Goal: Task Accomplishment & Management: Use online tool/utility

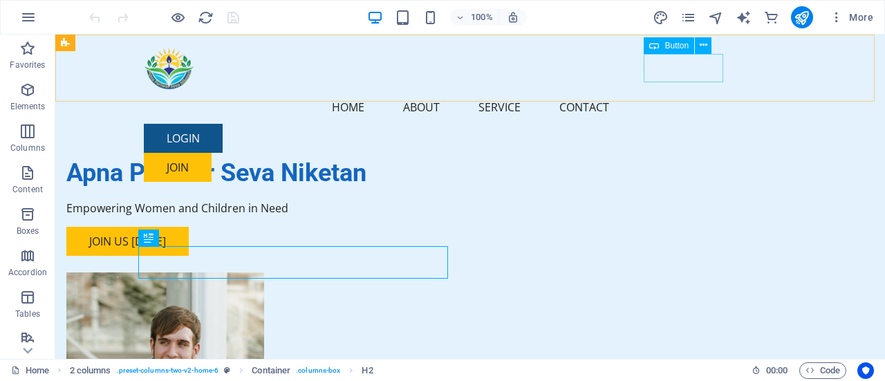
click at [675, 124] on div "LOGIN" at bounding box center [470, 138] width 652 height 29
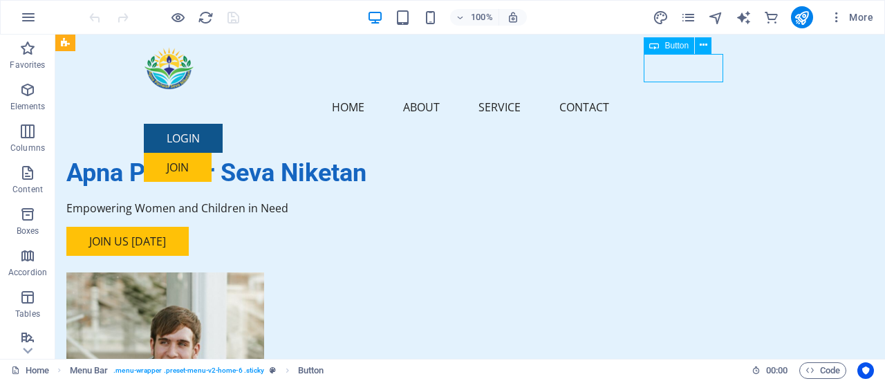
click at [675, 124] on div "LOGIN" at bounding box center [470, 138] width 652 height 29
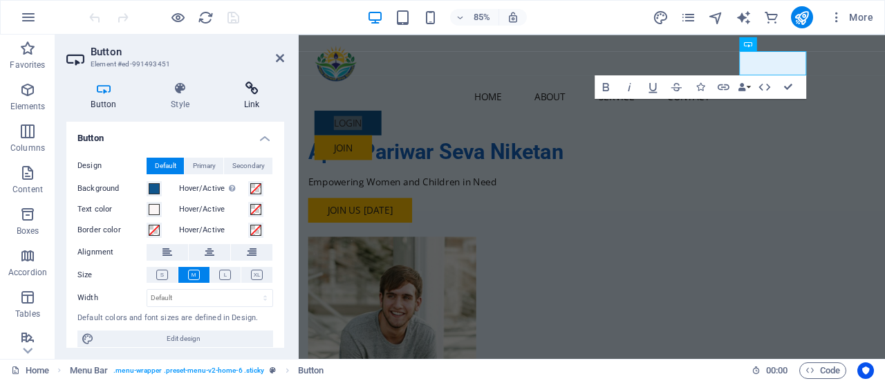
click at [249, 96] on h4 "Link" at bounding box center [251, 96] width 65 height 29
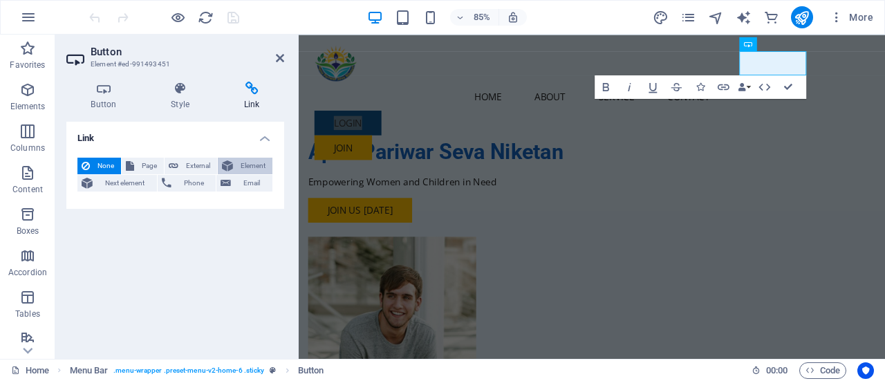
click at [234, 169] on button "Element" at bounding box center [245, 166] width 55 height 17
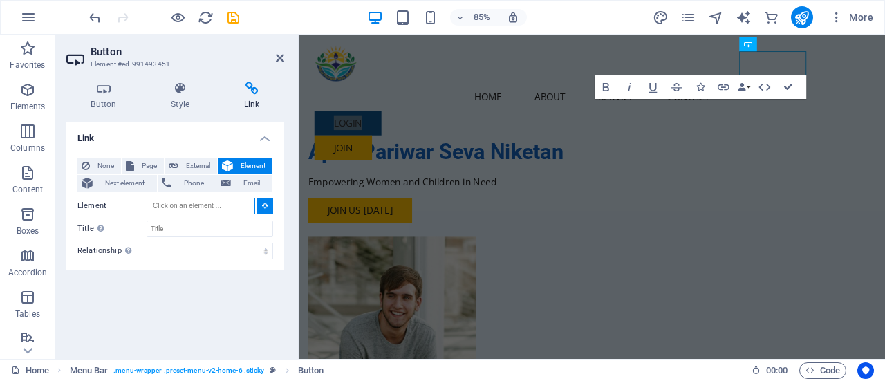
click at [191, 208] on input "Element" at bounding box center [201, 206] width 109 height 17
paste input "https://apps.apnapariwar.org/"
type input "https://apps.apnapariwar.org/"
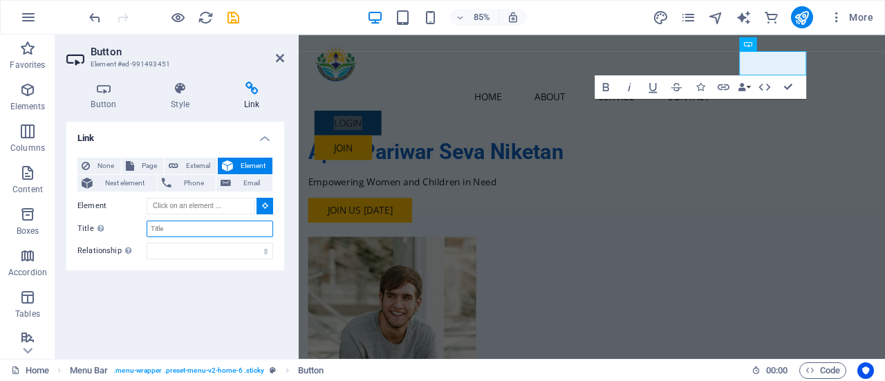
scroll to position [0, 0]
click at [221, 230] on input "Title Additional link description, should not be the same as the link text. The…" at bounding box center [210, 228] width 126 height 17
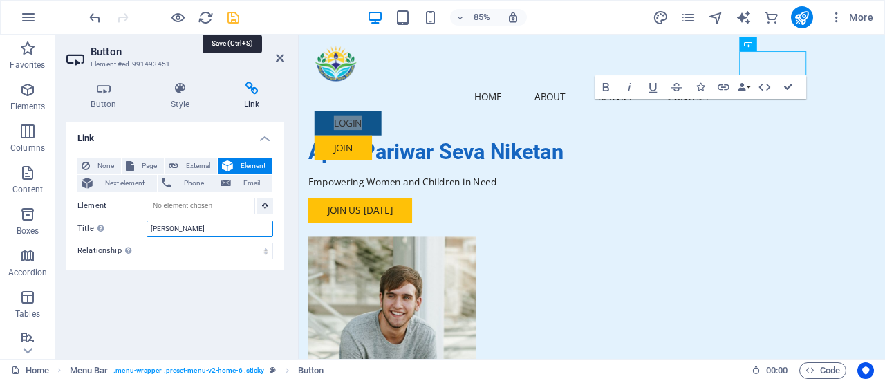
type input "Apna Pariwar"
click at [233, 15] on icon "save" at bounding box center [233, 18] width 16 height 16
checkbox input "false"
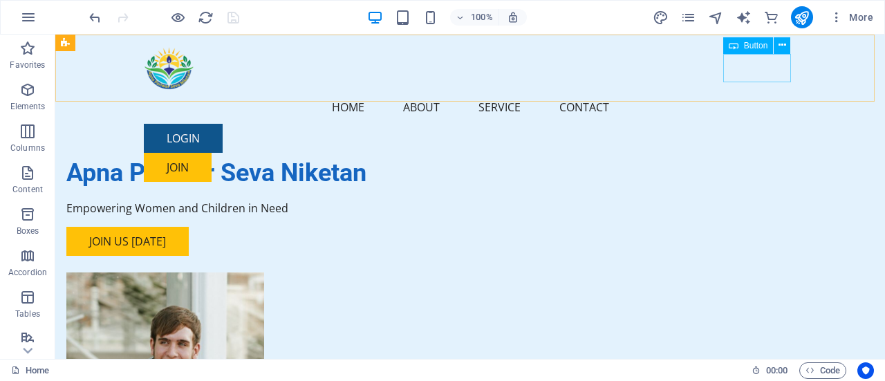
click at [759, 153] on div "JOIN" at bounding box center [470, 167] width 652 height 29
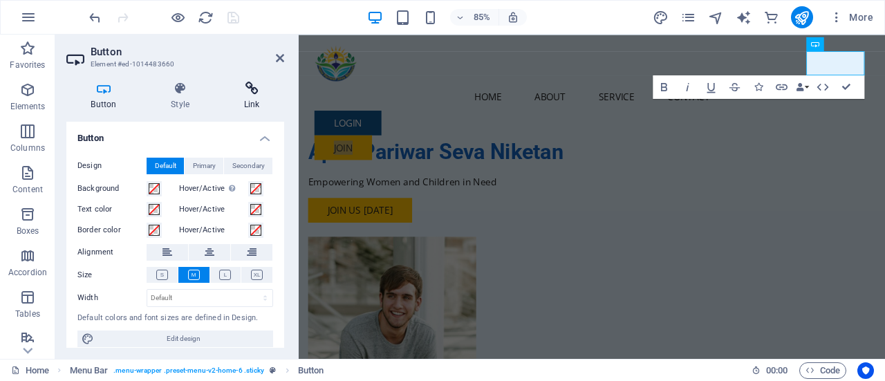
click at [252, 90] on icon at bounding box center [251, 89] width 65 height 14
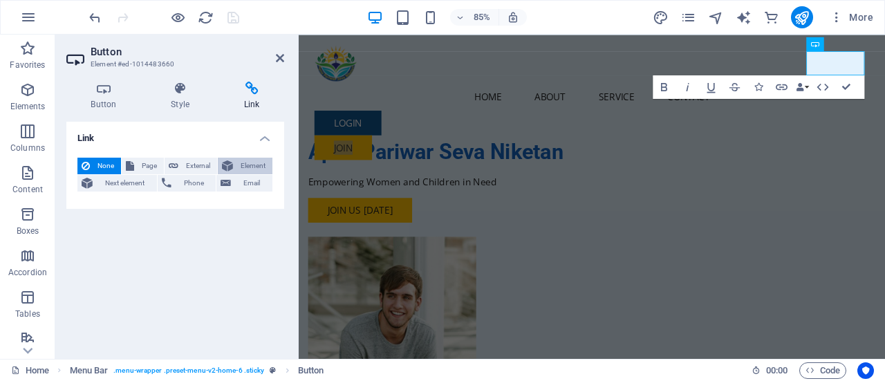
click at [243, 168] on span "Element" at bounding box center [252, 166] width 31 height 17
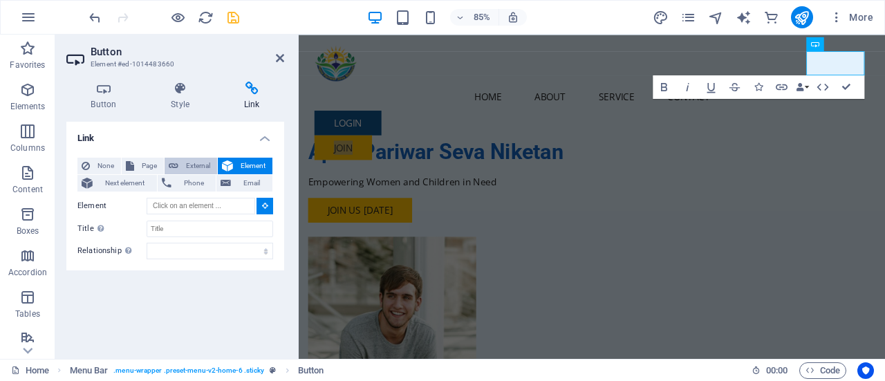
click at [195, 171] on span "External" at bounding box center [197, 166] width 30 height 17
select select "blank"
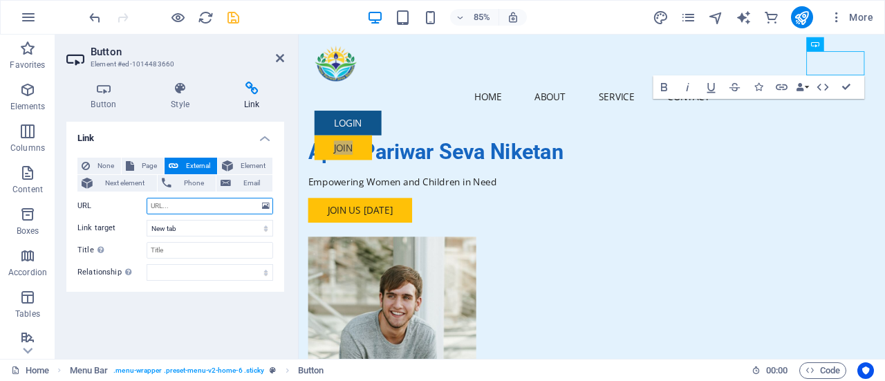
click at [194, 203] on input "URL" at bounding box center [210, 206] width 126 height 17
paste input "https://apps.apnapariwar.org/register"
type input "https://apps.apnapariwar.org/register"
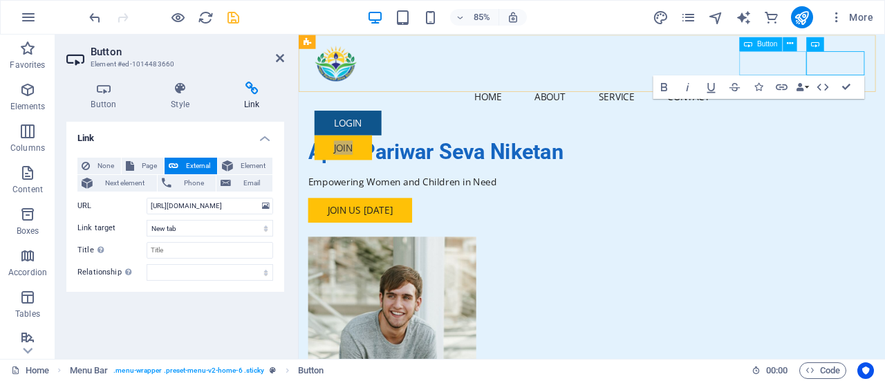
click at [845, 124] on div "LOGIN" at bounding box center [643, 138] width 652 height 29
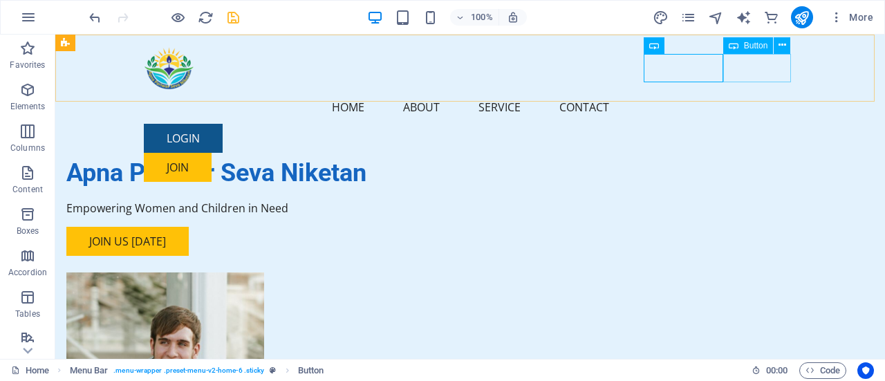
click at [763, 153] on div "JOIN" at bounding box center [470, 167] width 652 height 29
click at [677, 124] on div "LOGIN" at bounding box center [470, 138] width 652 height 29
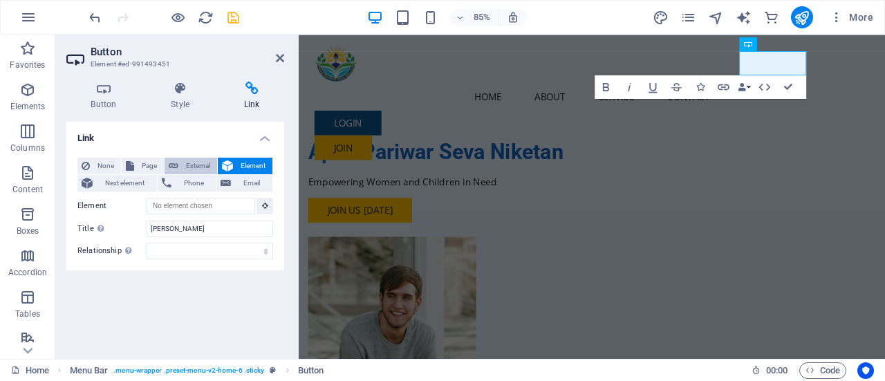
click at [182, 167] on span "External" at bounding box center [197, 166] width 30 height 17
select select "blank"
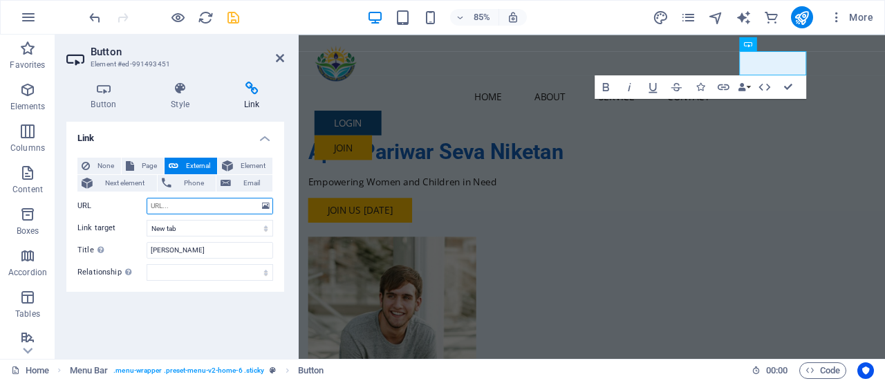
paste input "https://apps.apnapariwar.org/register"
type input "https://apps.apnapariwar.org/"
click at [236, 19] on icon "save" at bounding box center [233, 18] width 16 height 16
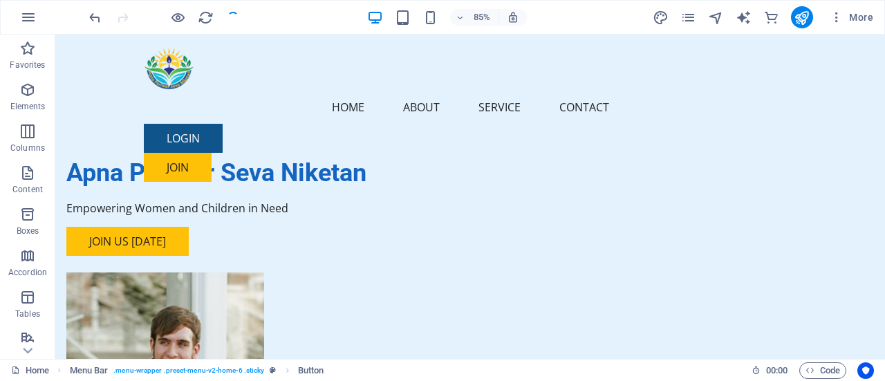
checkbox input "false"
click at [234, 21] on div at bounding box center [163, 17] width 155 height 22
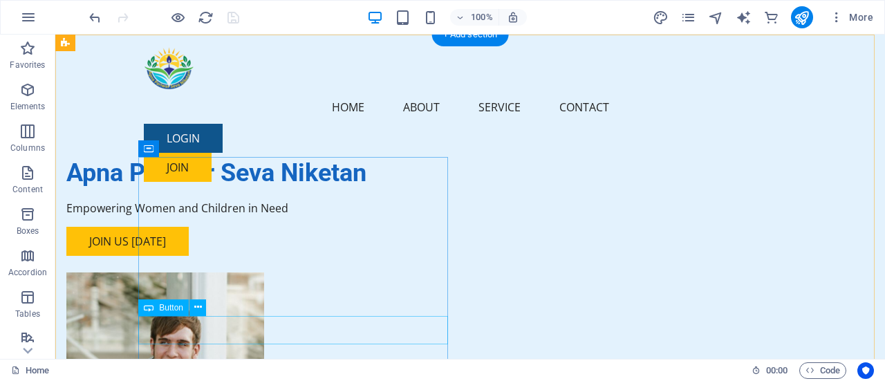
click at [205, 256] on div "Join Us Today" at bounding box center [221, 241] width 310 height 29
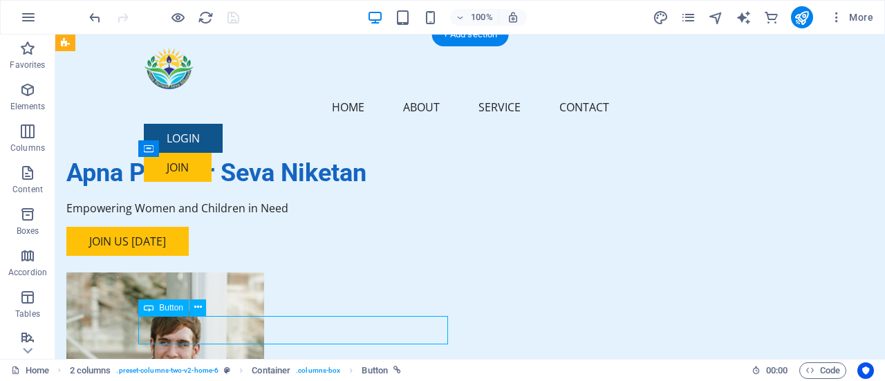
click at [205, 256] on div "Join Us Today" at bounding box center [221, 241] width 310 height 29
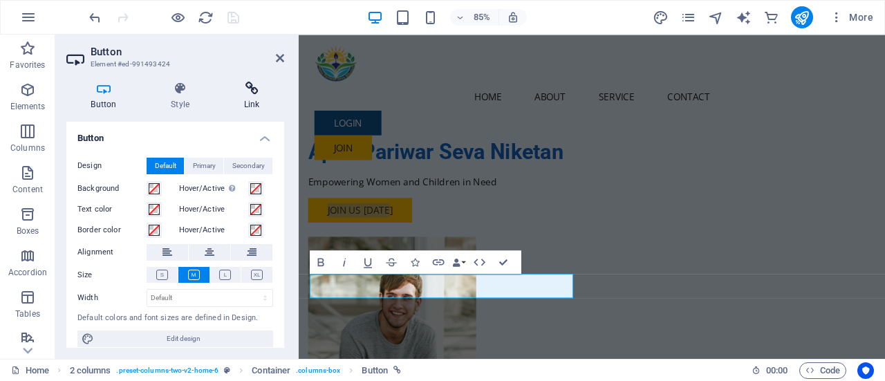
click at [244, 92] on icon at bounding box center [251, 89] width 65 height 14
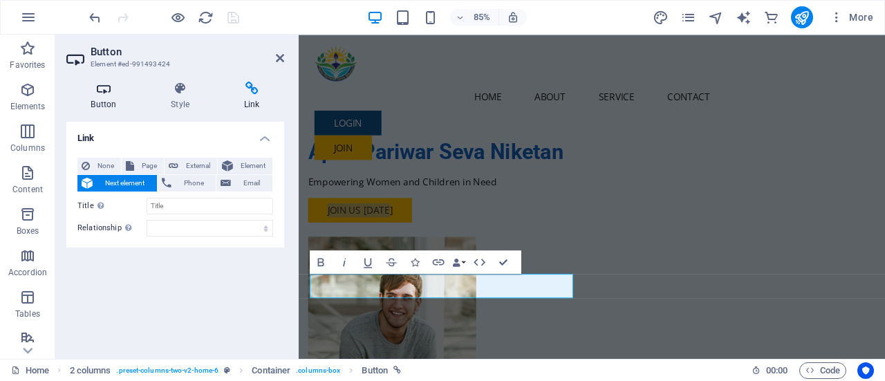
click at [108, 90] on icon at bounding box center [103, 89] width 75 height 14
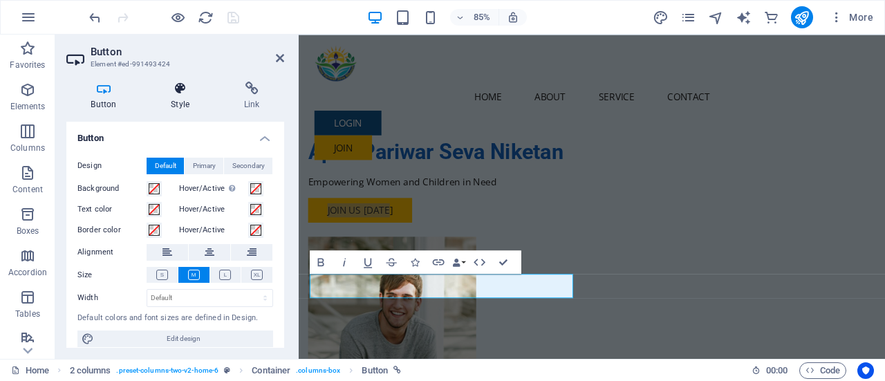
click at [213, 95] on h4 "Style" at bounding box center [183, 96] width 73 height 29
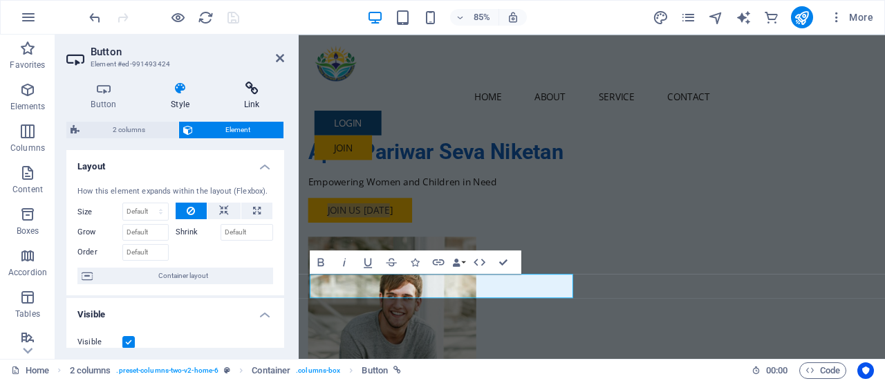
click at [246, 99] on h4 "Link" at bounding box center [251, 96] width 65 height 29
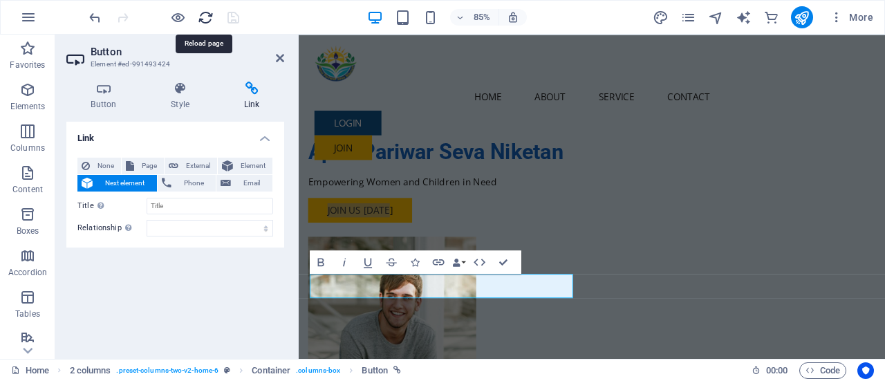
click at [203, 17] on icon "reload" at bounding box center [206, 18] width 16 height 16
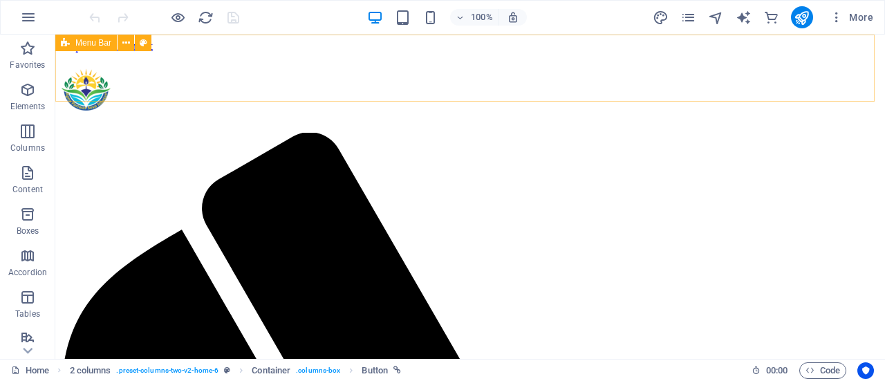
select select "header"
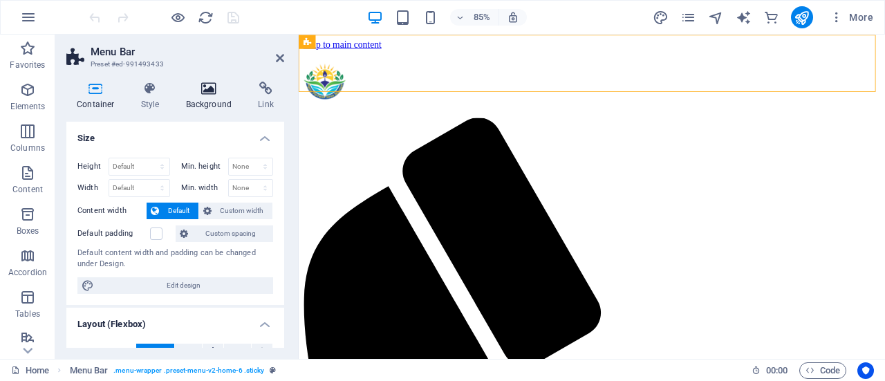
click at [212, 99] on h4 "Background" at bounding box center [212, 96] width 73 height 29
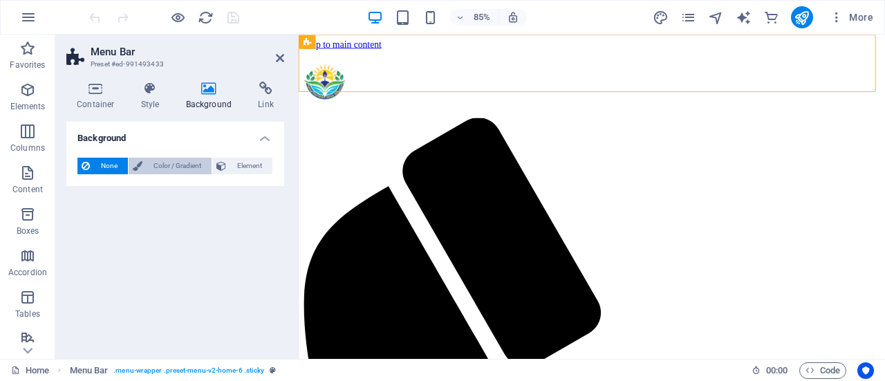
click at [180, 162] on span "Color / Gradient" at bounding box center [177, 166] width 61 height 17
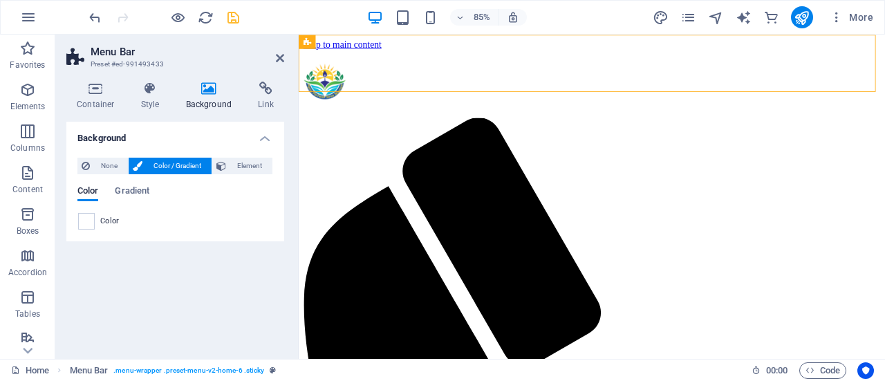
click at [104, 226] on span "Color" at bounding box center [109, 221] width 19 height 11
click at [86, 226] on span at bounding box center [86, 221] width 15 height 15
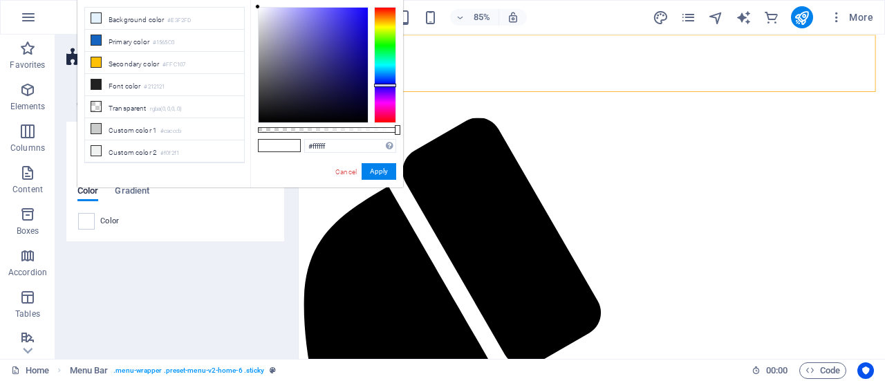
click at [384, 85] on div at bounding box center [385, 65] width 22 height 116
click at [346, 63] on div at bounding box center [313, 65] width 109 height 115
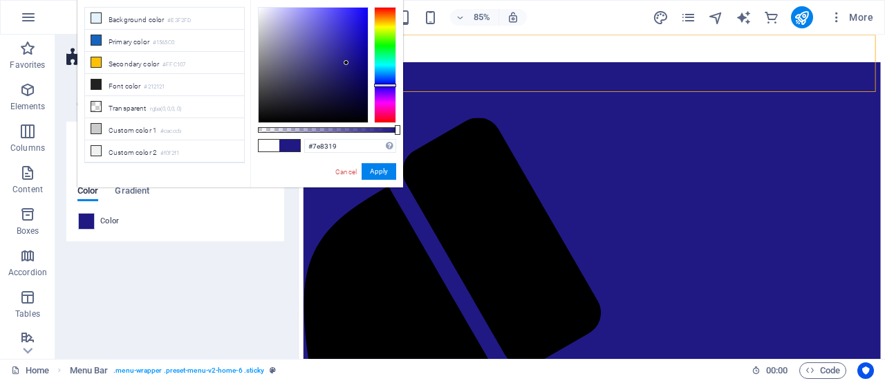
click at [386, 27] on div at bounding box center [385, 65] width 22 height 116
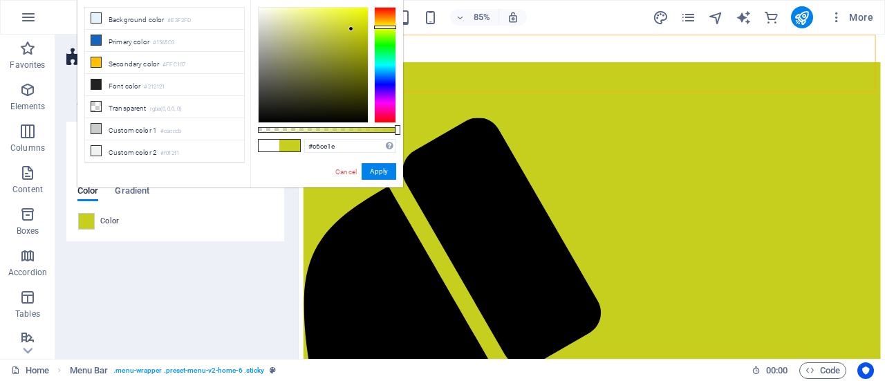
click at [351, 29] on div at bounding box center [313, 65] width 109 height 115
click at [382, 41] on div at bounding box center [385, 65] width 22 height 116
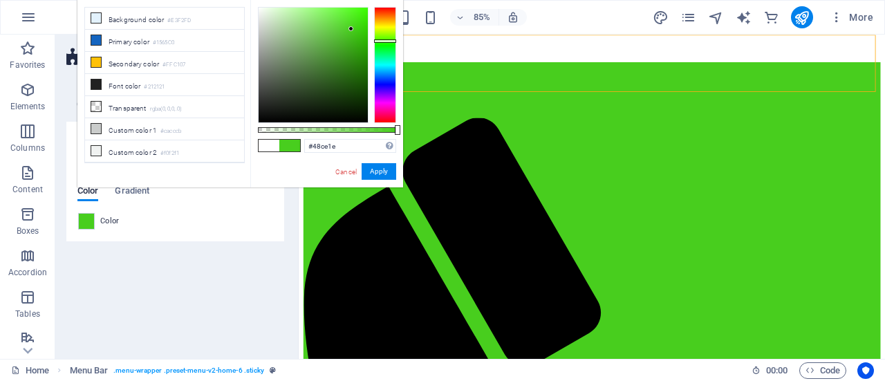
click at [382, 41] on div at bounding box center [385, 40] width 22 height 3
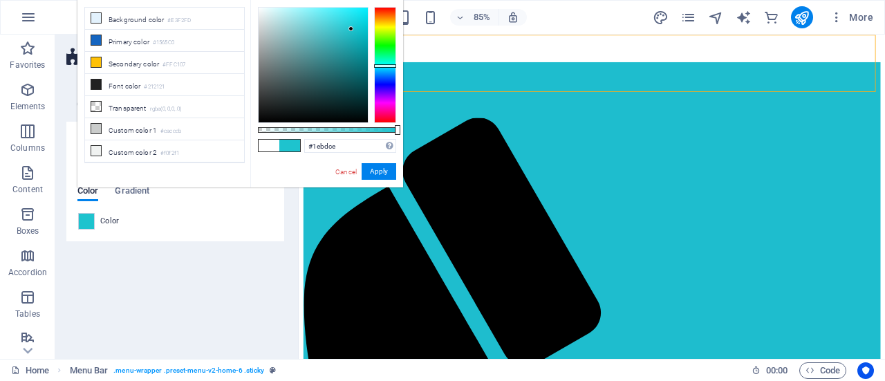
drag, startPoint x: 382, startPoint y: 41, endPoint x: 380, endPoint y: 67, distance: 26.3
click at [380, 67] on div at bounding box center [385, 65] width 22 height 3
click at [341, 174] on link "Cancel" at bounding box center [346, 172] width 24 height 10
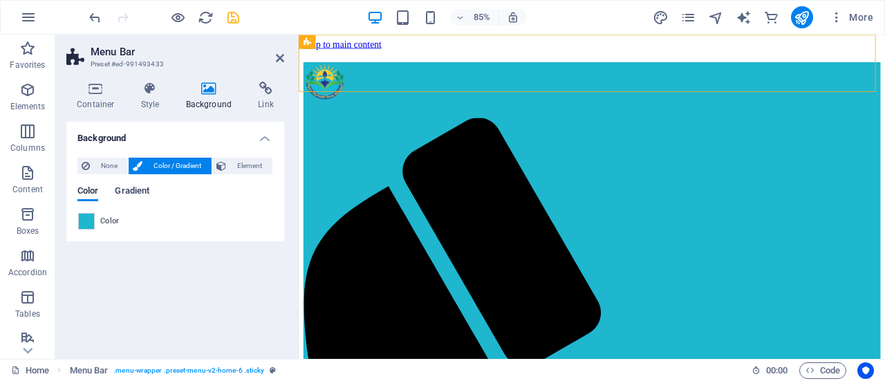
click at [133, 195] on span "Gradient" at bounding box center [132, 191] width 35 height 19
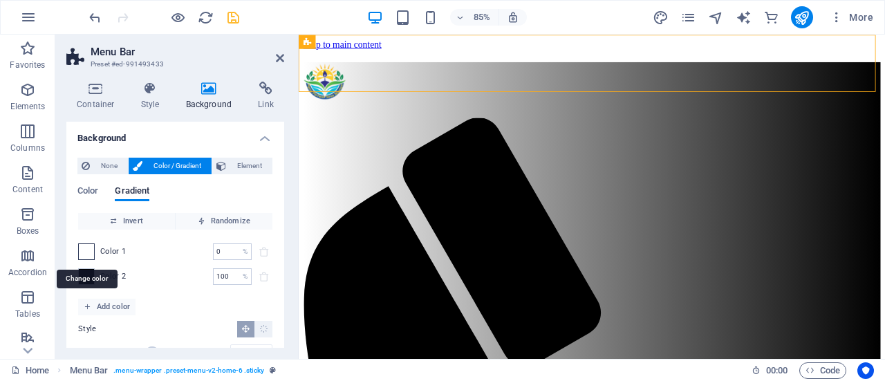
click at [82, 252] on span at bounding box center [86, 251] width 15 height 15
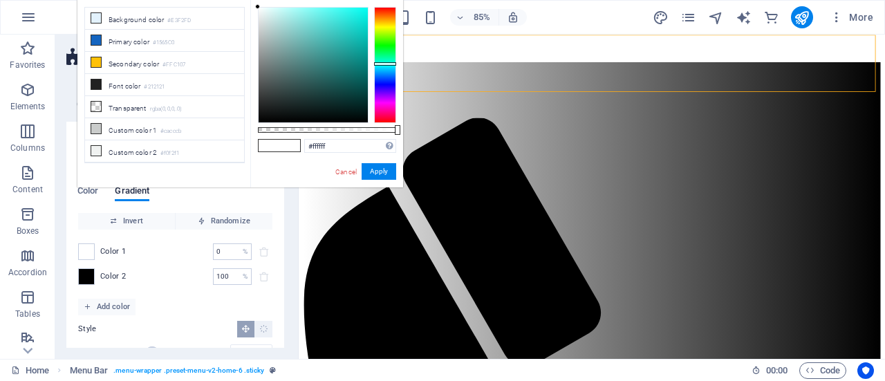
click at [386, 64] on div at bounding box center [385, 65] width 22 height 116
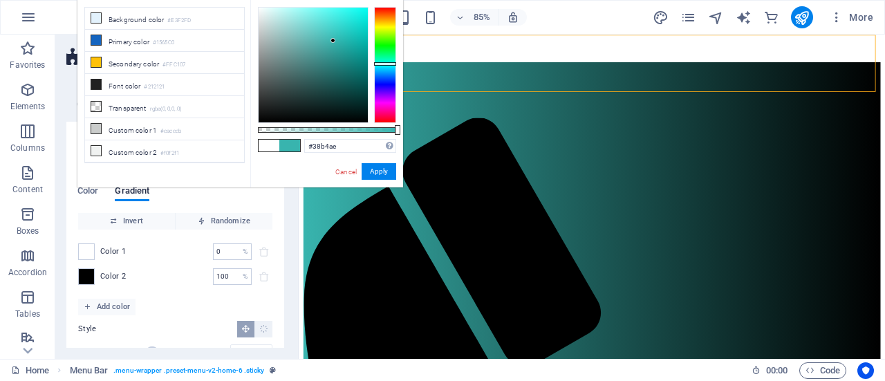
click at [333, 41] on div at bounding box center [313, 65] width 109 height 115
click at [84, 280] on span at bounding box center [86, 276] width 15 height 15
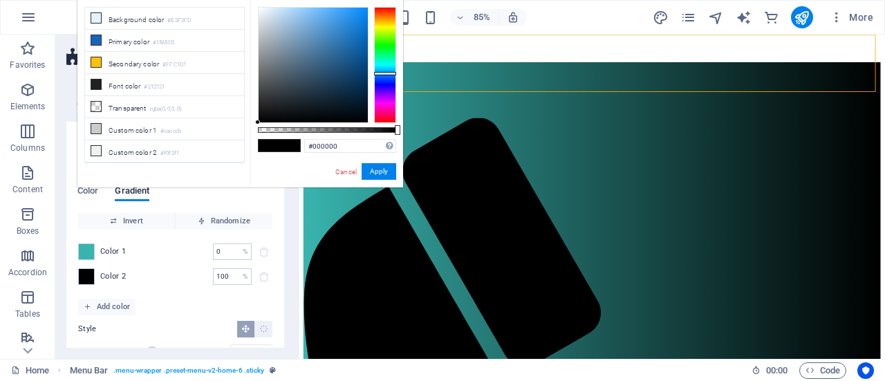
click at [387, 73] on div at bounding box center [385, 65] width 22 height 116
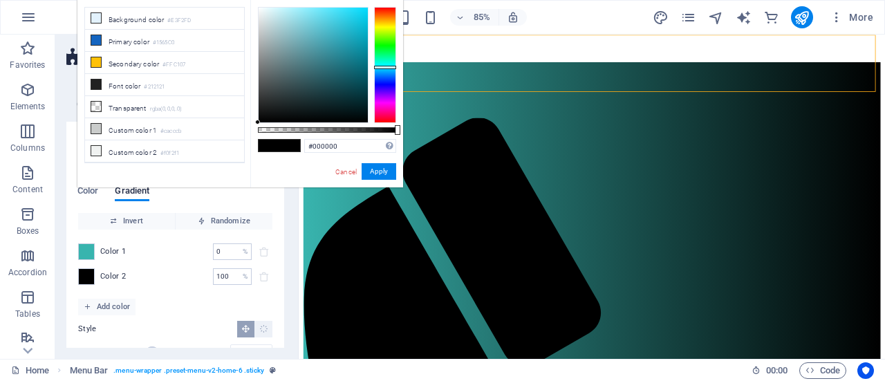
click at [383, 67] on div at bounding box center [385, 65] width 22 height 116
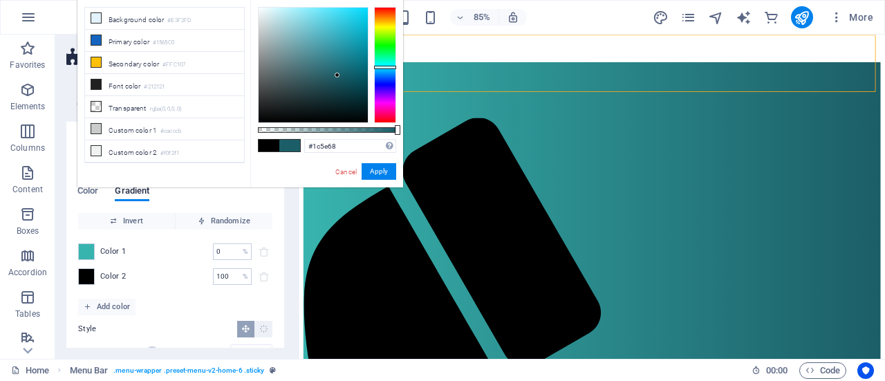
click at [337, 75] on div at bounding box center [313, 65] width 109 height 115
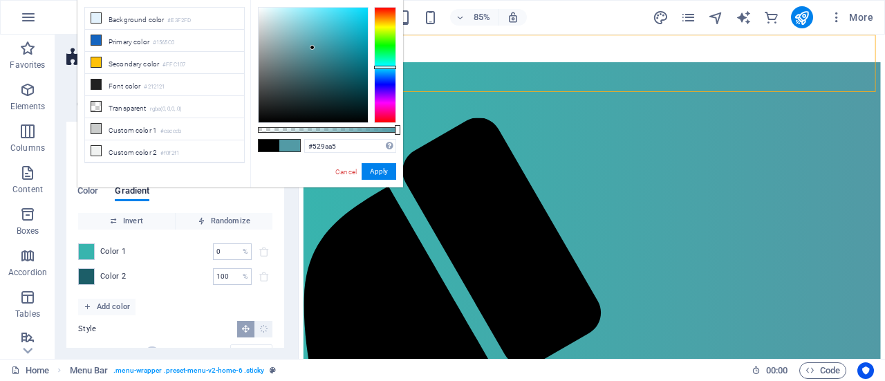
click at [312, 48] on div at bounding box center [313, 65] width 109 height 115
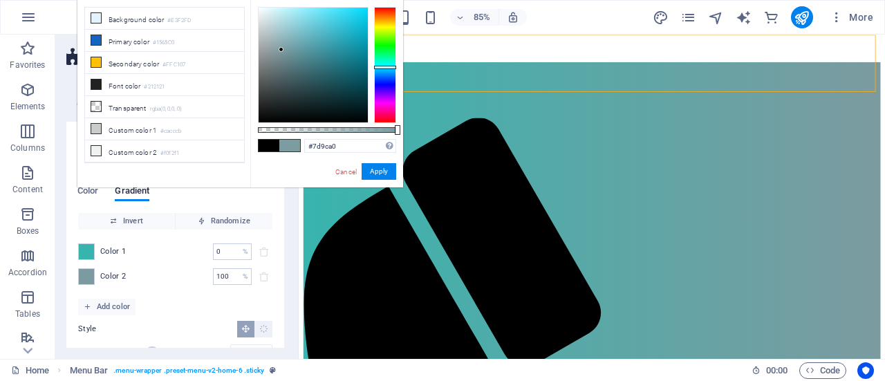
click at [281, 50] on div at bounding box center [313, 65] width 109 height 115
type input "#e9f0f1"
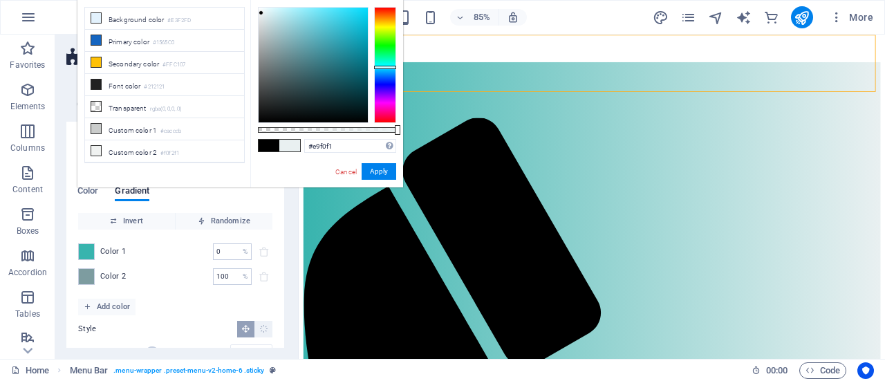
click at [261, 13] on div at bounding box center [313, 65] width 109 height 115
click at [232, 222] on span "Randomize" at bounding box center [224, 221] width 86 height 17
type input "40"
type input "228"
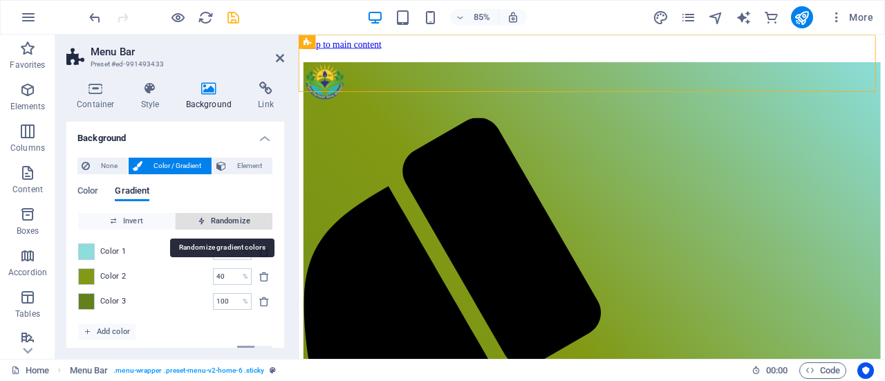
click at [232, 222] on span "Randomize" at bounding box center [224, 221] width 86 height 17
type input "33"
type input "87"
type input "92"
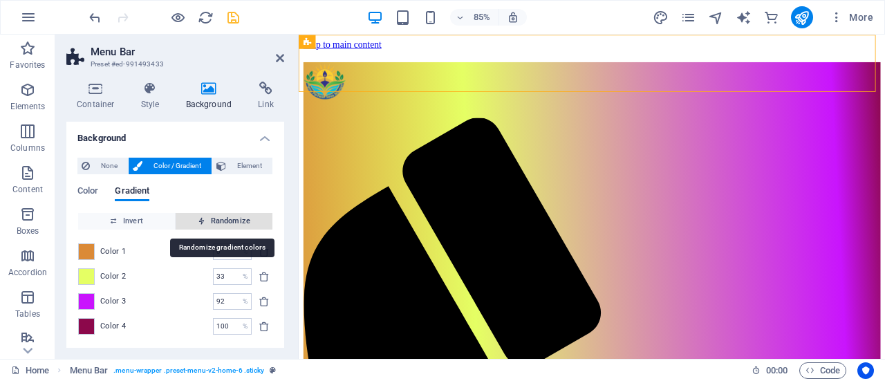
click at [232, 222] on span "Randomize" at bounding box center [224, 221] width 86 height 17
type input "100"
type input "286"
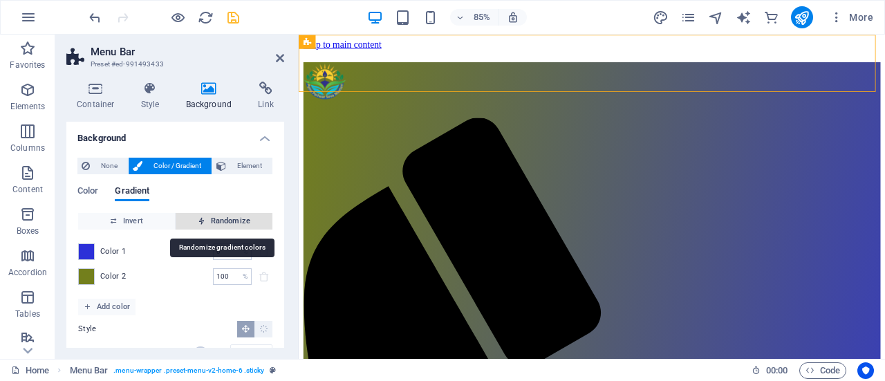
click at [232, 222] on span "Randomize" at bounding box center [224, 221] width 86 height 17
type input "66"
type input "124"
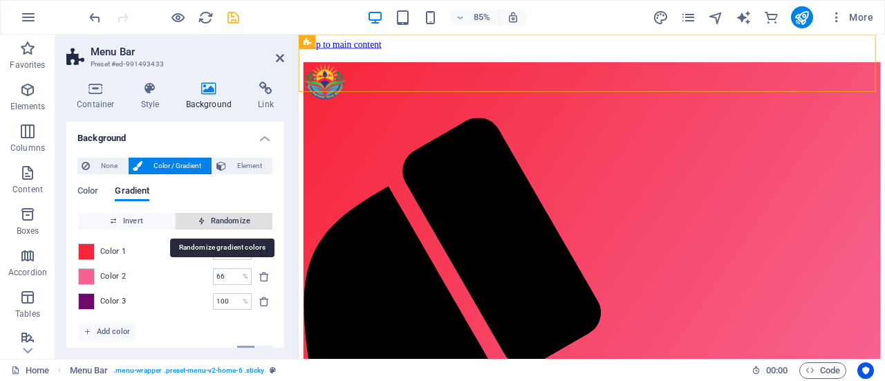
click at [232, 222] on span "Randomize" at bounding box center [224, 221] width 86 height 17
type input "1"
type input "45"
type input "54"
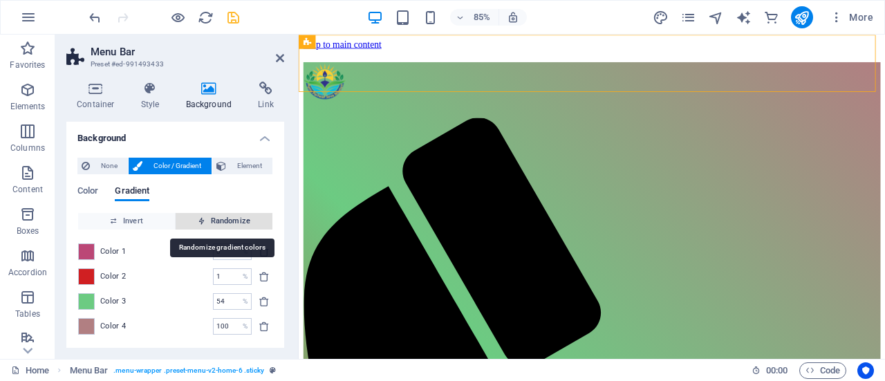
click at [232, 222] on span "Randomize" at bounding box center [224, 221] width 86 height 17
type input "60"
type input "138"
type input "96"
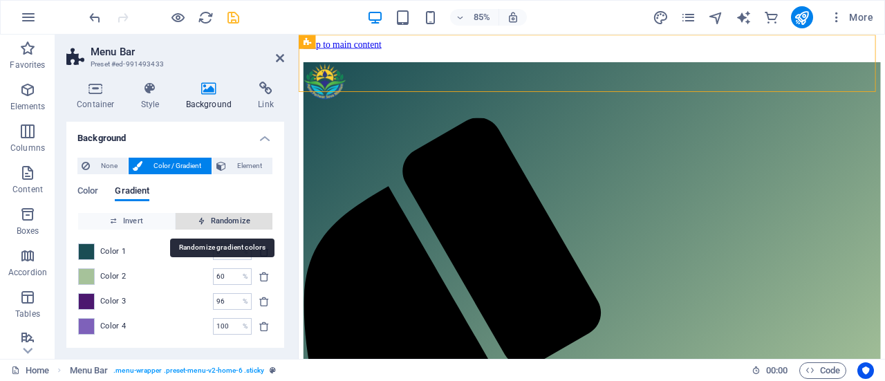
click at [232, 222] on span "Randomize" at bounding box center [224, 221] width 86 height 17
type input "67"
type input "23"
type input "100"
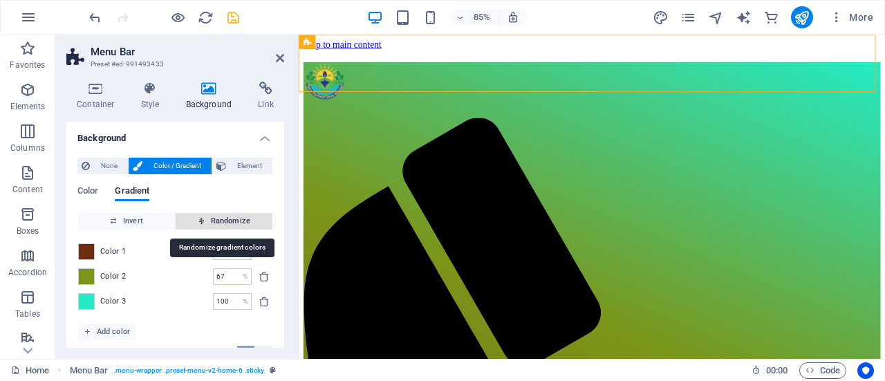
click at [232, 222] on span "Randomize" at bounding box center [224, 221] width 86 height 17
type input "90"
type input "143"
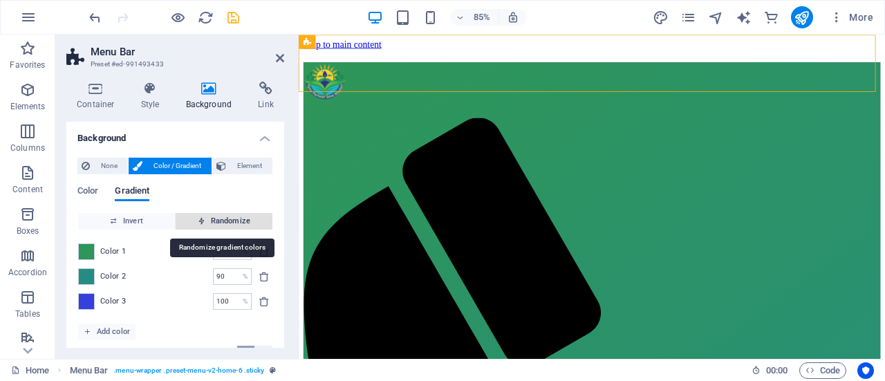
click at [232, 222] on span "Randomize" at bounding box center [224, 221] width 86 height 17
type input "100"
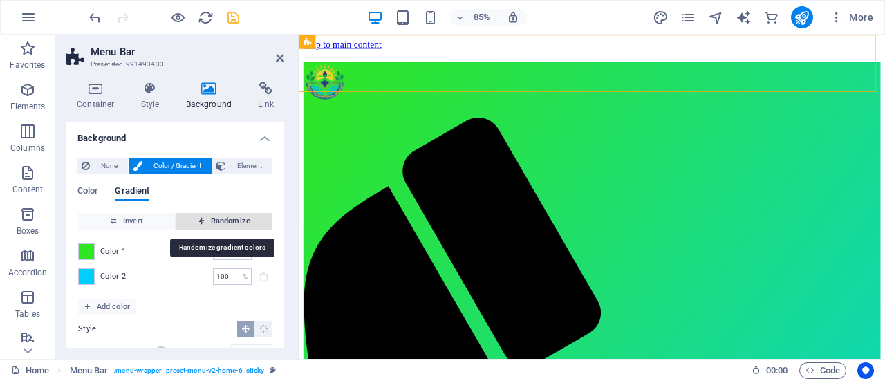
click at [232, 222] on span "Randomize" at bounding box center [224, 221] width 86 height 17
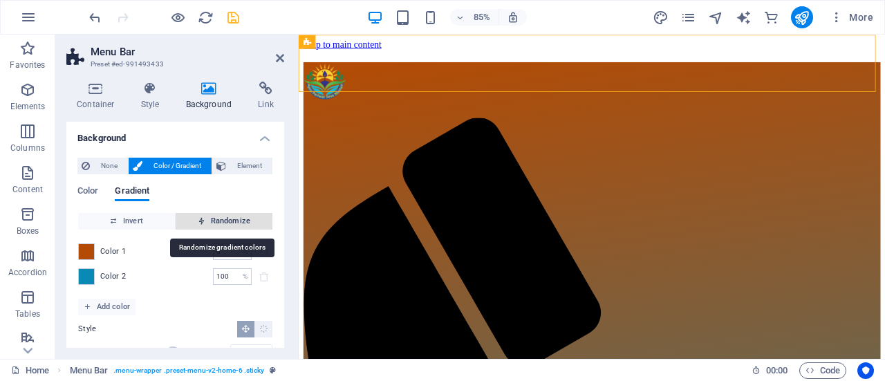
click at [232, 222] on span "Randomize" at bounding box center [224, 221] width 86 height 17
type input "78"
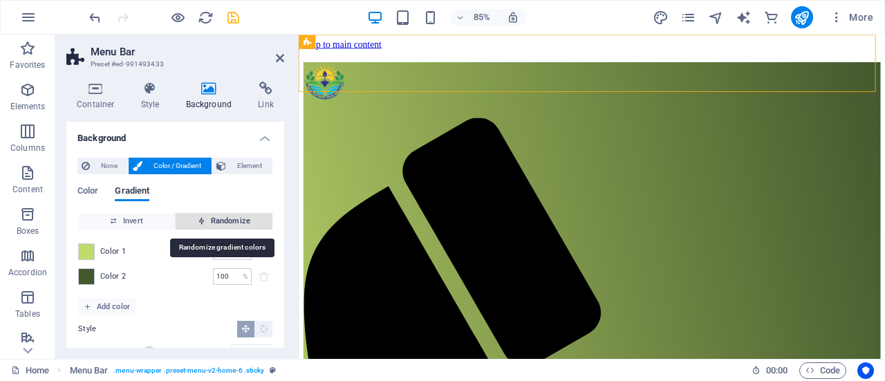
click at [232, 222] on span "Randomize" at bounding box center [224, 221] width 86 height 17
type input "22"
type input "206"
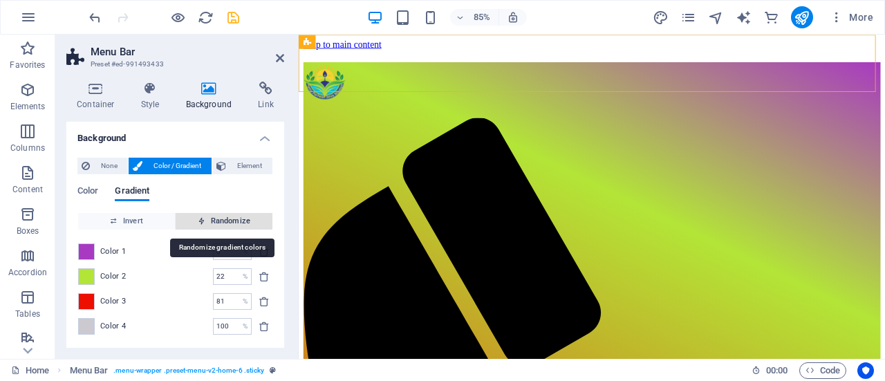
click at [232, 222] on span "Randomize" at bounding box center [224, 221] width 86 height 17
type input "63"
type input "251"
type input "100"
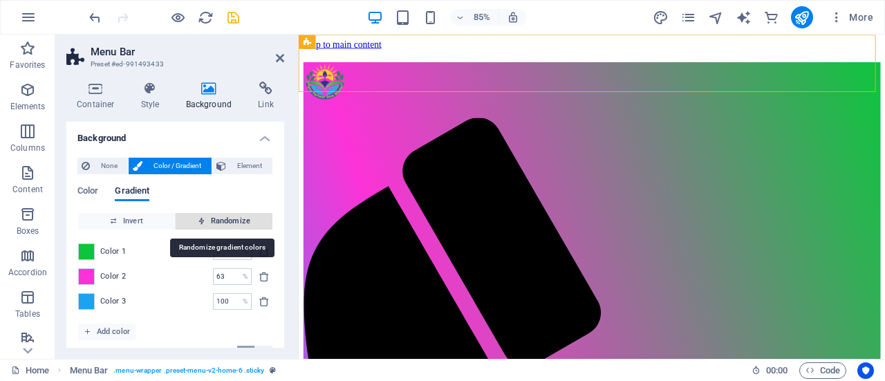
click at [232, 222] on span "Randomize" at bounding box center [224, 221] width 86 height 17
type input "100"
type input "59"
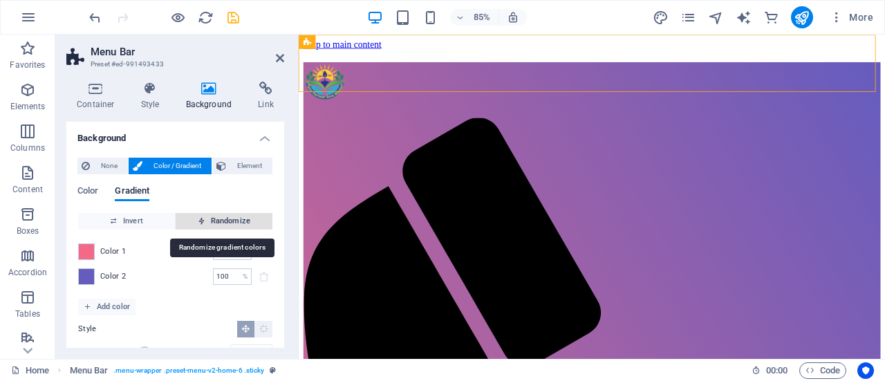
click at [232, 222] on span "Randomize" at bounding box center [224, 221] width 86 height 17
type input "79"
type input "84"
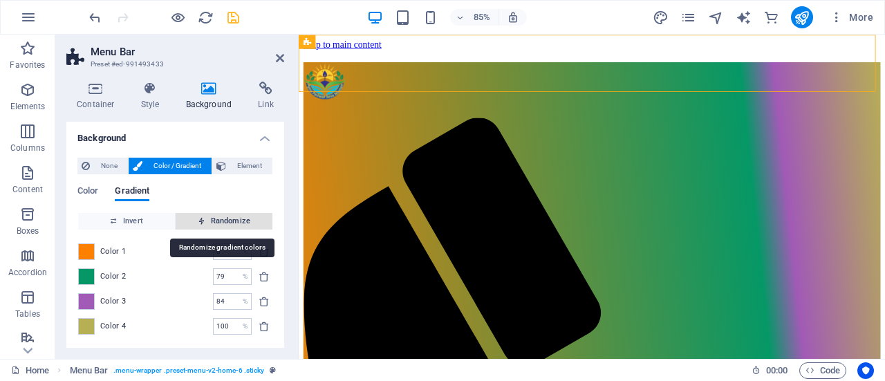
click at [232, 222] on span "Randomize" at bounding box center [224, 221] width 86 height 17
type input "13"
type input "18"
type input "100"
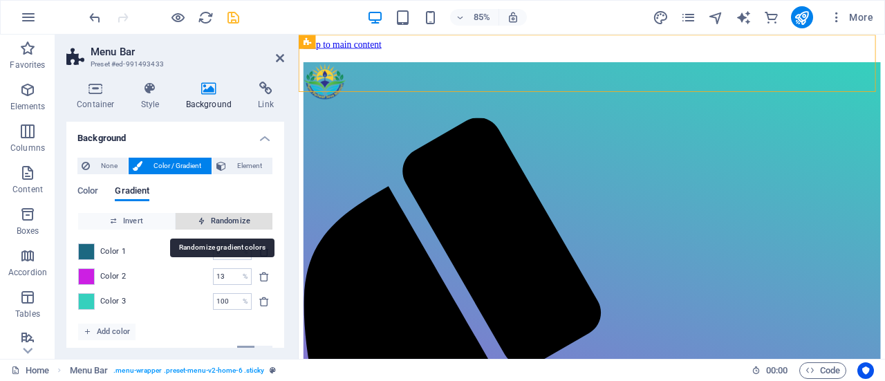
click at [232, 222] on span "Randomize" at bounding box center [224, 221] width 86 height 17
type input "100"
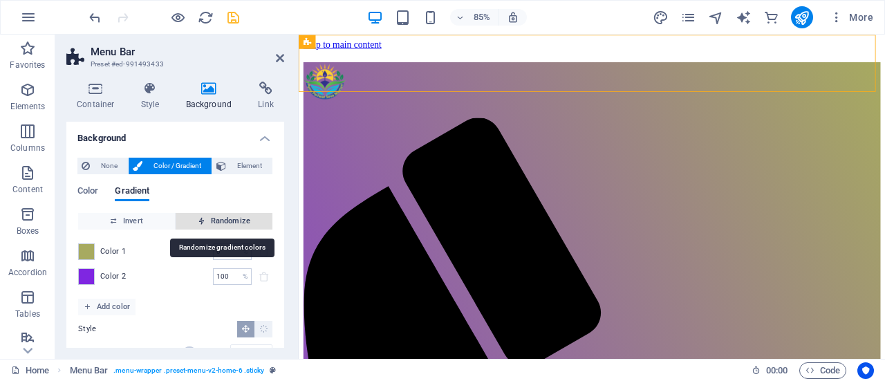
click at [232, 222] on span "Randomize" at bounding box center [224, 221] width 86 height 17
type input "44"
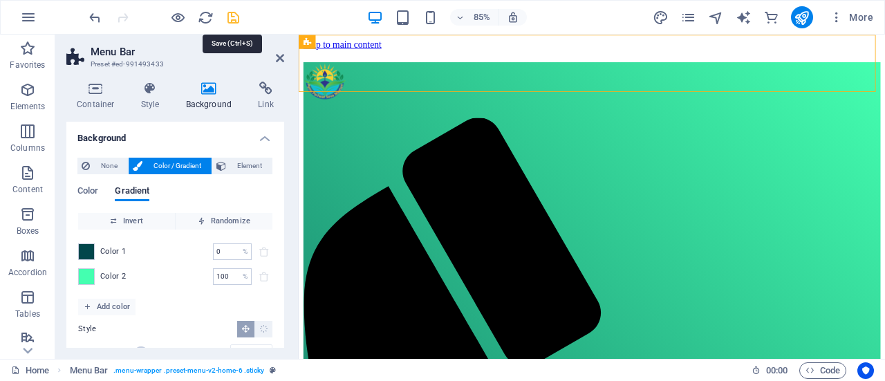
click at [231, 24] on icon "save" at bounding box center [233, 18] width 16 height 16
checkbox input "false"
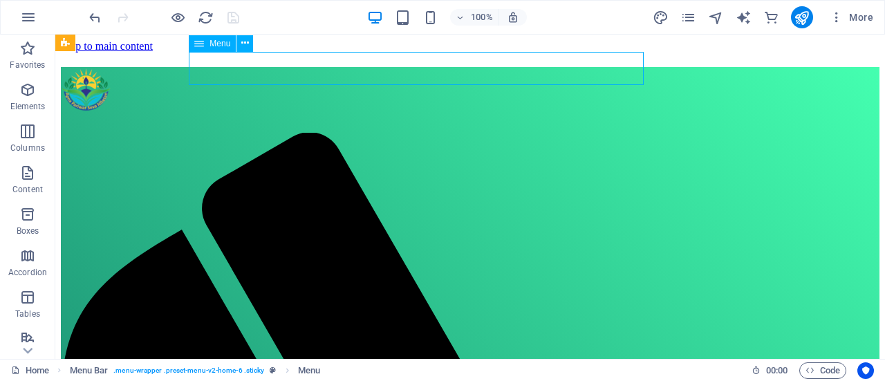
select select
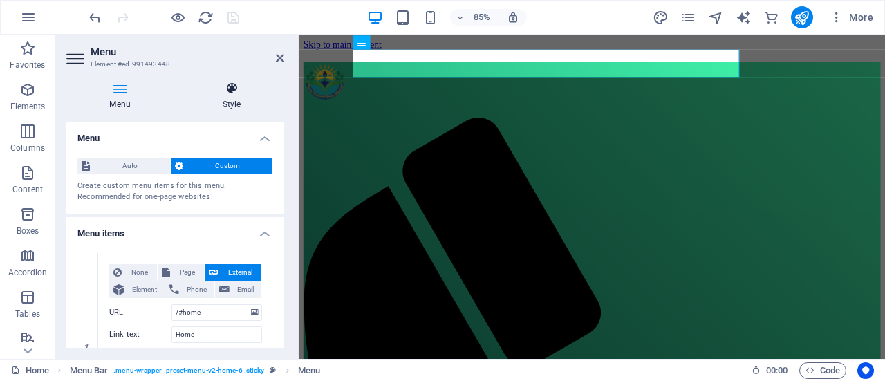
click at [236, 89] on icon at bounding box center [231, 89] width 105 height 14
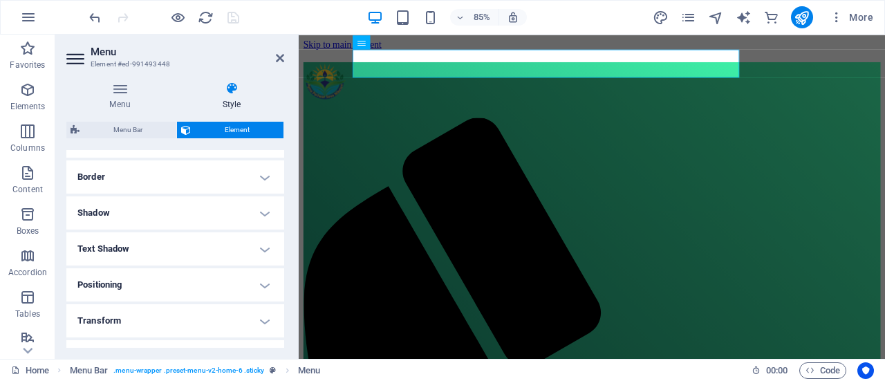
scroll to position [293, 0]
click at [263, 245] on h4 "Text Shadow" at bounding box center [175, 244] width 218 height 33
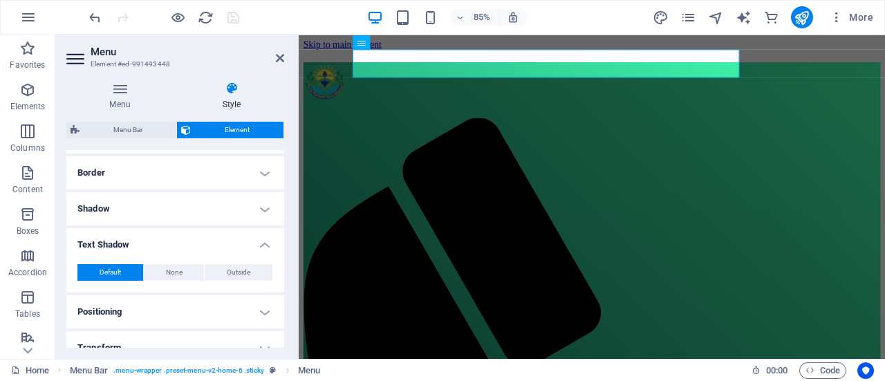
drag, startPoint x: 280, startPoint y: 285, endPoint x: 281, endPoint y: 319, distance: 33.9
click at [281, 319] on div "Layout How this element expands within the layout (Flexbox). Size Default auto …" at bounding box center [175, 249] width 218 height 198
drag, startPoint x: 281, startPoint y: 292, endPoint x: 279, endPoint y: 317, distance: 25.0
click at [279, 317] on ul "Layout How this element expands within the layout (Flexbox). Size Default auto …" at bounding box center [175, 165] width 218 height 616
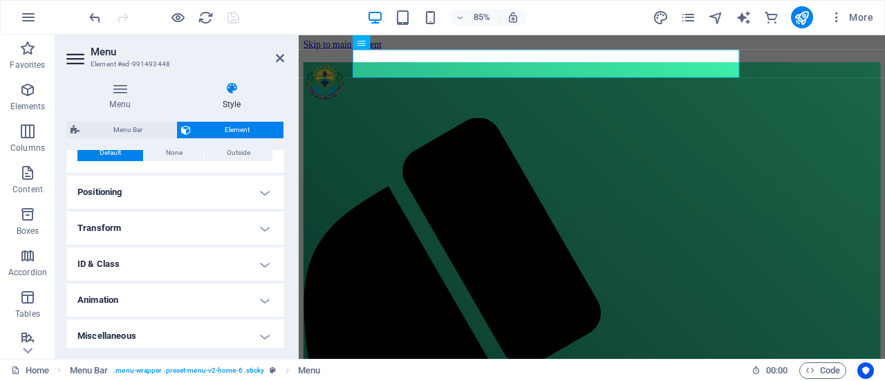
scroll to position [417, 0]
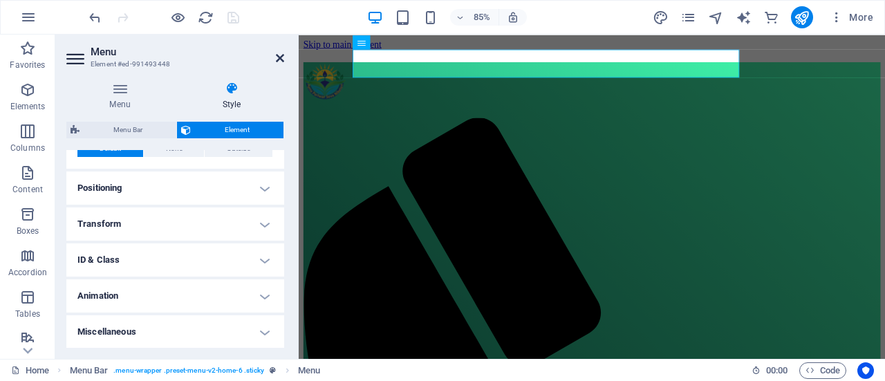
click at [276, 60] on icon at bounding box center [280, 58] width 8 height 11
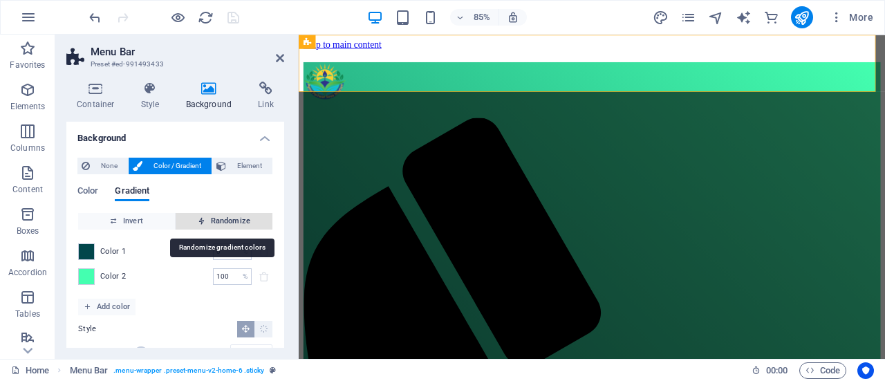
click at [232, 220] on span "Randomize" at bounding box center [224, 221] width 86 height 17
type input "89"
type input "246"
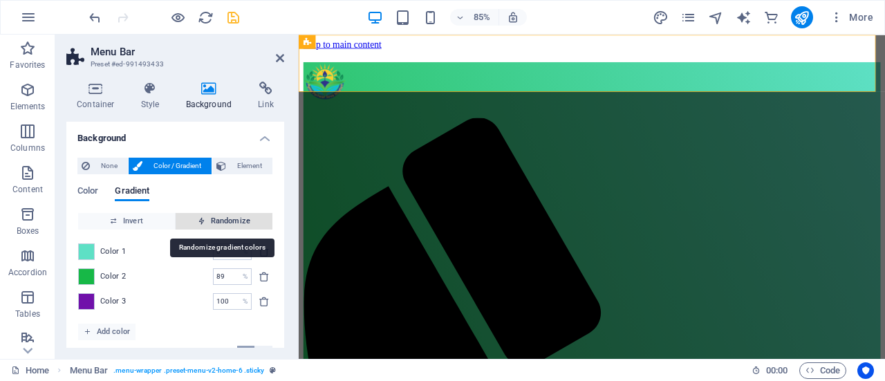
click at [232, 220] on span "Randomize" at bounding box center [224, 221] width 86 height 17
type input "100"
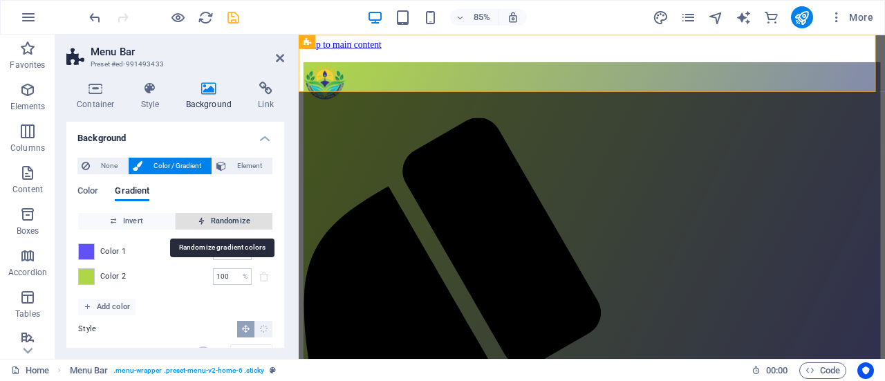
click at [232, 220] on span "Randomize" at bounding box center [224, 221] width 86 height 17
type input "95"
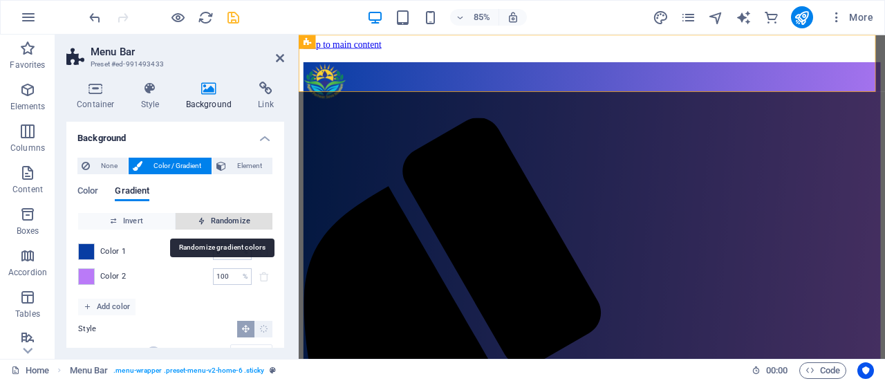
click at [232, 220] on span "Randomize" at bounding box center [224, 221] width 86 height 17
type input "31"
type input "50"
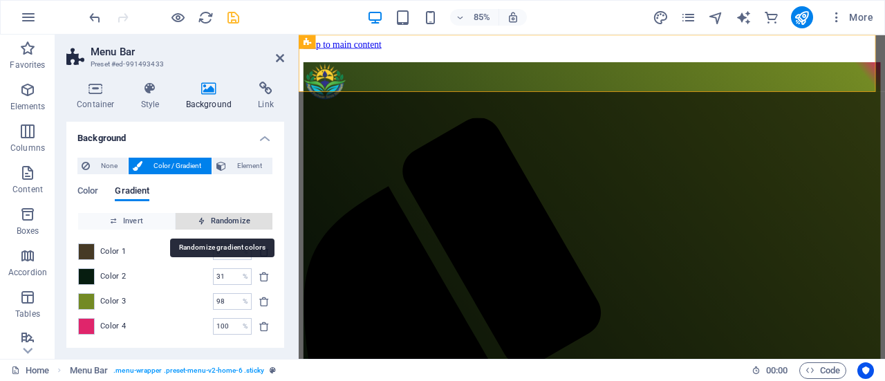
click at [232, 220] on span "Randomize" at bounding box center [224, 221] width 86 height 17
type input "67"
type input "353"
type input "100"
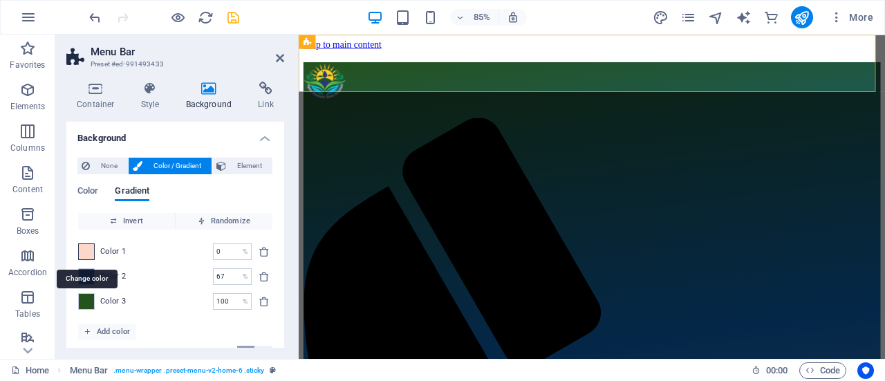
click at [89, 250] on span at bounding box center [86, 251] width 15 height 15
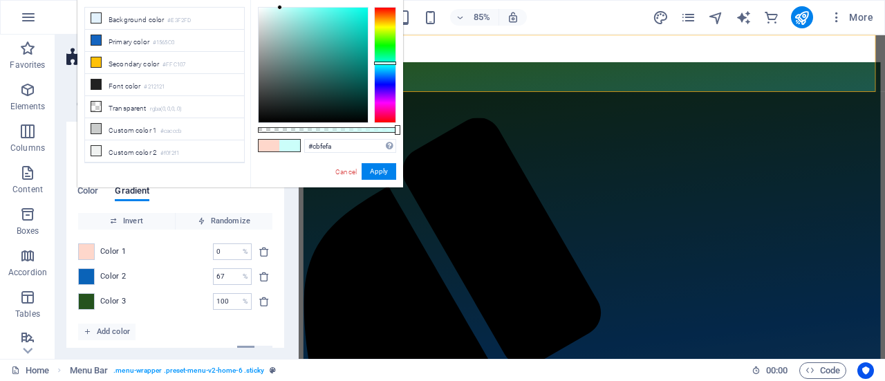
click at [380, 63] on div at bounding box center [385, 65] width 22 height 116
click at [301, 32] on div at bounding box center [313, 65] width 109 height 115
click at [306, 42] on div at bounding box center [313, 65] width 109 height 115
type input "#b3e6e2"
drag, startPoint x: 306, startPoint y: 42, endPoint x: 282, endPoint y: 18, distance: 33.7
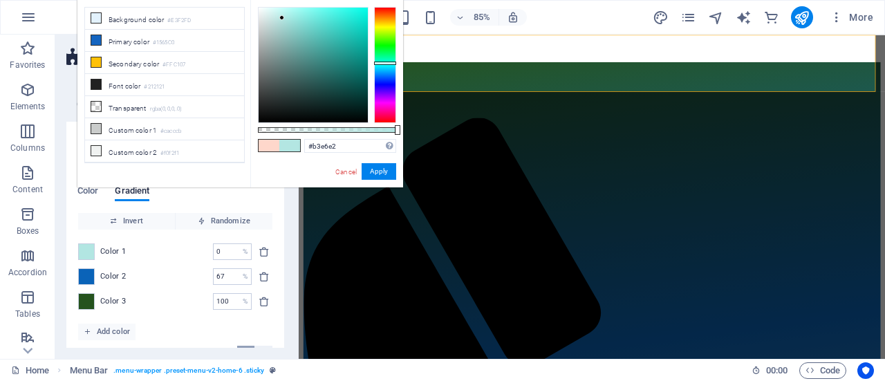
click at [282, 18] on div at bounding box center [281, 17] width 5 height 5
click at [260, 302] on icon "delete" at bounding box center [264, 301] width 11 height 11
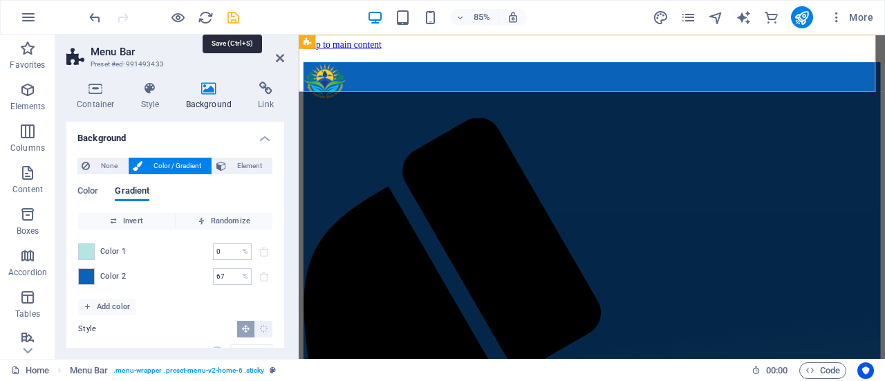
click at [235, 17] on icon "save" at bounding box center [233, 18] width 16 height 16
checkbox input "false"
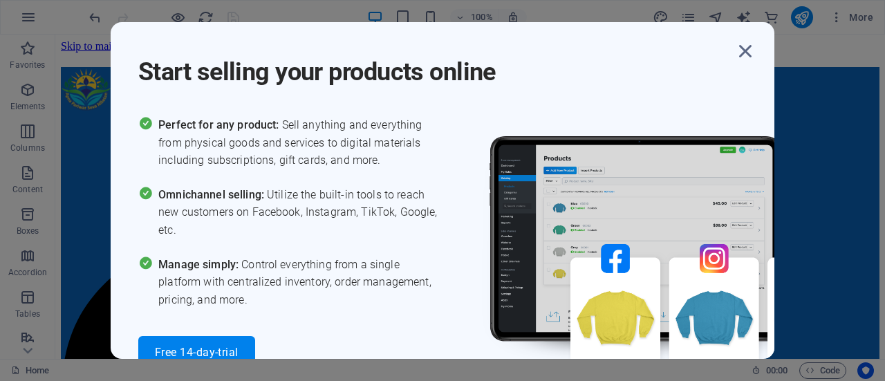
click at [765, 331] on img at bounding box center [674, 267] width 415 height 302
click at [746, 57] on icon "button" at bounding box center [745, 51] width 25 height 25
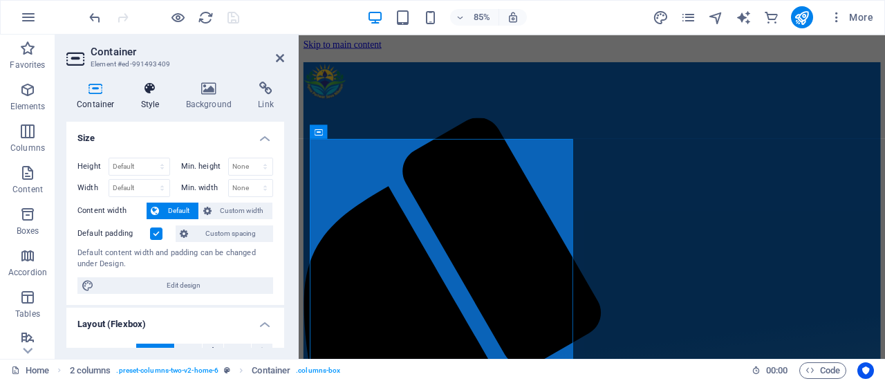
click at [151, 93] on icon at bounding box center [150, 89] width 39 height 14
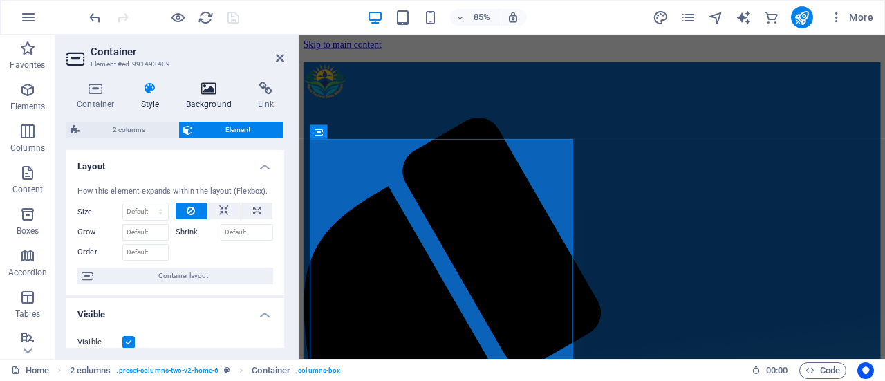
click at [198, 93] on icon at bounding box center [209, 89] width 67 height 14
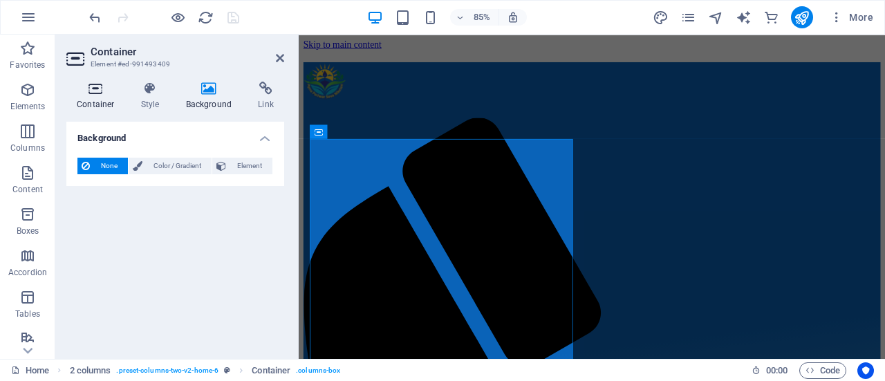
click at [94, 91] on icon at bounding box center [95, 89] width 59 height 14
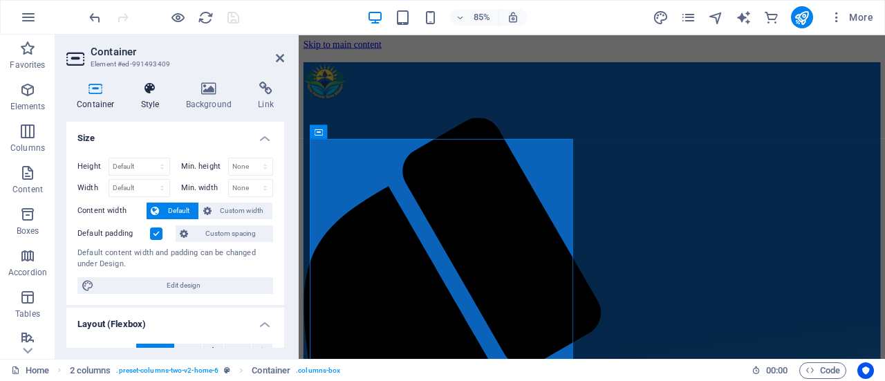
click at [152, 95] on icon at bounding box center [150, 89] width 39 height 14
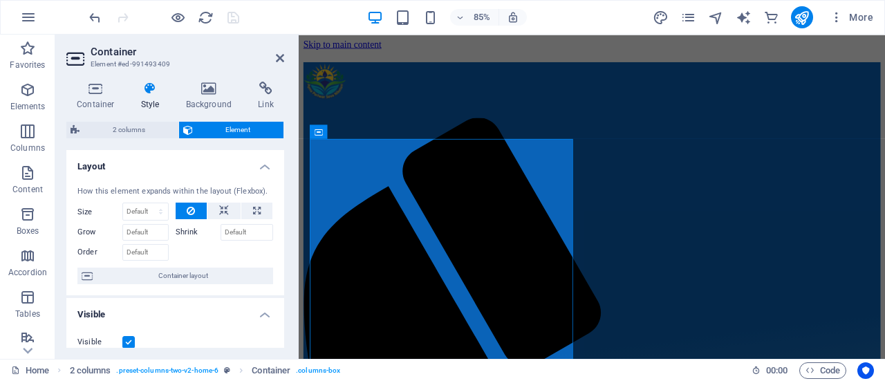
drag, startPoint x: 288, startPoint y: 197, endPoint x: 283, endPoint y: 218, distance: 21.8
click at [283, 218] on div "Container Style Background Link Size Height Default px rem % vh vw Min. height …" at bounding box center [175, 215] width 240 height 288
drag, startPoint x: 279, startPoint y: 200, endPoint x: 275, endPoint y: 218, distance: 18.3
click at [275, 218] on div "How this element expands within the layout (Flexbox). Size Default auto px % 1/…" at bounding box center [175, 235] width 218 height 121
drag, startPoint x: 280, startPoint y: 200, endPoint x: 281, endPoint y: 214, distance: 13.9
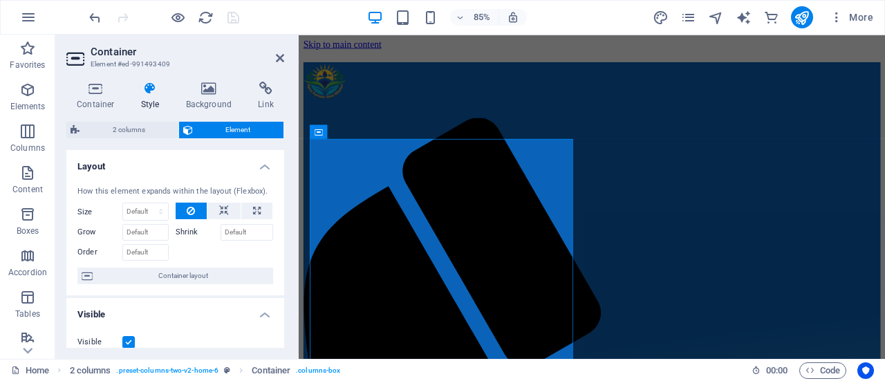
click at [281, 214] on div "Layout How this element expands within the layout (Flexbox). Size Default auto …" at bounding box center [175, 249] width 218 height 198
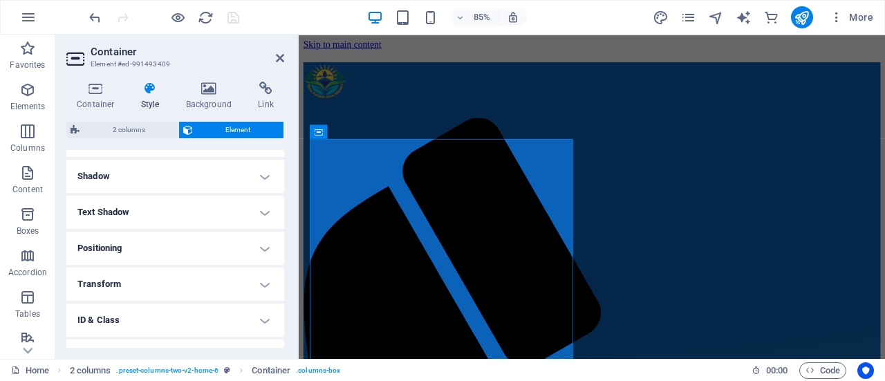
scroll to position [328, 0]
click at [244, 244] on h4 "Positioning" at bounding box center [175, 245] width 218 height 33
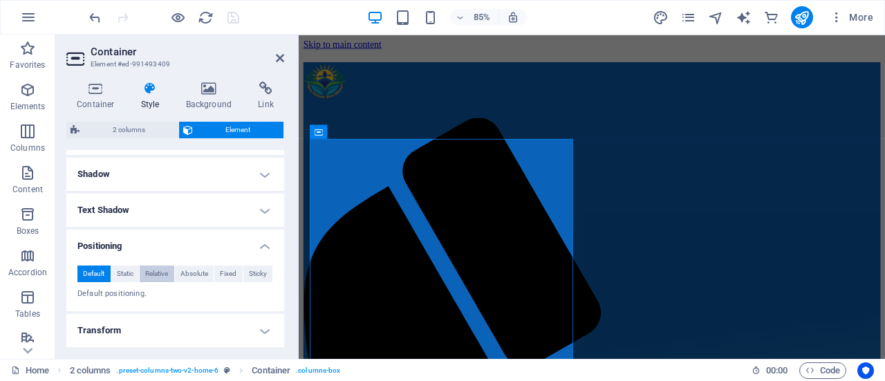
click at [160, 271] on span "Relative" at bounding box center [156, 273] width 23 height 17
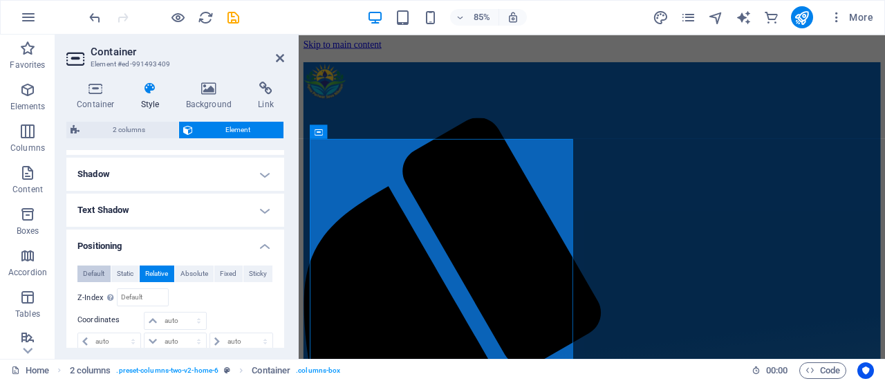
click at [93, 271] on span "Default" at bounding box center [93, 273] width 21 height 17
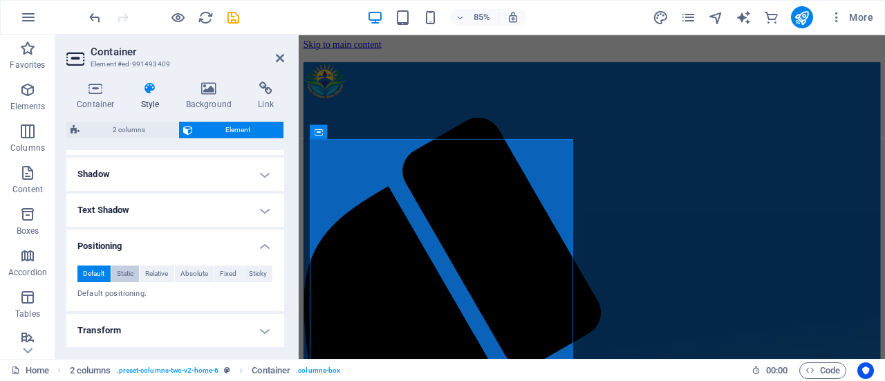
click at [121, 272] on span "Static" at bounding box center [125, 273] width 17 height 17
click at [281, 57] on icon at bounding box center [280, 58] width 8 height 11
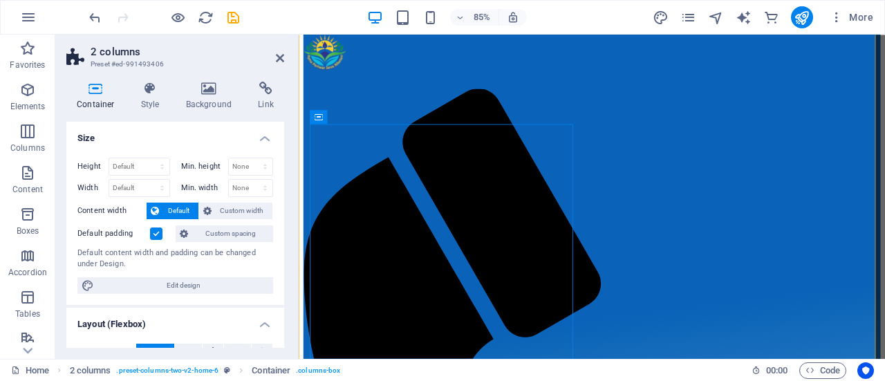
scroll to position [0, 0]
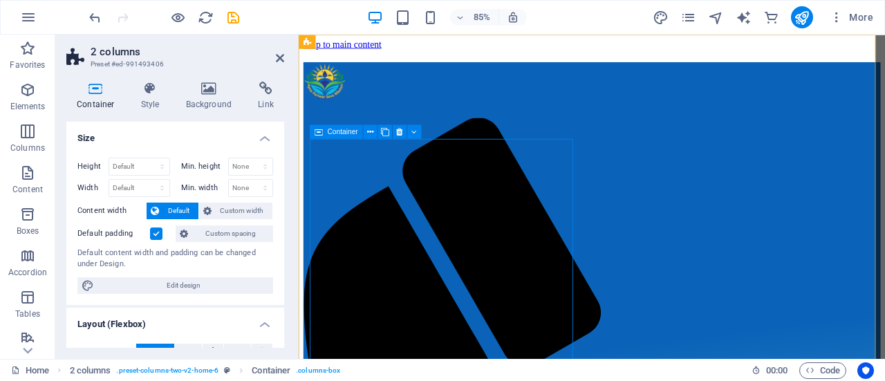
click at [400, 132] on icon at bounding box center [400, 131] width 6 height 12
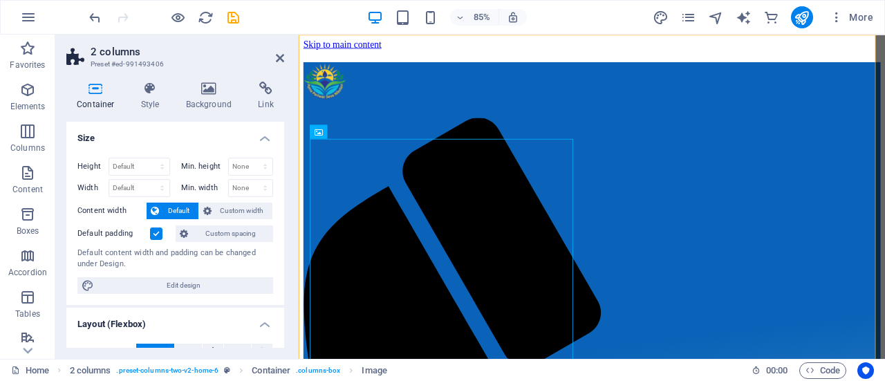
click at [102, 101] on h4 "Container" at bounding box center [98, 96] width 64 height 29
click at [224, 212] on span "Custom width" at bounding box center [242, 211] width 53 height 17
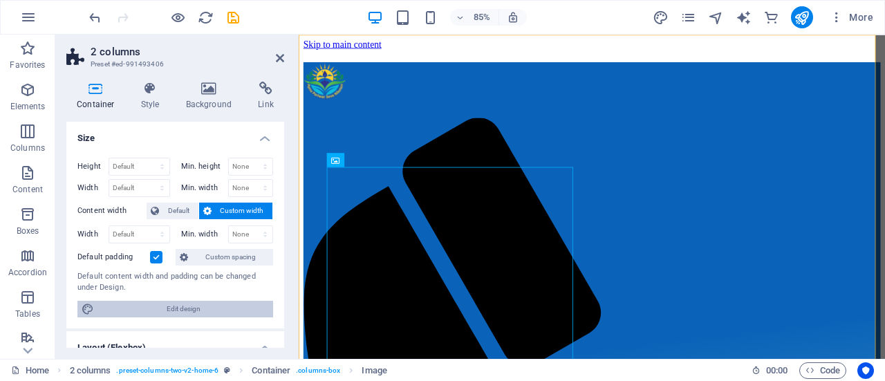
click at [189, 312] on span "Edit design" at bounding box center [183, 309] width 171 height 17
select select "px"
select select "200"
select select "px"
select select "rem"
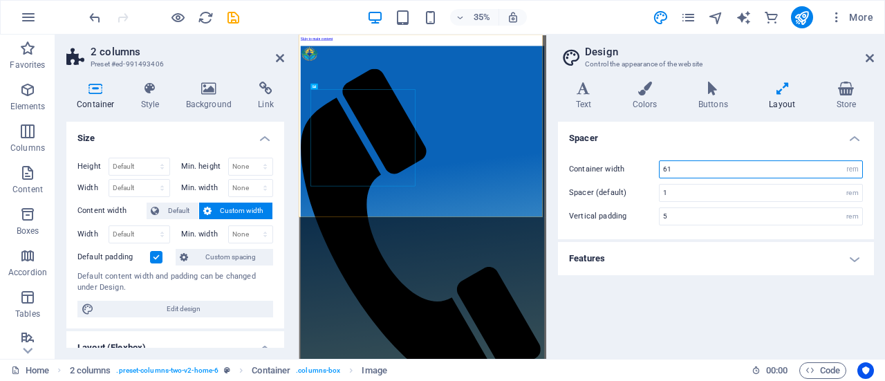
click at [680, 167] on input "61" at bounding box center [760, 169] width 203 height 17
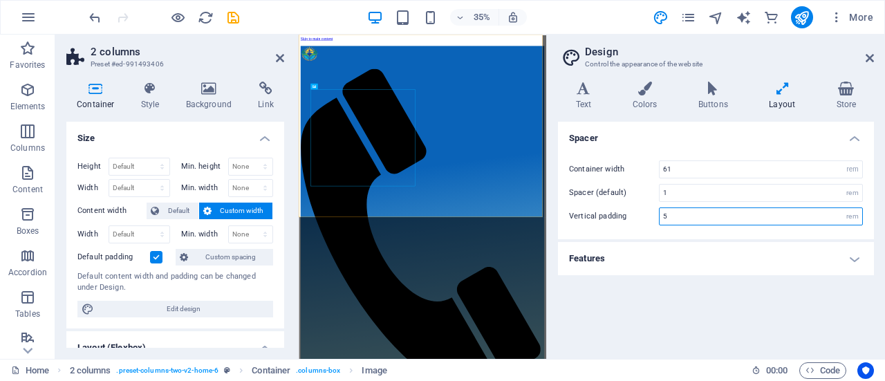
drag, startPoint x: 670, startPoint y: 212, endPoint x: 638, endPoint y: 215, distance: 32.6
click at [638, 215] on div "Vertical padding 5 rem" at bounding box center [716, 216] width 294 height 18
type input "0"
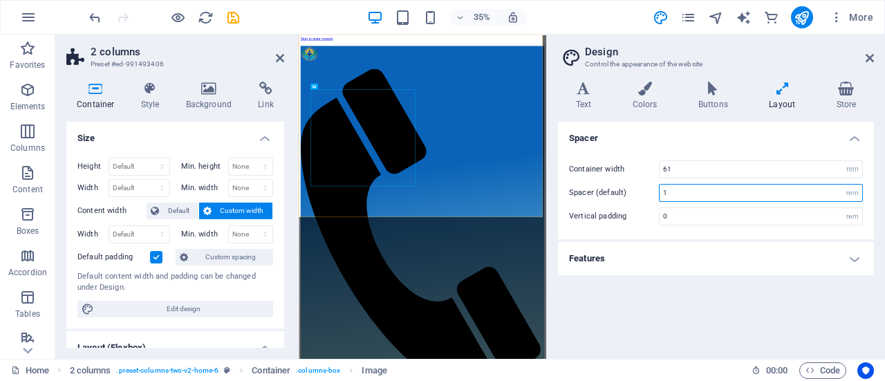
click at [750, 186] on input "1" at bounding box center [760, 193] width 203 height 17
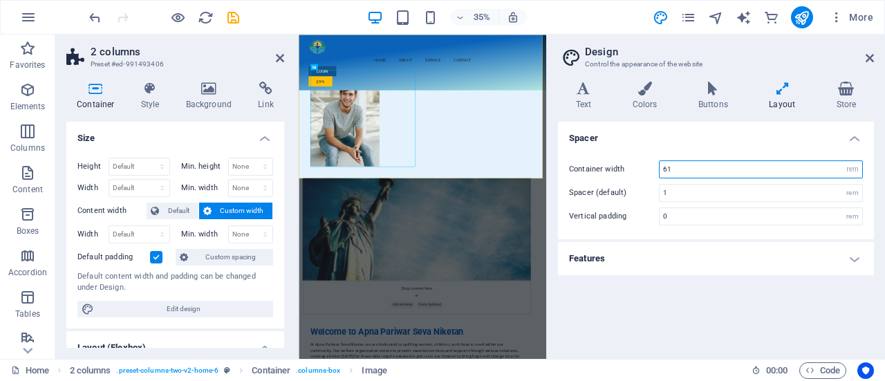
click at [707, 171] on input "61" at bounding box center [760, 169] width 203 height 17
type input "6"
type input "100"
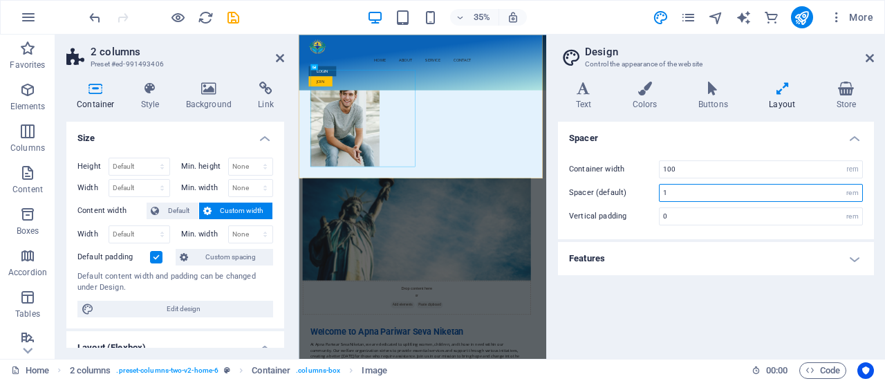
click at [705, 186] on input "1" at bounding box center [760, 193] width 203 height 17
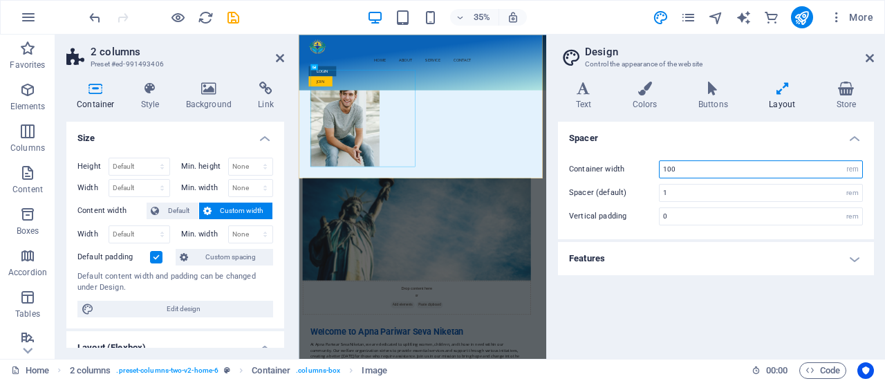
click at [690, 169] on input "100" at bounding box center [760, 169] width 203 height 17
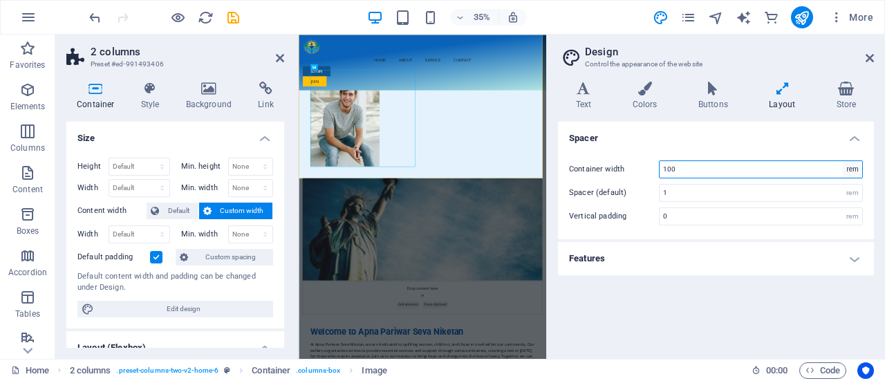
click at [846, 168] on select "rem px" at bounding box center [852, 169] width 19 height 17
select select "px"
click at [843, 161] on select "rem px" at bounding box center [852, 169] width 19 height 17
type input "1600"
click at [852, 173] on select "rem px" at bounding box center [852, 169] width 19 height 17
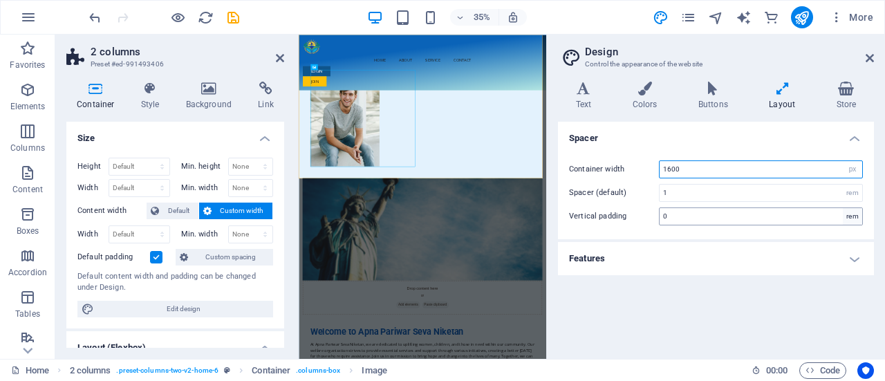
click at [843, 161] on select "rem px" at bounding box center [852, 169] width 19 height 17
click at [729, 173] on input "1600" at bounding box center [760, 169] width 203 height 17
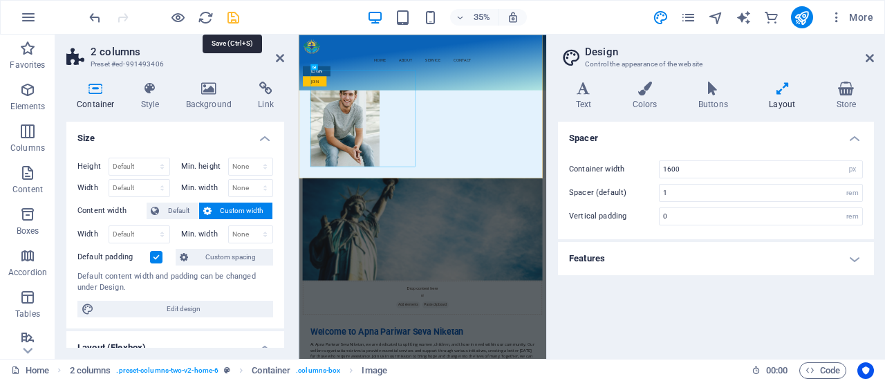
click at [234, 13] on icon "save" at bounding box center [233, 18] width 16 height 16
checkbox input "false"
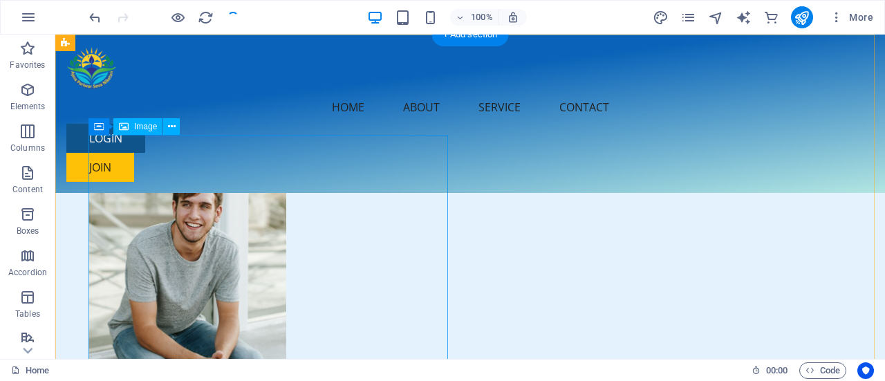
click at [321, 228] on figure at bounding box center [270, 273] width 365 height 276
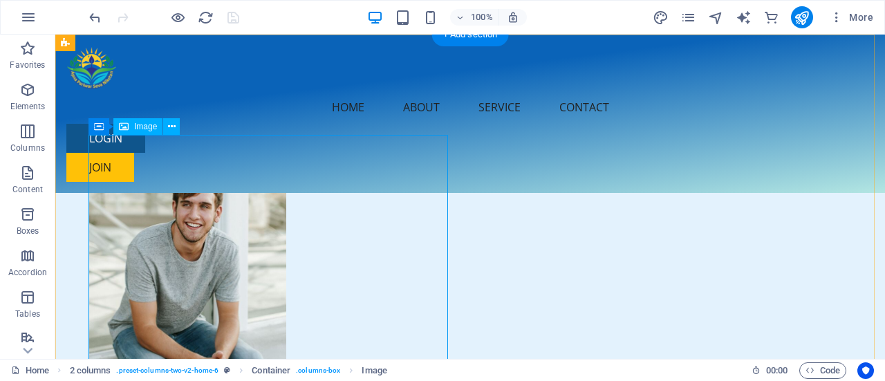
click at [361, 223] on figure at bounding box center [270, 273] width 365 height 276
click at [388, 171] on figure at bounding box center [270, 273] width 365 height 276
select select "px"
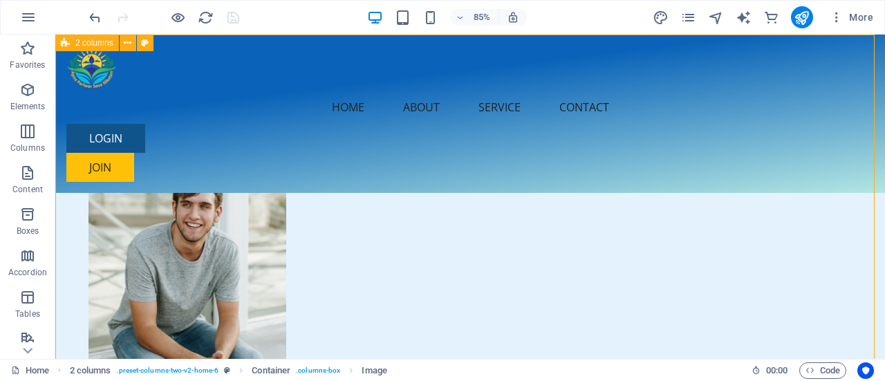
click at [643, 119] on div at bounding box center [469, 240] width 829 height 410
click at [567, 133] on div at bounding box center [469, 240] width 829 height 410
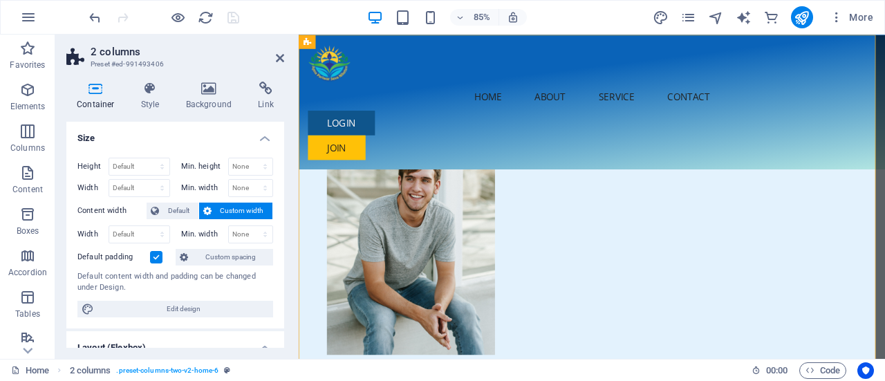
click at [219, 209] on span "Custom width" at bounding box center [242, 211] width 53 height 17
click at [160, 234] on select "Default px rem % em vh vw" at bounding box center [139, 234] width 60 height 17
select select "%"
click at [149, 226] on select "Default px rem % em vh vw" at bounding box center [139, 234] width 60 height 17
type input "95.11"
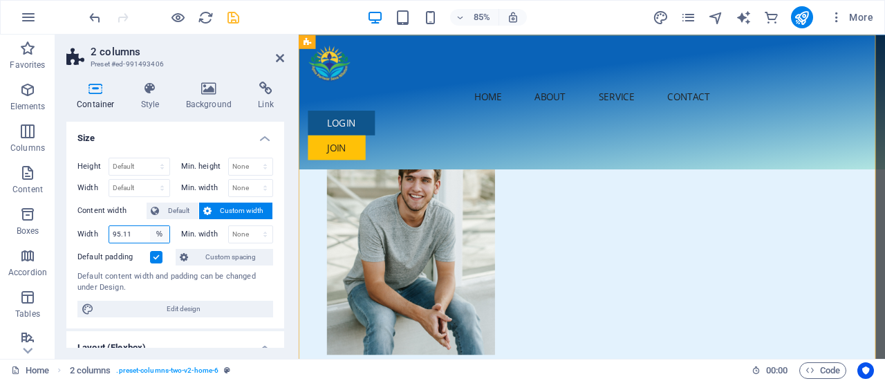
click at [160, 227] on select "Default px rem % em vh vw" at bounding box center [159, 234] width 19 height 17
click at [160, 226] on select "Default px rem % em vh vw" at bounding box center [159, 234] width 19 height 17
click at [129, 236] on input "95.11" at bounding box center [139, 234] width 60 height 17
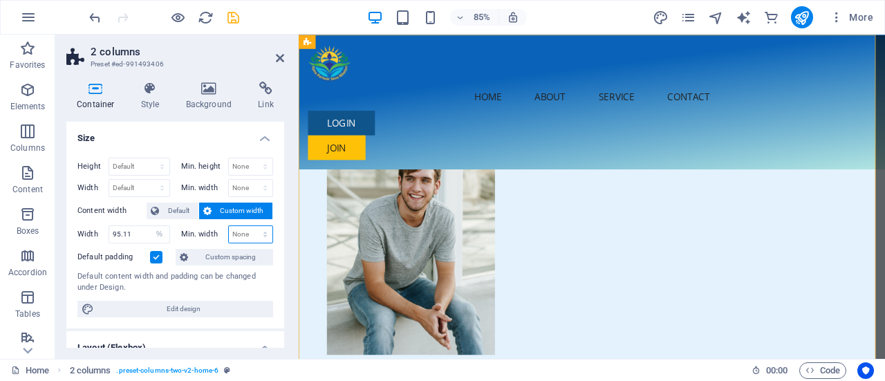
click at [243, 234] on select "None px rem % vh vw" at bounding box center [251, 234] width 44 height 17
click at [154, 153] on div "Height Default px rem % vh vw Min. height None px rem % vh vw Width Default px …" at bounding box center [175, 238] width 218 height 182
click at [231, 17] on icon "save" at bounding box center [233, 18] width 16 height 16
checkbox input "false"
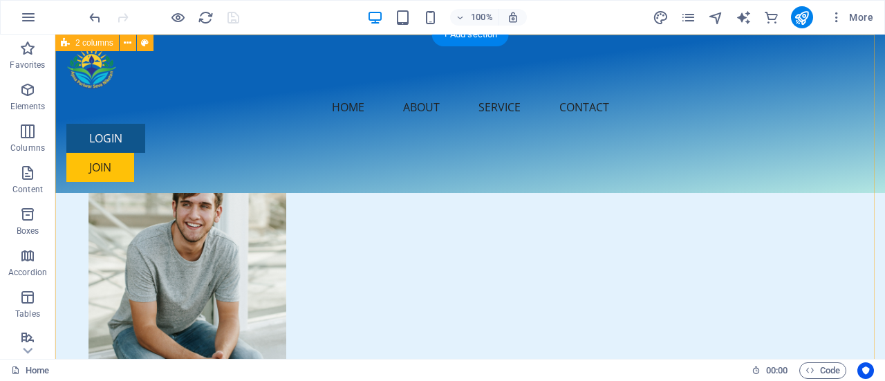
click at [473, 299] on div at bounding box center [469, 240] width 829 height 410
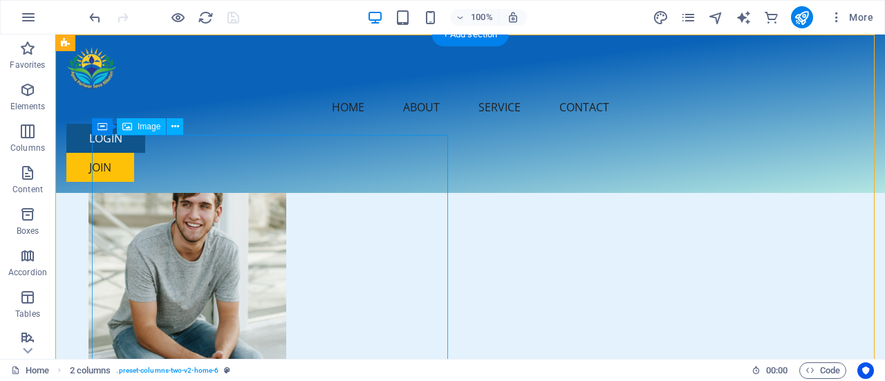
click at [207, 200] on figure at bounding box center [268, 273] width 361 height 276
click at [388, 226] on figure at bounding box center [268, 273] width 361 height 276
click at [174, 130] on icon at bounding box center [175, 127] width 8 height 15
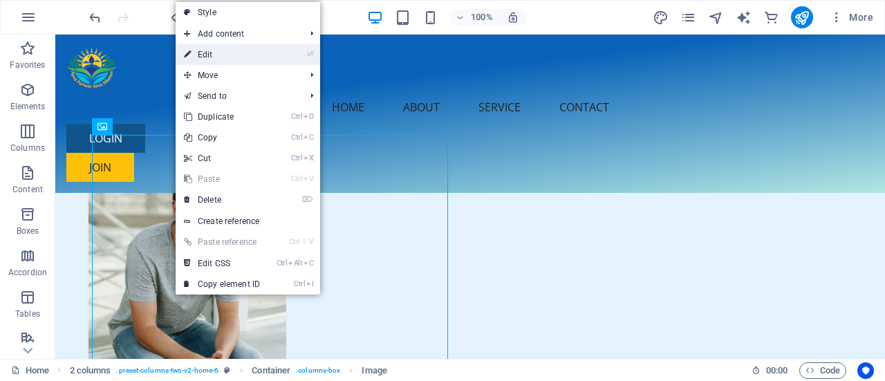
click at [205, 52] on link "⏎ Edit" at bounding box center [222, 54] width 93 height 21
select select "px"
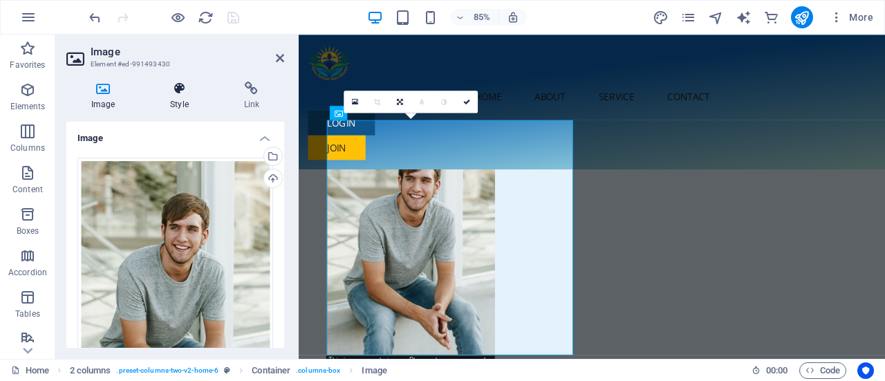
click at [185, 104] on h4 "Style" at bounding box center [181, 96] width 73 height 29
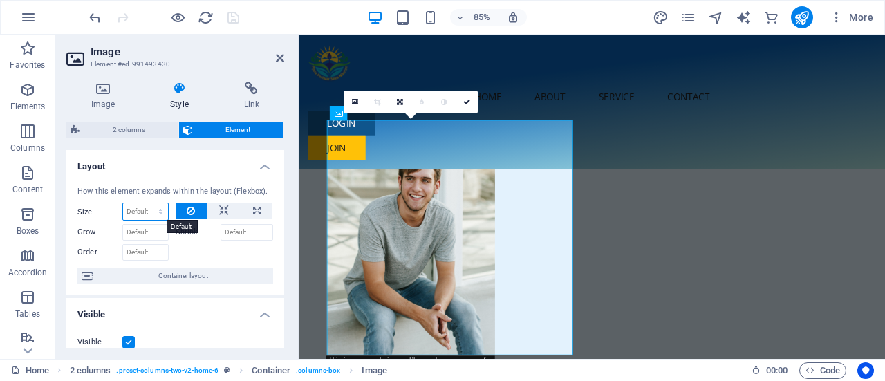
click at [156, 214] on select "Default auto px % 1/1 1/2 1/3 1/4 1/5 1/6 1/7 1/8 1/9 1/10" at bounding box center [145, 211] width 45 height 17
select select "%"
click at [147, 203] on select "Default auto px % 1/1 1/2 1/3 1/4 1/5 1/6 1/7 1/8 1/9 1/10" at bounding box center [145, 211] width 45 height 17
type input "100"
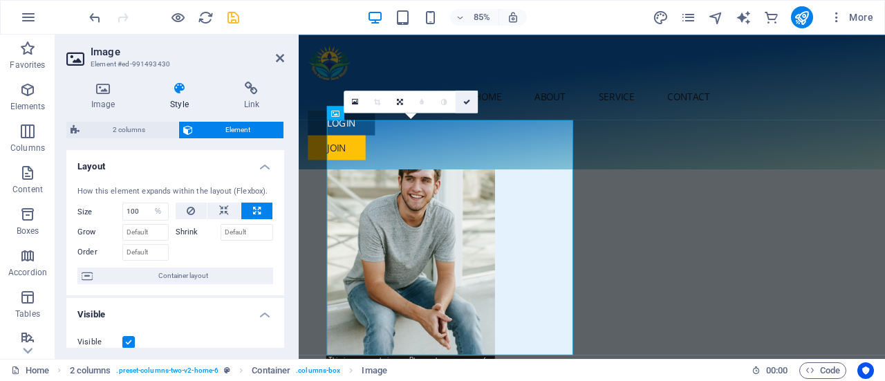
click at [467, 99] on icon at bounding box center [466, 101] width 7 height 7
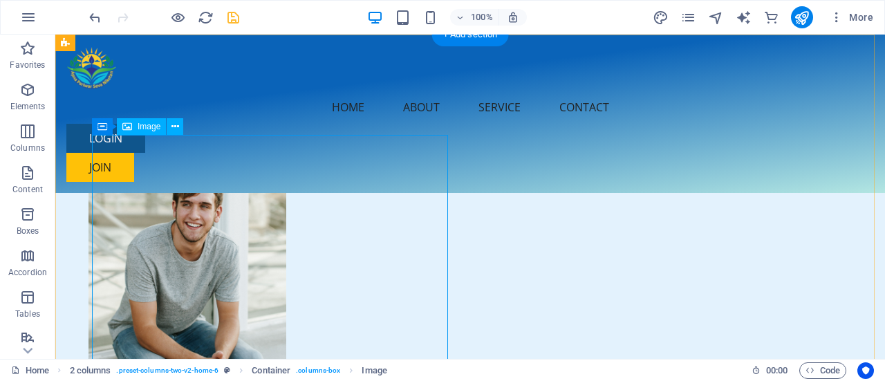
click at [431, 169] on figure at bounding box center [268, 273] width 361 height 276
click at [174, 129] on icon at bounding box center [175, 127] width 8 height 15
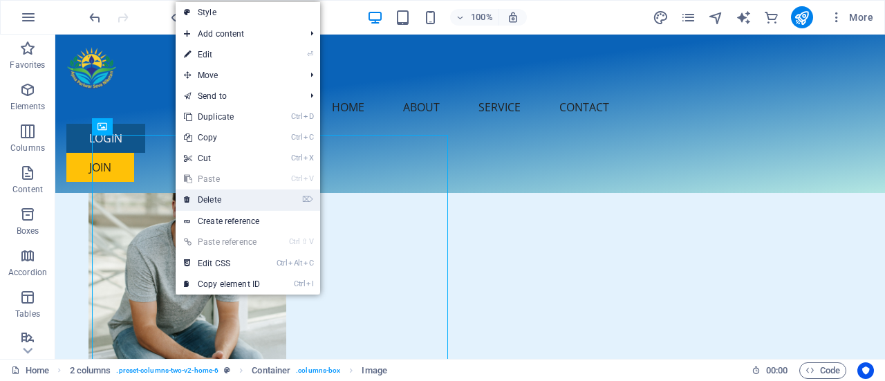
click at [212, 198] on link "⌦ Delete" at bounding box center [222, 199] width 93 height 21
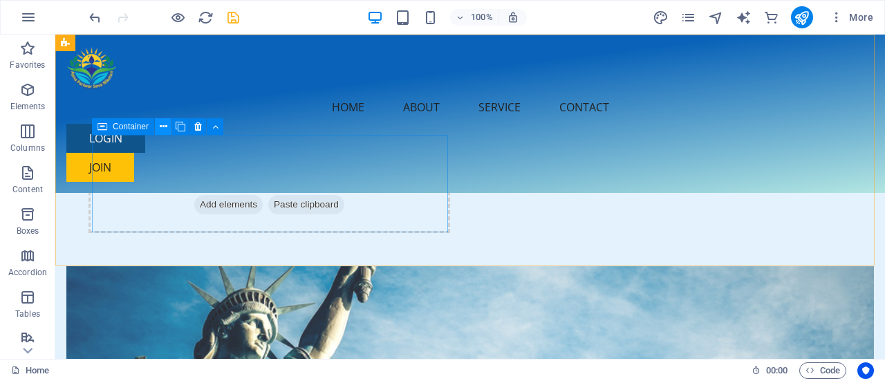
click at [165, 128] on icon at bounding box center [164, 127] width 8 height 15
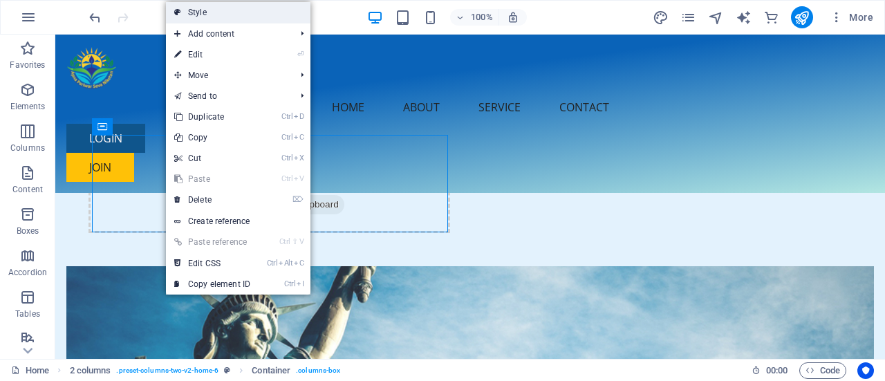
click at [223, 10] on link "Style" at bounding box center [238, 12] width 144 height 21
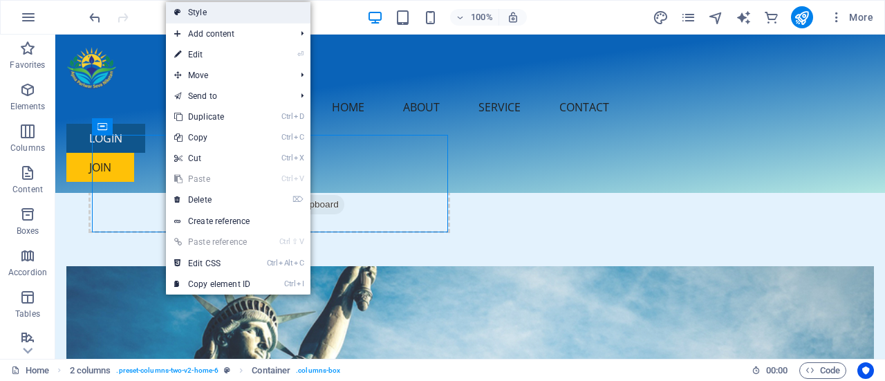
select select "rem"
select select "preset-columns-two-v2-home-6"
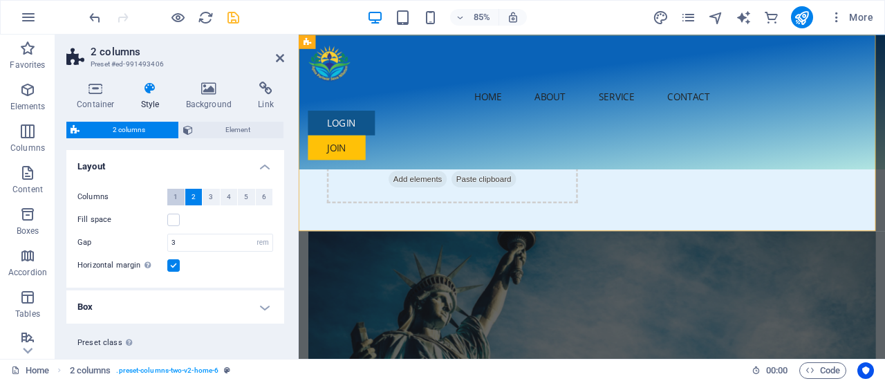
click at [174, 196] on span "1" at bounding box center [175, 197] width 4 height 17
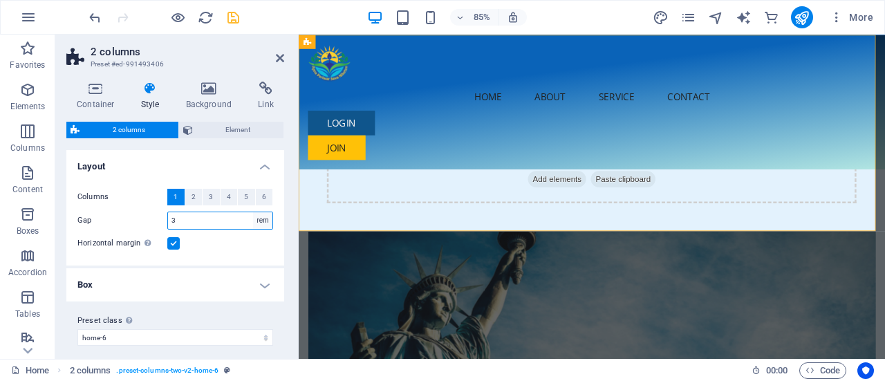
click at [253, 220] on select "px rem % vw vh" at bounding box center [262, 220] width 19 height 17
select select "px"
click at [253, 212] on select "px rem % vw vh" at bounding box center [262, 220] width 19 height 17
type input "48"
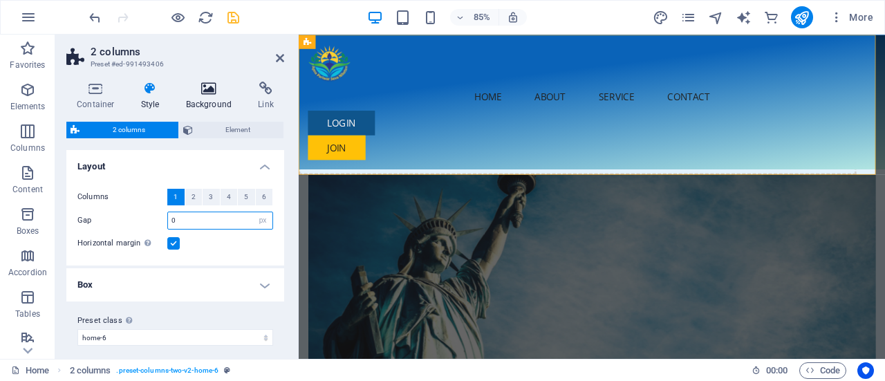
type input "0"
click at [216, 95] on h4 "Background" at bounding box center [212, 96] width 73 height 29
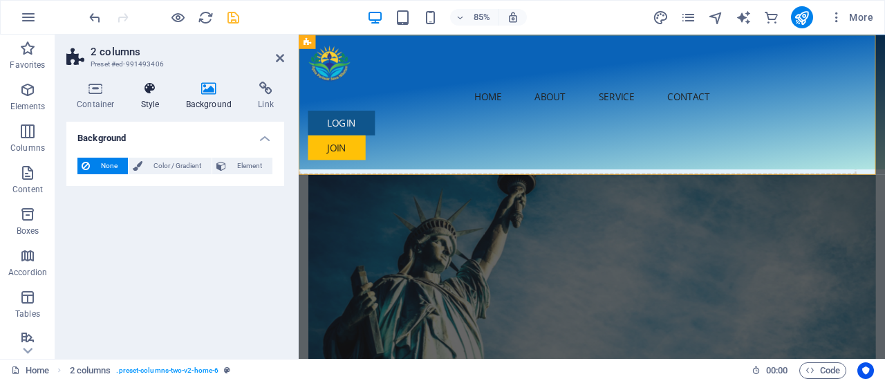
click at [148, 93] on icon at bounding box center [150, 89] width 39 height 14
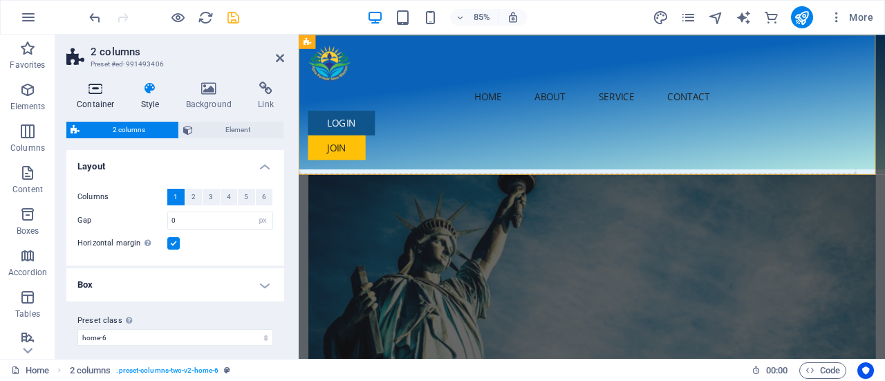
click at [91, 95] on h4 "Container" at bounding box center [98, 96] width 64 height 29
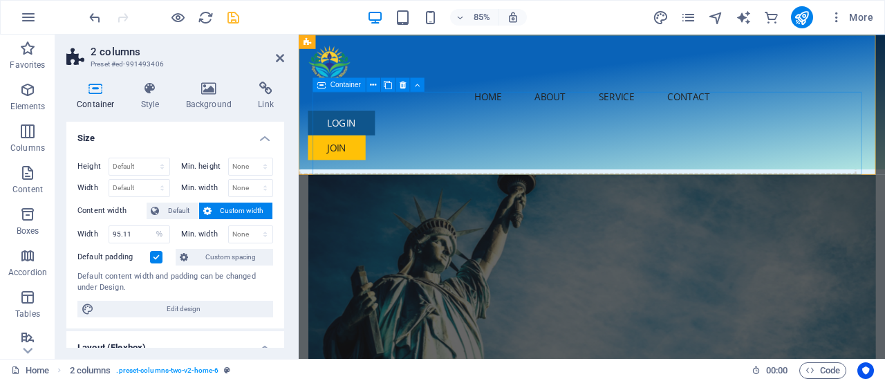
click at [586, 169] on span "Add elements" at bounding box center [586, 171] width 68 height 19
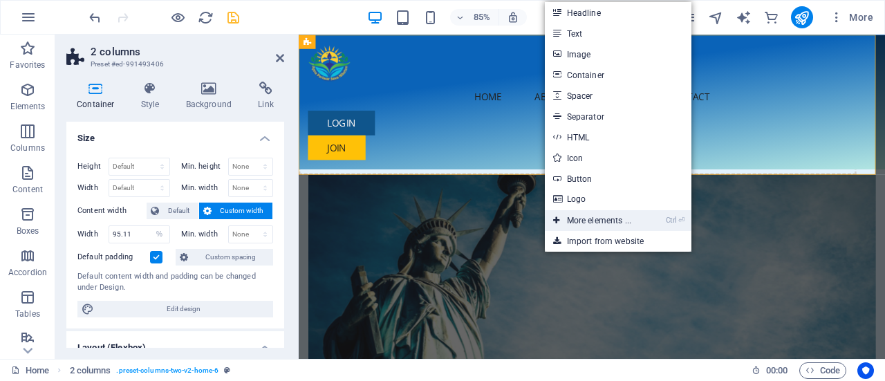
click at [589, 219] on link "Ctrl ⏎ More elements ..." at bounding box center [592, 220] width 95 height 21
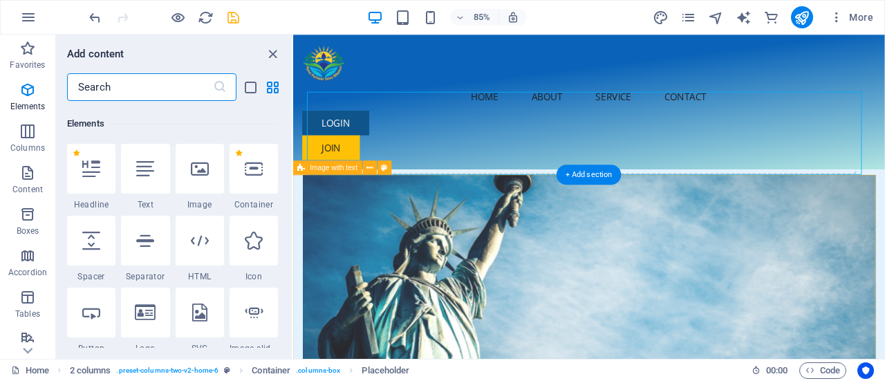
scroll to position [147, 0]
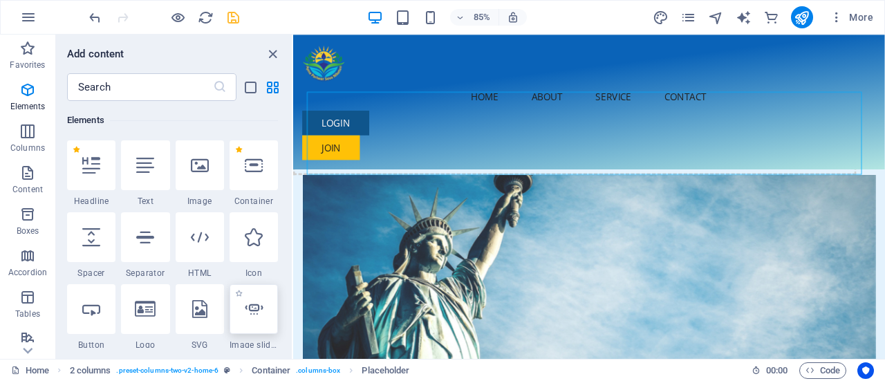
click at [259, 316] on icon at bounding box center [254, 309] width 18 height 18
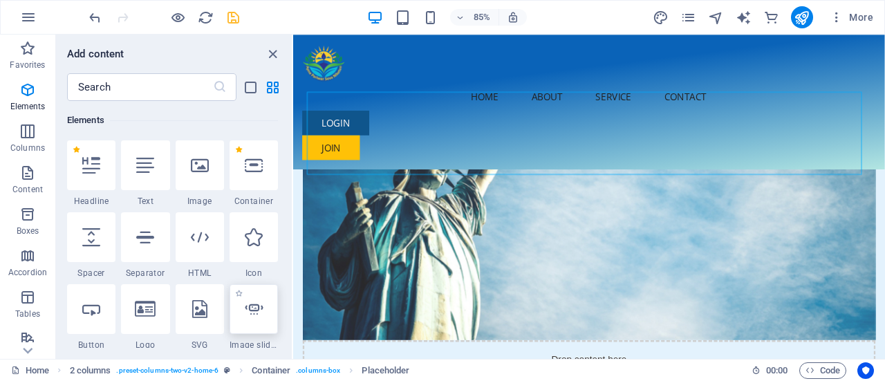
select select "ms"
select select "s"
select select "progressive"
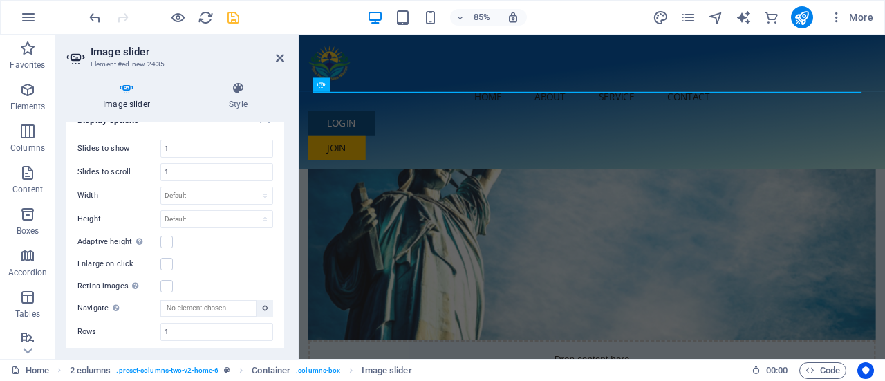
scroll to position [0, 0]
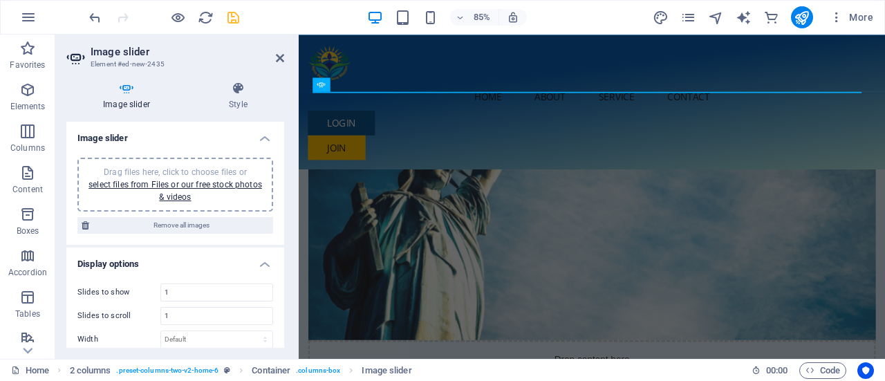
click at [130, 104] on h4 "Image slider" at bounding box center [129, 96] width 126 height 29
click at [233, 17] on icon "save" at bounding box center [233, 18] width 16 height 16
checkbox input "false"
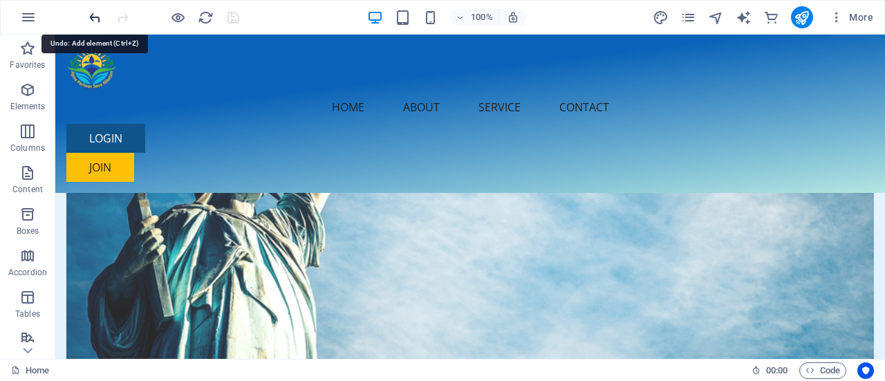
click at [98, 19] on icon "undo" at bounding box center [95, 18] width 16 height 16
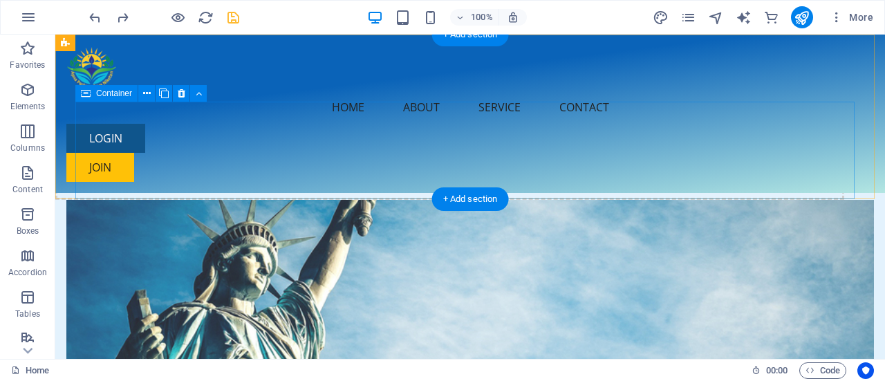
click at [434, 172] on span "Add elements" at bounding box center [409, 171] width 68 height 19
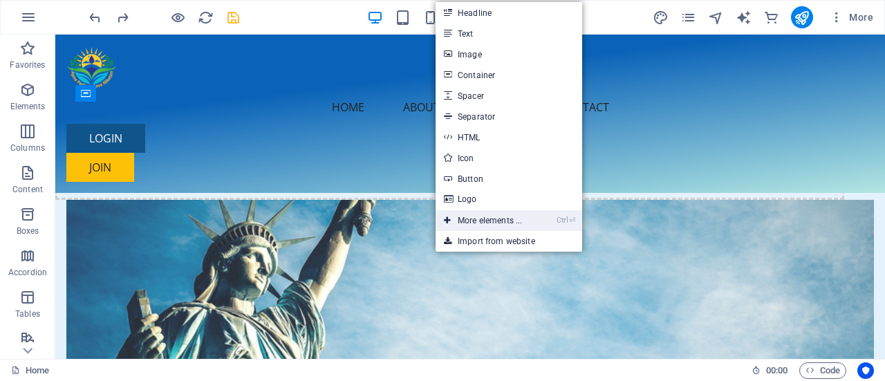
click at [484, 217] on link "Ctrl ⏎ More elements ..." at bounding box center [482, 220] width 95 height 21
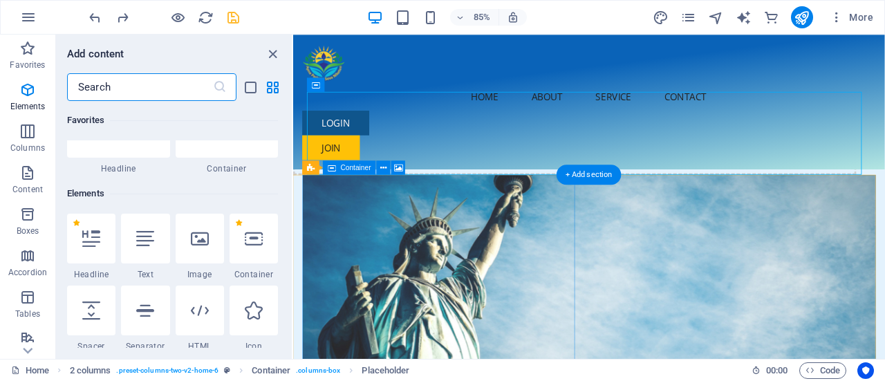
scroll to position [147, 0]
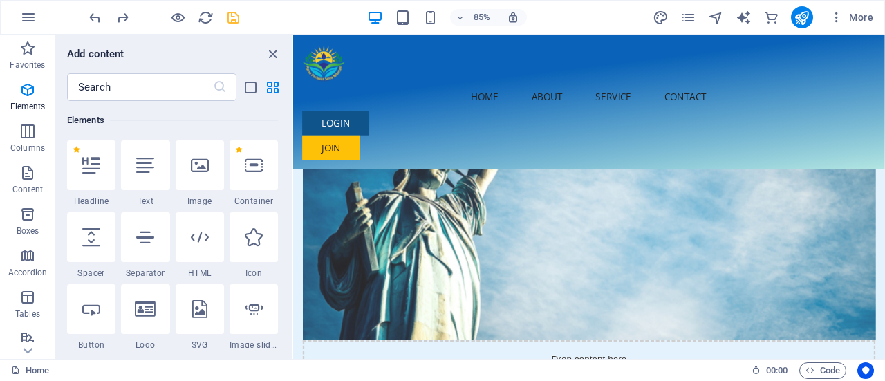
select select "ms"
select select "s"
select select "progressive"
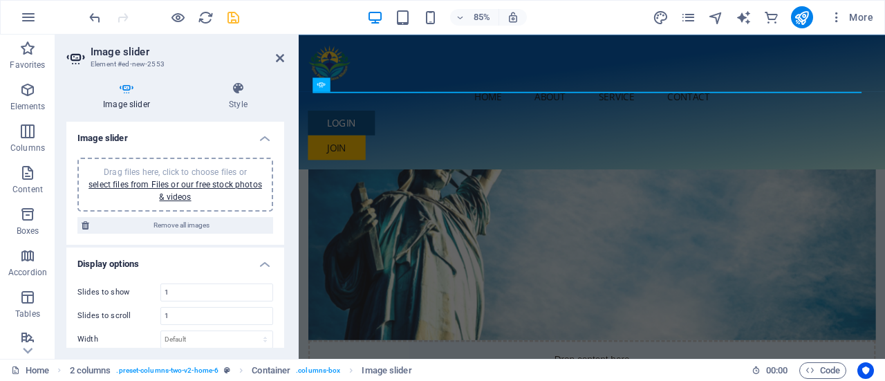
click at [88, 27] on div at bounding box center [163, 17] width 155 height 22
click at [93, 19] on icon "undo" at bounding box center [95, 18] width 16 height 16
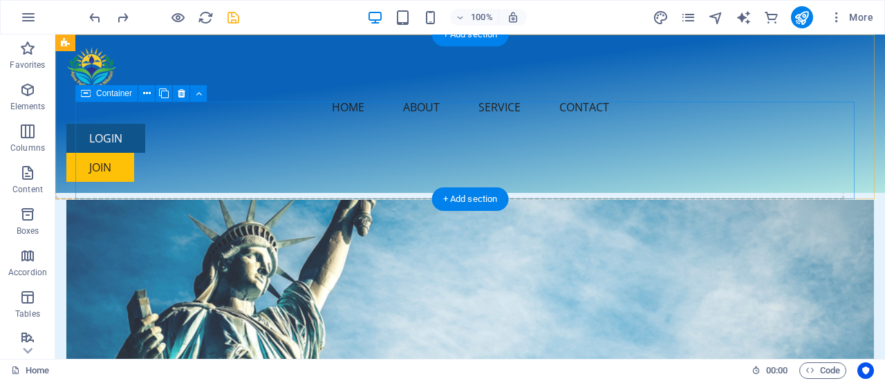
click at [496, 169] on span "Paste clipboard" at bounding box center [487, 171] width 76 height 19
click at [456, 194] on div "+ Add section" at bounding box center [470, 199] width 77 height 24
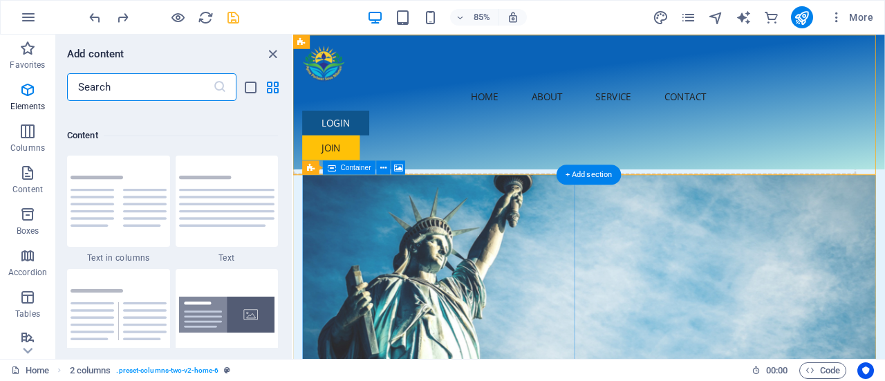
scroll to position [2418, 0]
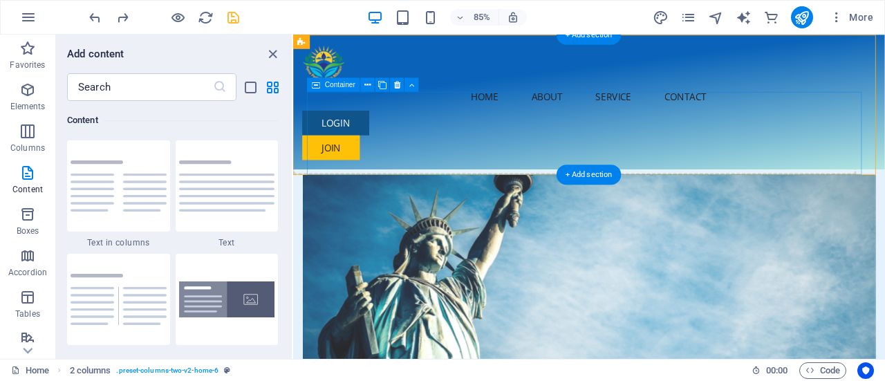
click at [588, 173] on span "Add elements" at bounding box center [583, 171] width 68 height 19
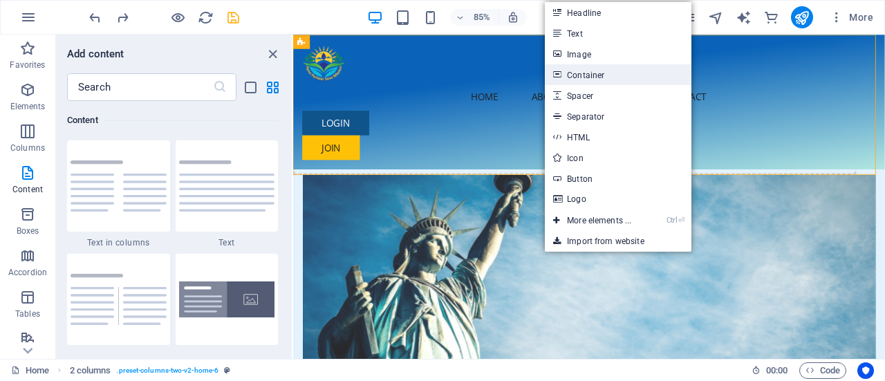
click at [593, 77] on link "Container" at bounding box center [618, 74] width 147 height 21
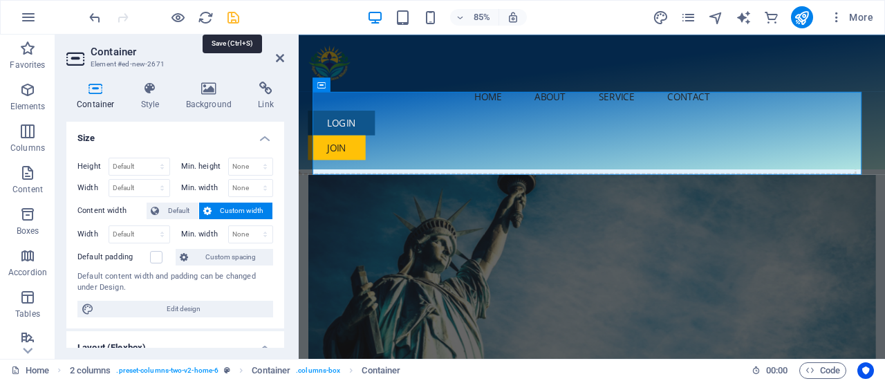
click at [235, 16] on icon "save" at bounding box center [233, 18] width 16 height 16
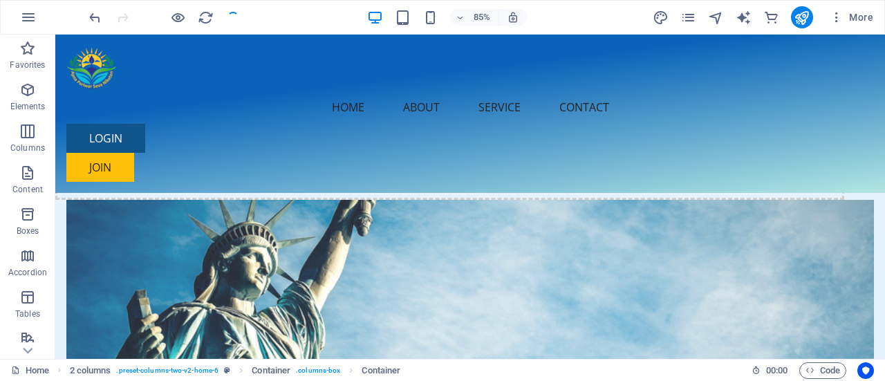
checkbox input "false"
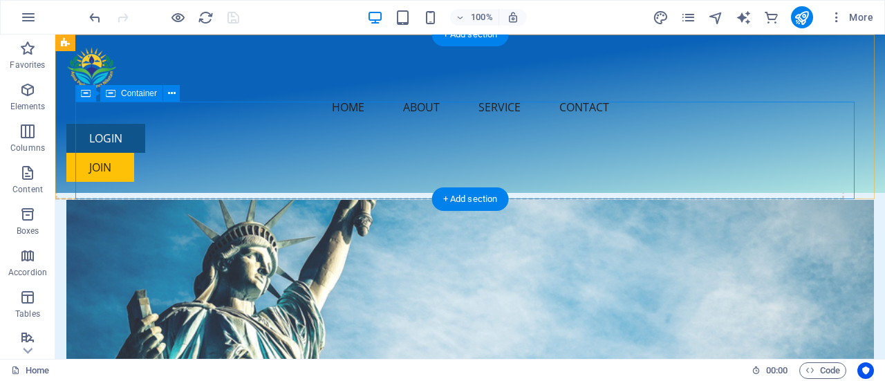
click at [395, 169] on span "Add elements" at bounding box center [409, 171] width 68 height 19
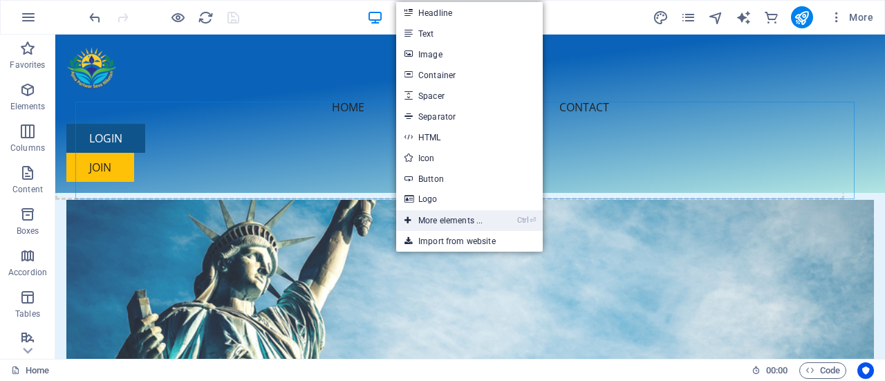
click at [440, 214] on link "Ctrl ⏎ More elements ..." at bounding box center [443, 220] width 95 height 21
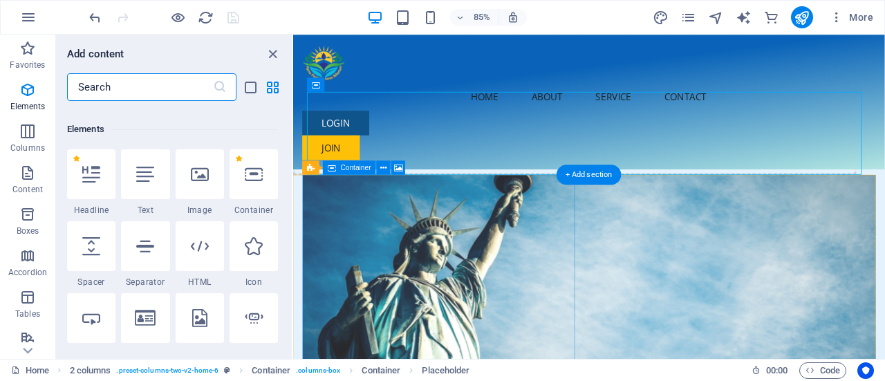
scroll to position [147, 0]
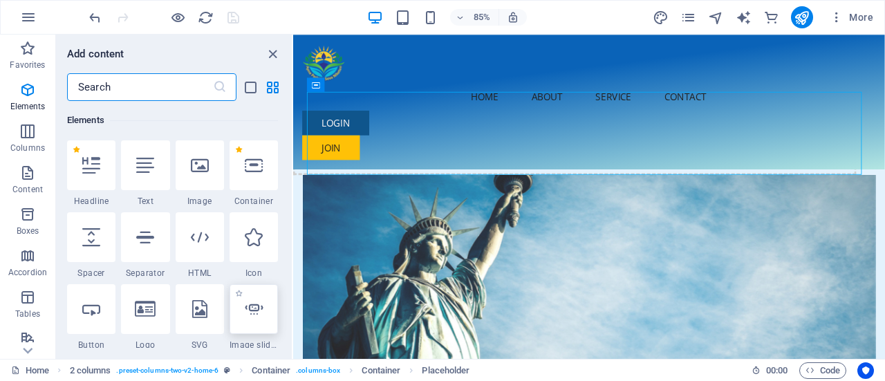
click at [254, 312] on icon at bounding box center [254, 309] width 18 height 18
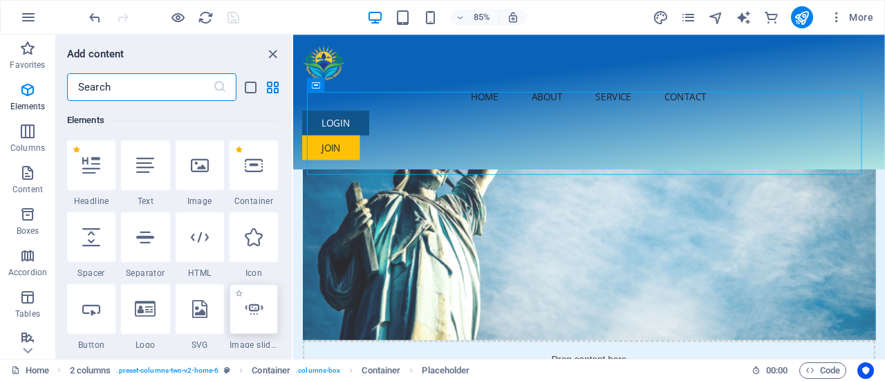
select select "ms"
select select "s"
select select "progressive"
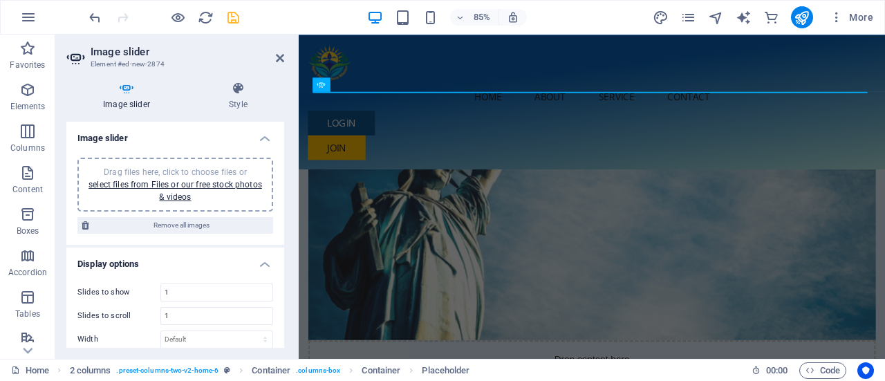
click at [254, 312] on input "1" at bounding box center [216, 316] width 111 height 17
click at [99, 21] on icon "undo" at bounding box center [95, 18] width 16 height 16
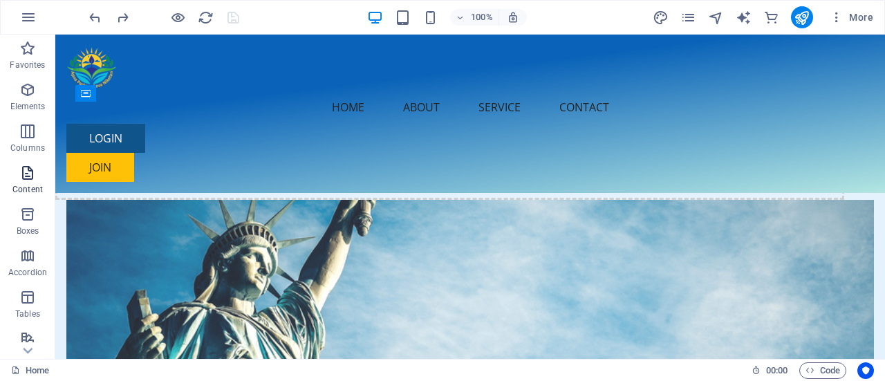
click at [26, 184] on p "Content" at bounding box center [27, 189] width 30 height 11
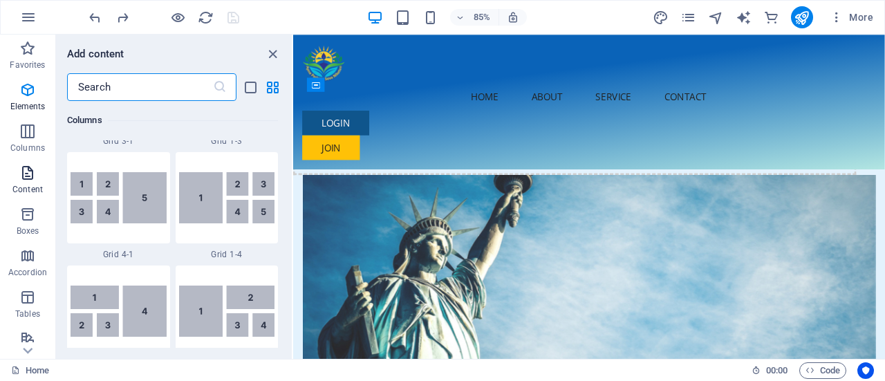
scroll to position [2418, 0]
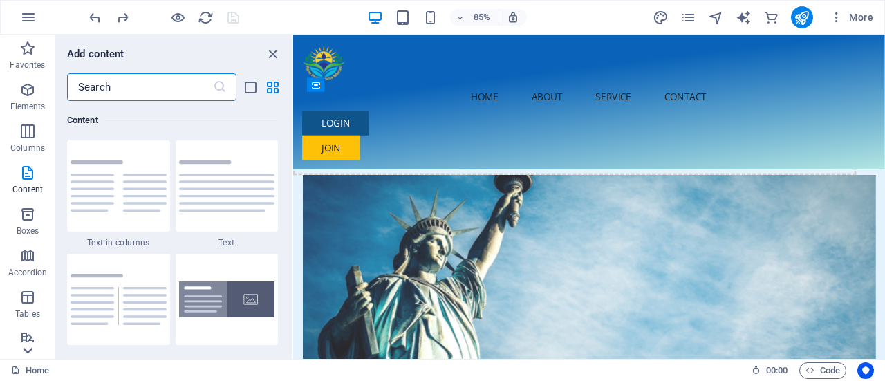
click at [28, 349] on icon at bounding box center [27, 350] width 19 height 19
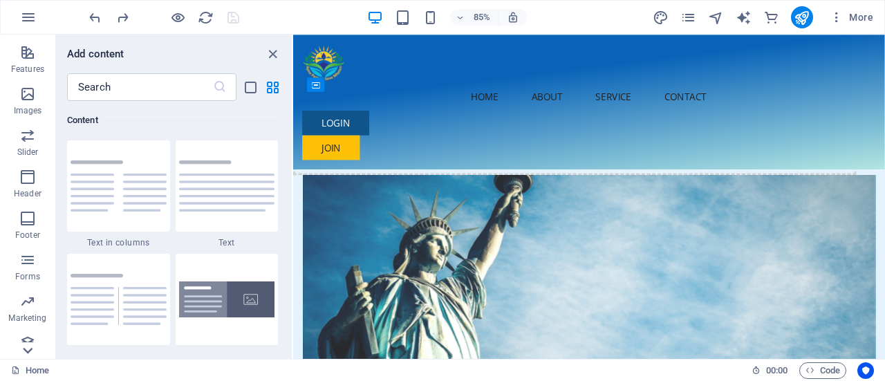
scroll to position [324, 0]
click at [22, 106] on span "Slider" at bounding box center [27, 105] width 55 height 33
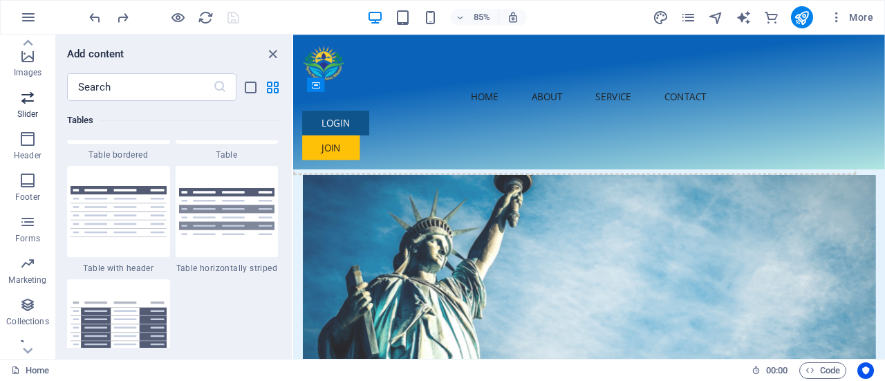
scroll to position [7836, 0]
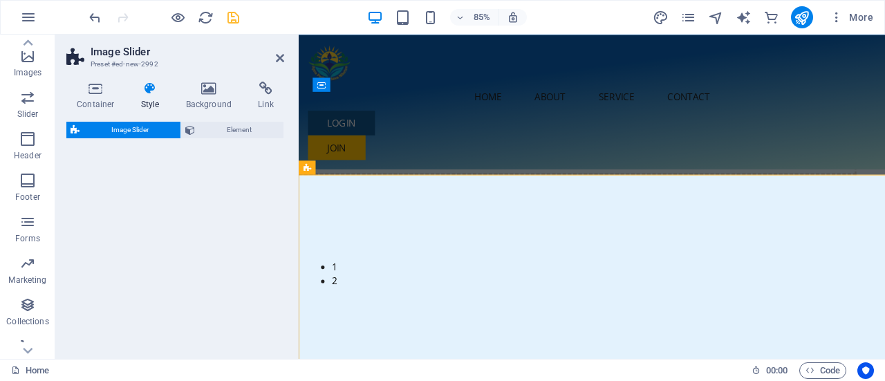
select select "rem"
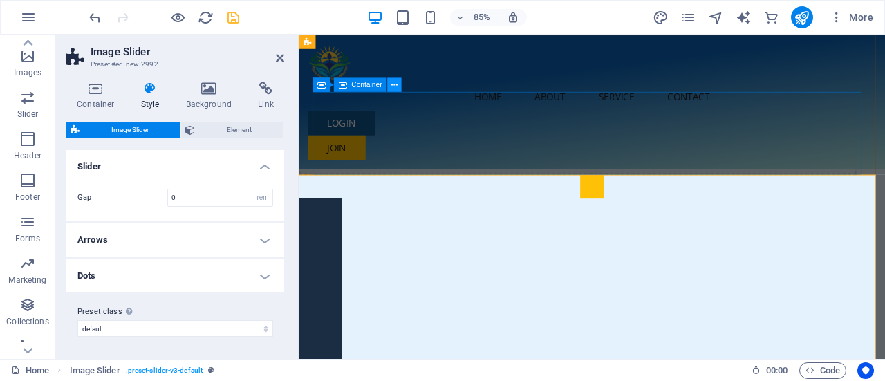
click at [394, 84] on icon at bounding box center [394, 84] width 6 height 12
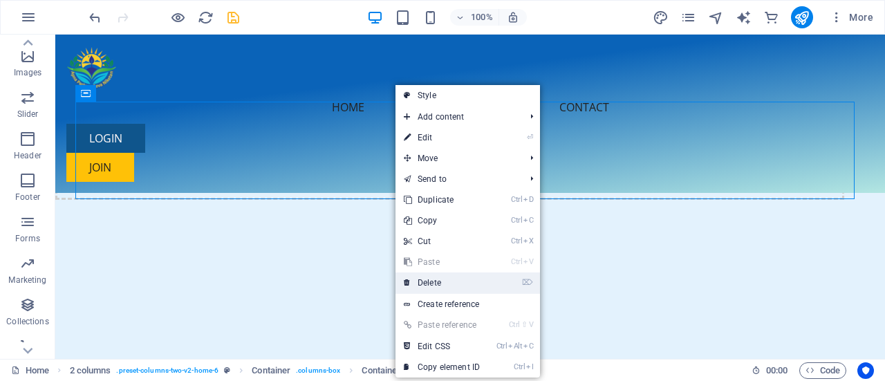
click at [427, 283] on link "⌦ Delete" at bounding box center [441, 282] width 93 height 21
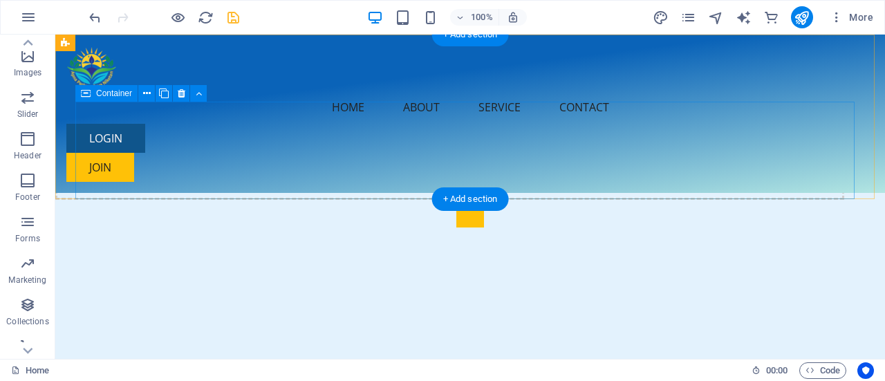
click at [362, 147] on div "Drop content here or Add elements Paste clipboard" at bounding box center [449, 151] width 789 height 98
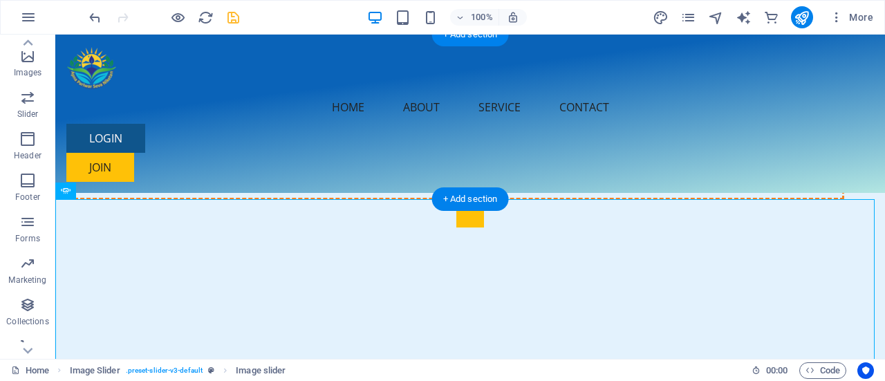
drag, startPoint x: 359, startPoint y: 230, endPoint x: 355, endPoint y: 167, distance: 63.7
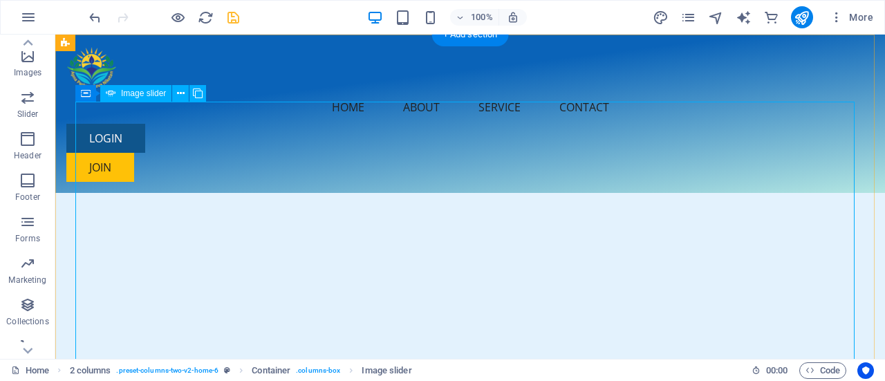
select select "px"
select select "ms"
select select "s"
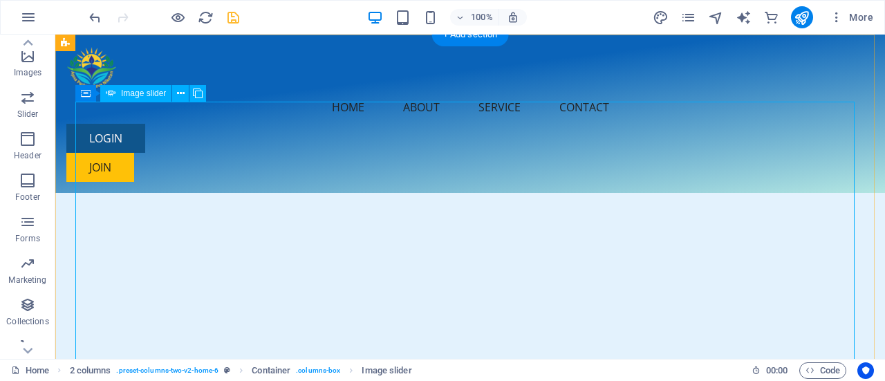
select select "progressive"
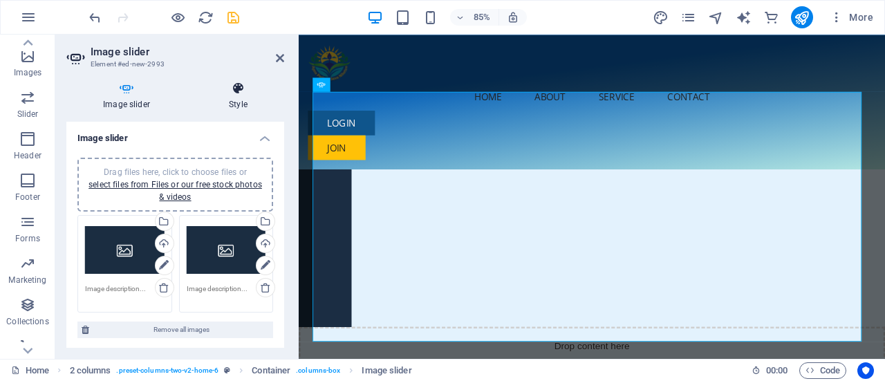
click at [236, 86] on icon at bounding box center [238, 89] width 92 height 14
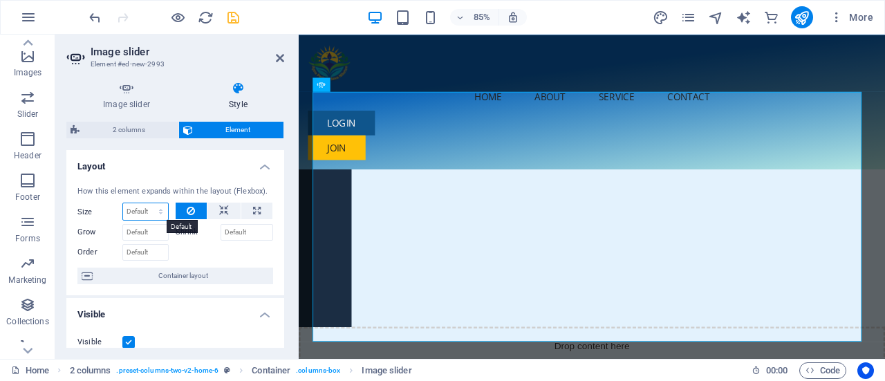
click at [156, 209] on select "Default auto px % 1/1 1/2 1/3 1/4 1/5 1/6 1/7 1/8 1/9 1/10" at bounding box center [145, 211] width 45 height 17
select select "%"
click at [147, 203] on select "Default auto px % 1/1 1/2 1/3 1/4 1/5 1/6 1/7 1/8 1/9 1/10" at bounding box center [145, 211] width 45 height 17
type input "100"
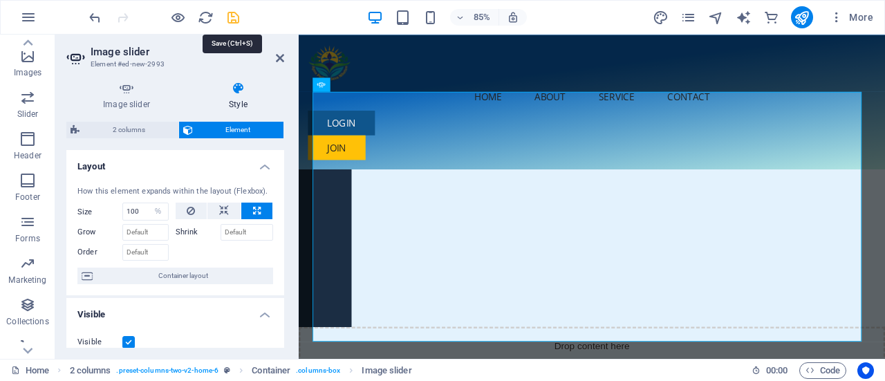
click at [234, 19] on icon "save" at bounding box center [233, 18] width 16 height 16
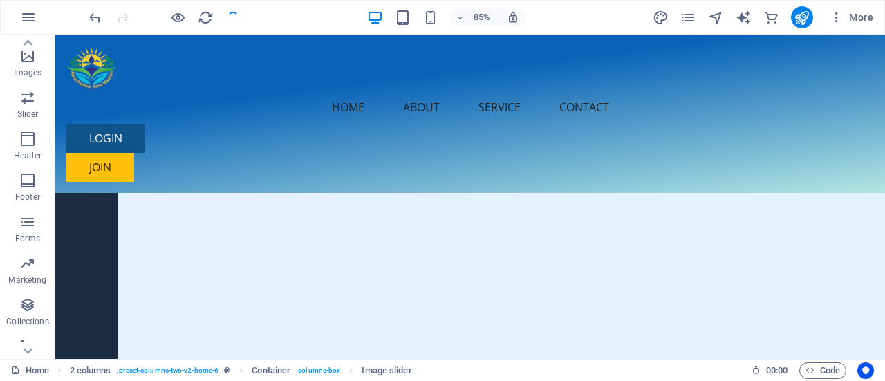
checkbox input "false"
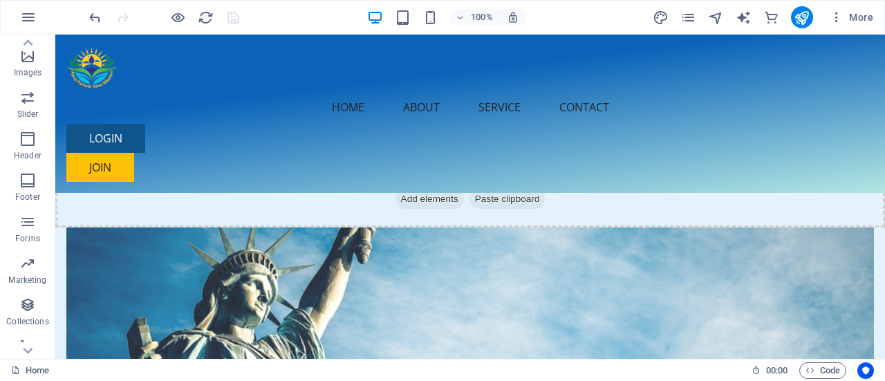
scroll to position [267, 0]
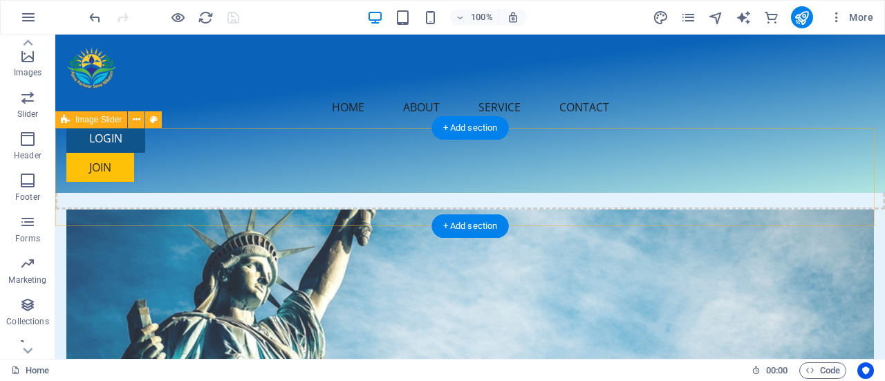
click at [376, 187] on div "Drop content here or Add elements Paste clipboard" at bounding box center [469, 160] width 829 height 98
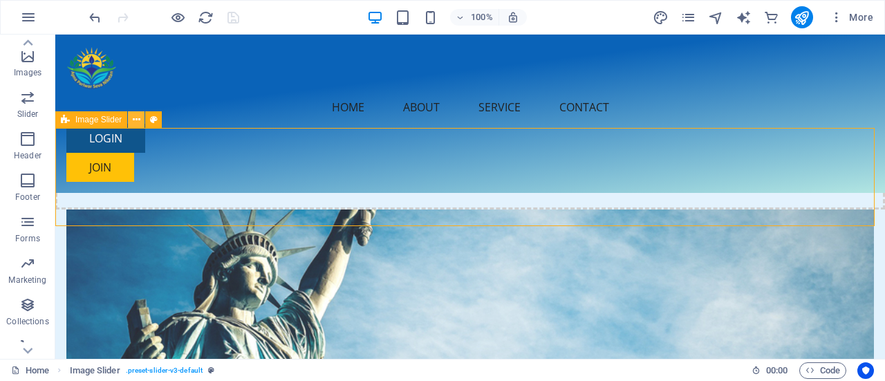
click at [133, 120] on icon at bounding box center [137, 120] width 8 height 15
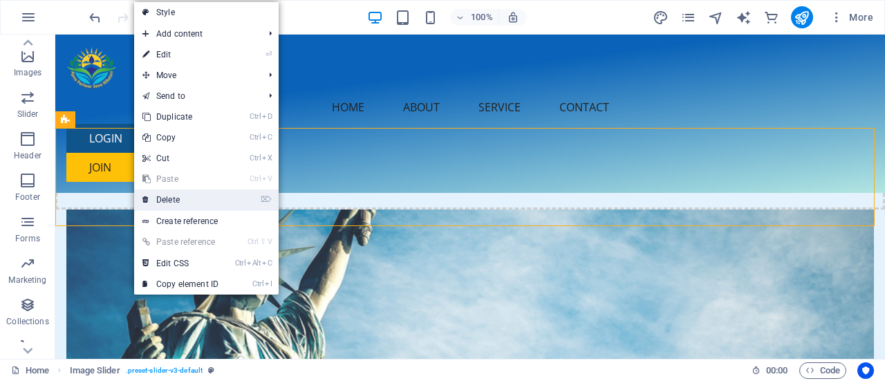
click at [160, 195] on link "⌦ Delete" at bounding box center [180, 199] width 93 height 21
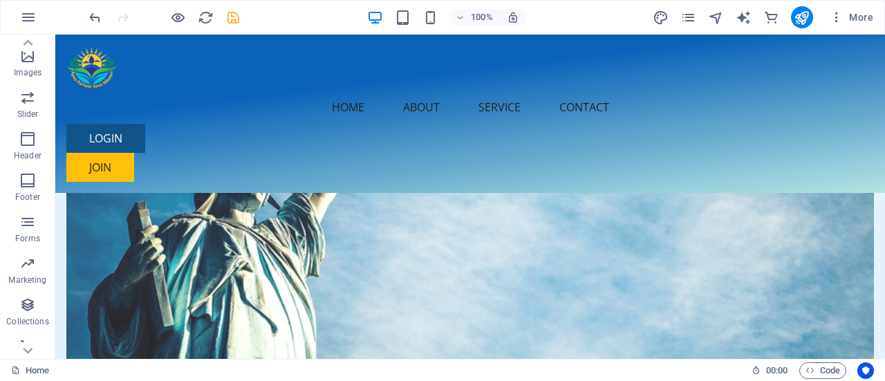
click at [100, 26] on div at bounding box center [163, 17] width 155 height 22
click at [94, 21] on icon "undo" at bounding box center [95, 18] width 16 height 16
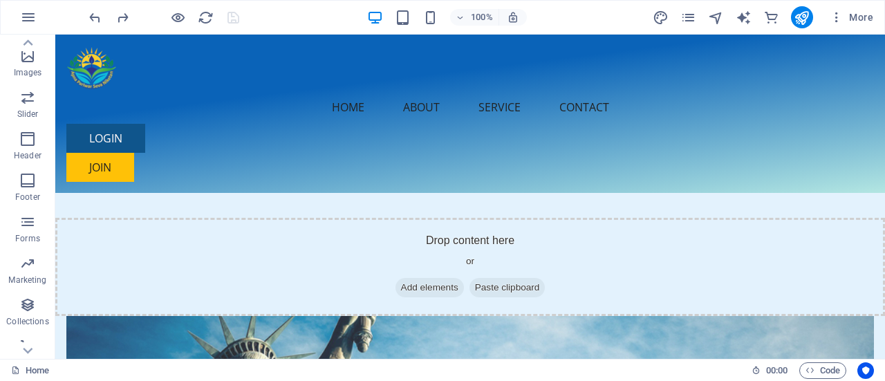
scroll to position [153, 0]
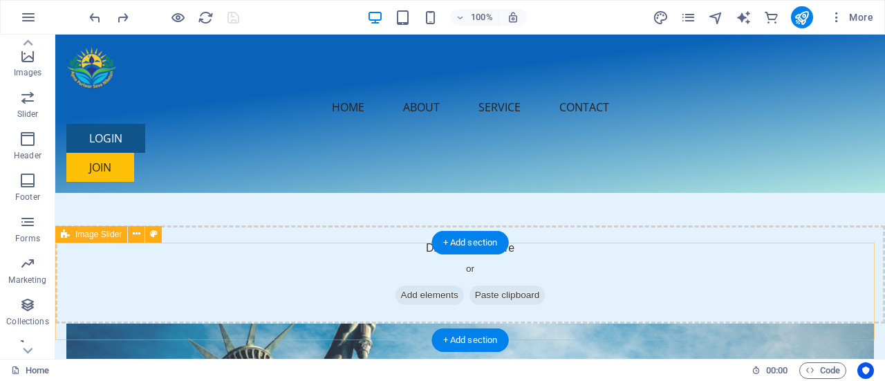
click at [194, 288] on div "Drop content here or Add elements Paste clipboard" at bounding box center [469, 274] width 829 height 98
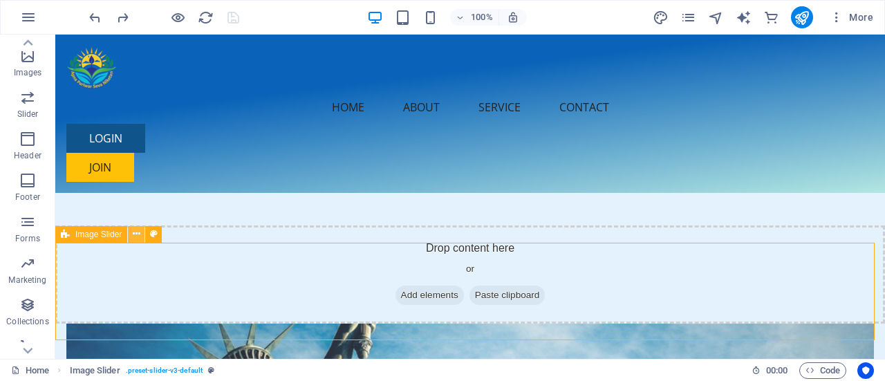
click at [138, 236] on icon at bounding box center [137, 234] width 8 height 15
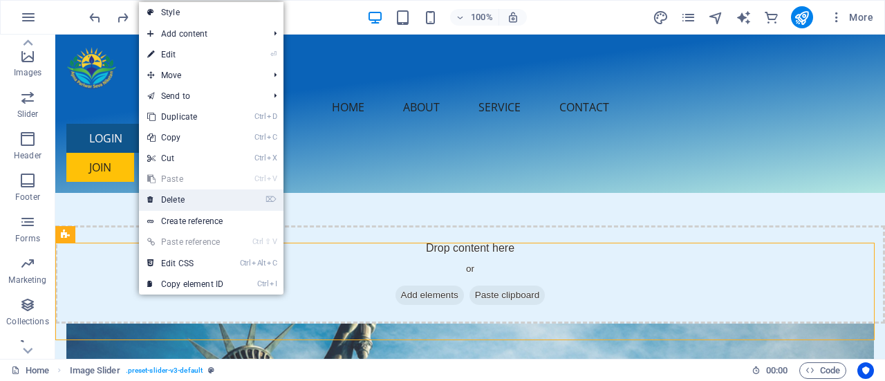
click at [183, 200] on link "⌦ Delete" at bounding box center [185, 199] width 93 height 21
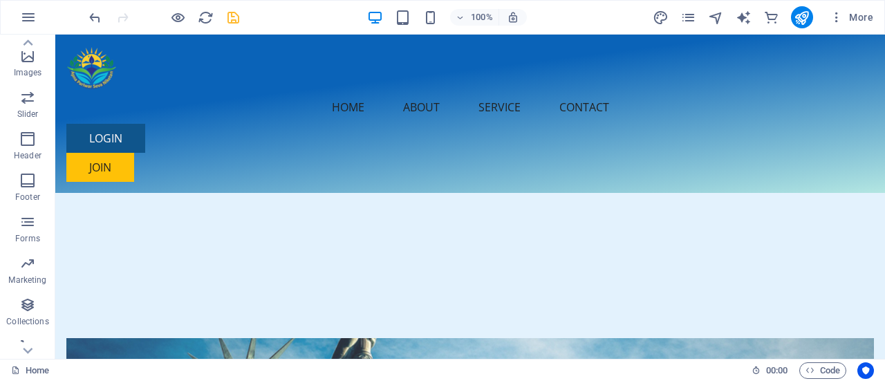
scroll to position [0, 0]
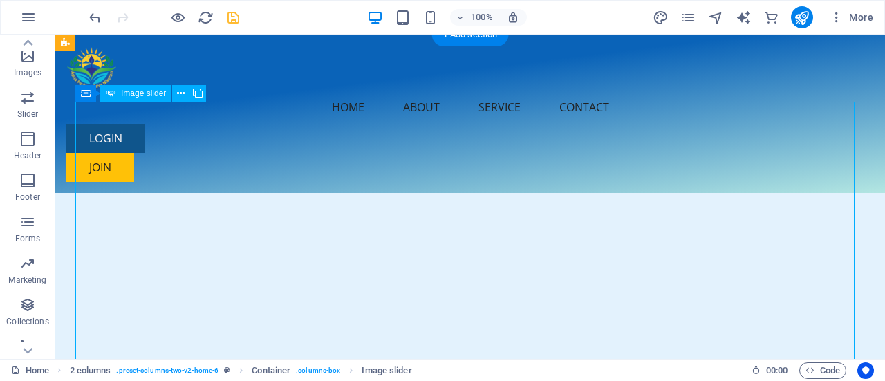
select select "%"
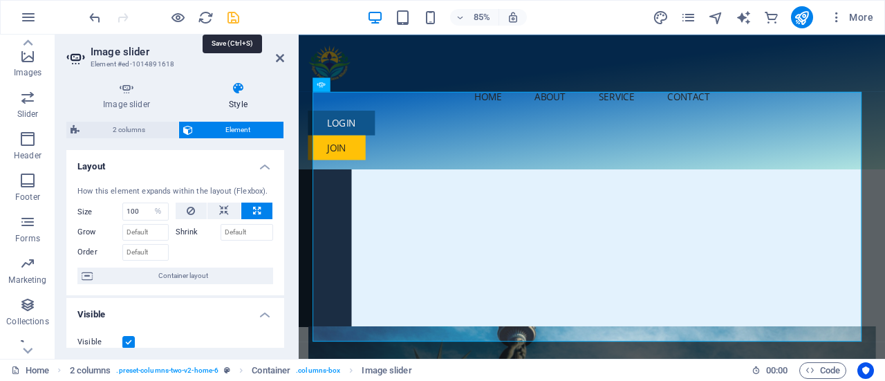
click at [234, 17] on icon "save" at bounding box center [233, 18] width 16 height 16
checkbox input "false"
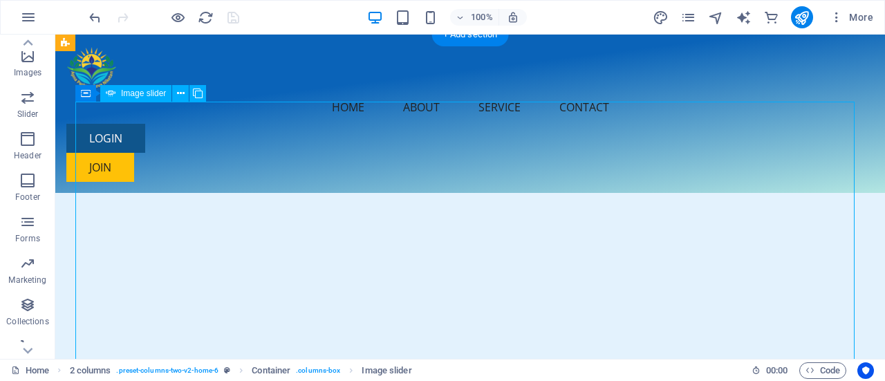
select select "%"
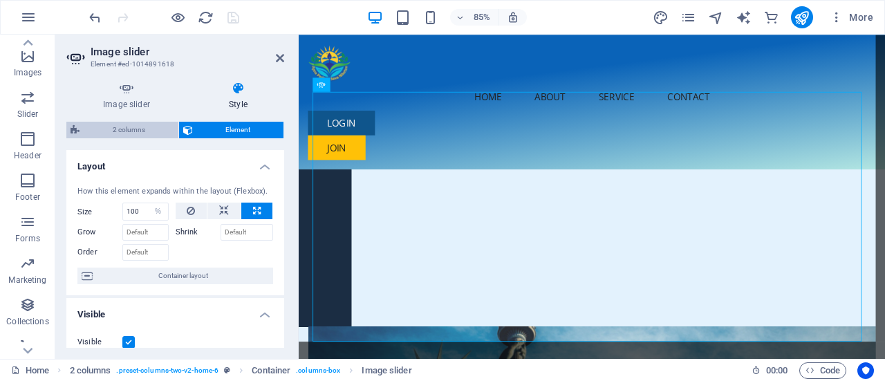
click at [149, 132] on span "2 columns" at bounding box center [129, 130] width 91 height 17
select select "px"
select select "preset-columns-two-v2-home-6"
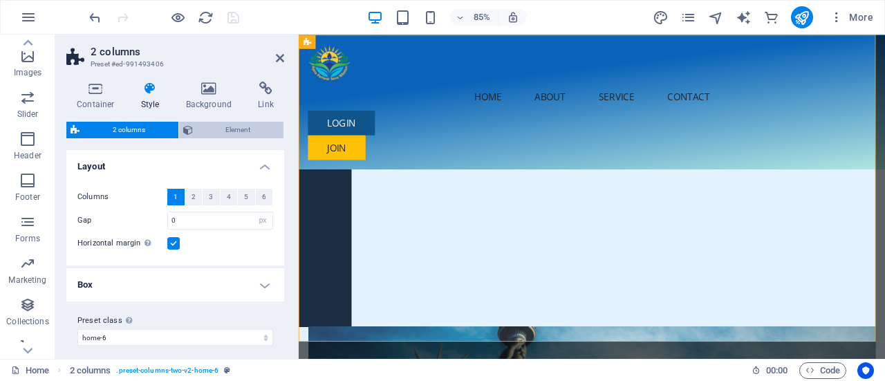
click at [209, 131] on span "Element" at bounding box center [238, 130] width 83 height 17
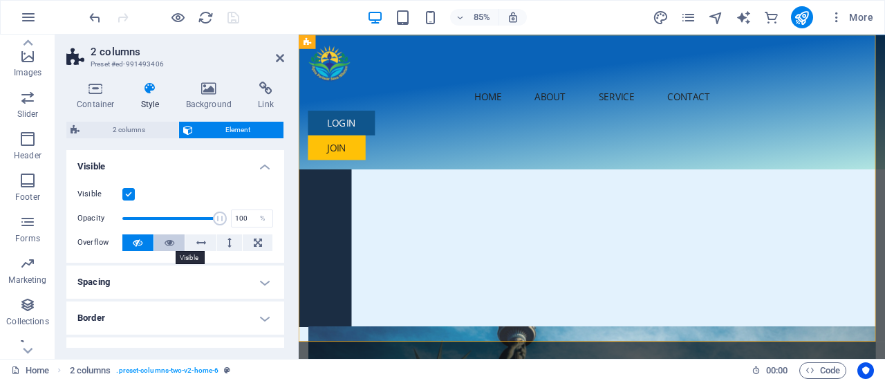
click at [169, 245] on icon at bounding box center [170, 242] width 10 height 17
click at [144, 243] on button at bounding box center [137, 242] width 31 height 17
type input "100"
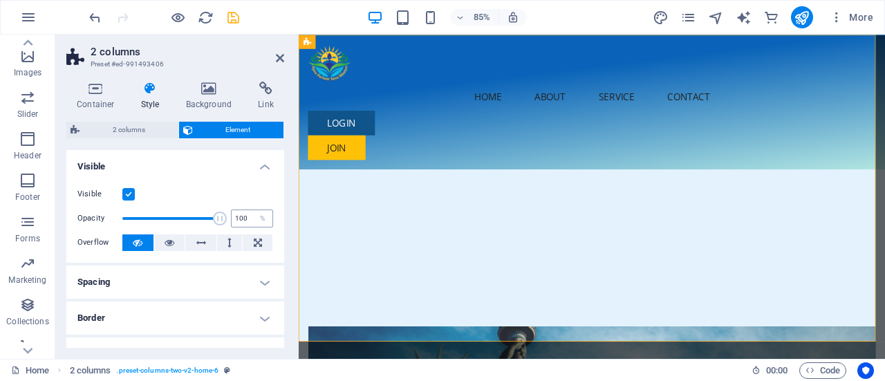
drag, startPoint x: 216, startPoint y: 218, endPoint x: 232, endPoint y: 216, distance: 16.0
click at [232, 216] on div "Opacity 100 %" at bounding box center [175, 218] width 196 height 21
click at [155, 93] on icon at bounding box center [150, 89] width 39 height 14
click at [257, 94] on icon at bounding box center [265, 89] width 37 height 14
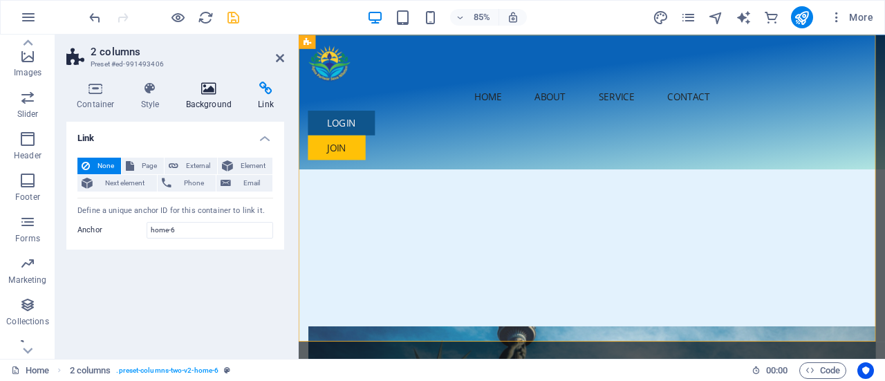
click at [203, 100] on h4 "Background" at bounding box center [212, 96] width 73 height 29
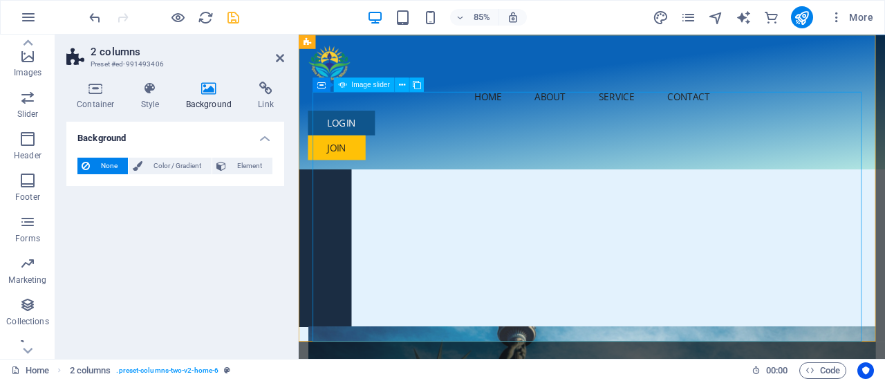
select select "px"
select select "ms"
select select "s"
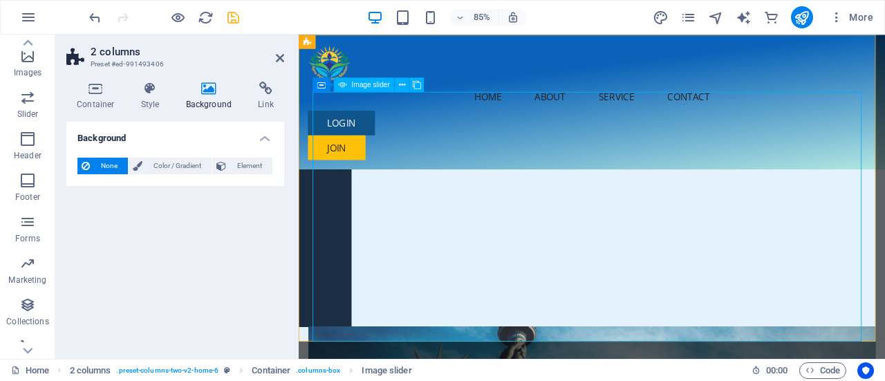
select select "progressive"
select select "%"
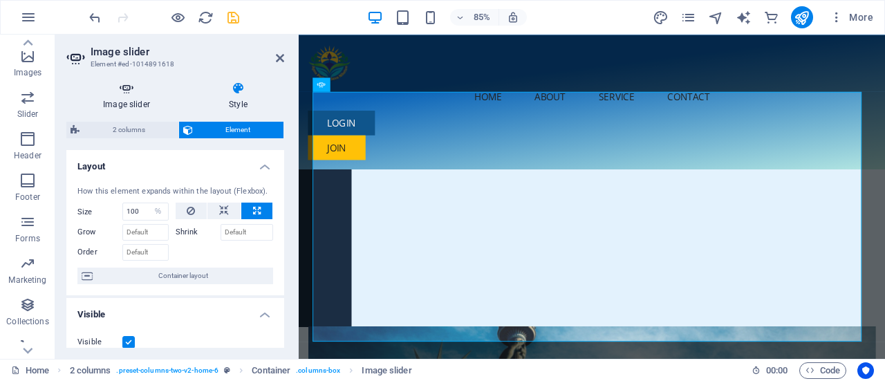
click at [131, 95] on h4 "Image slider" at bounding box center [129, 96] width 126 height 29
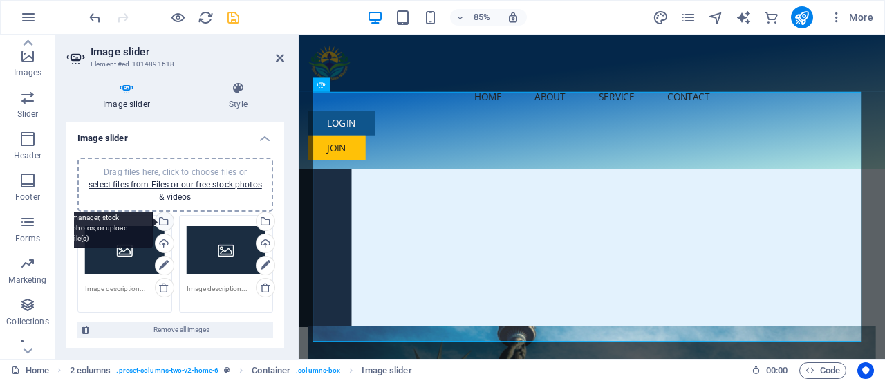
click at [163, 222] on div "Select files from the file manager, stock photos, or upload file(s)" at bounding box center [163, 222] width 21 height 21
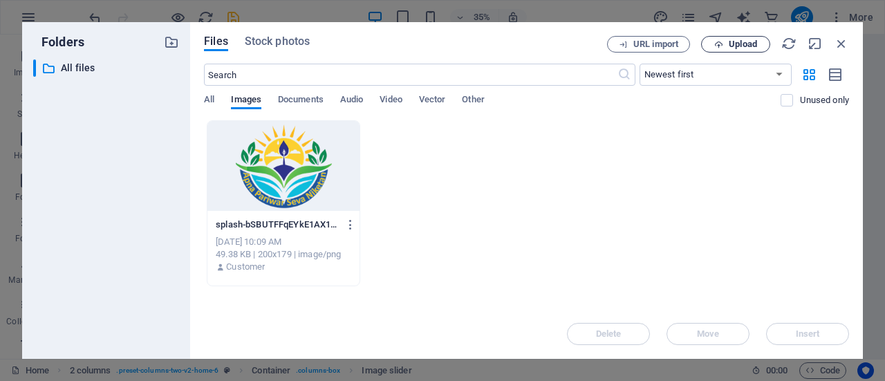
click at [733, 46] on span "Upload" at bounding box center [743, 44] width 28 height 8
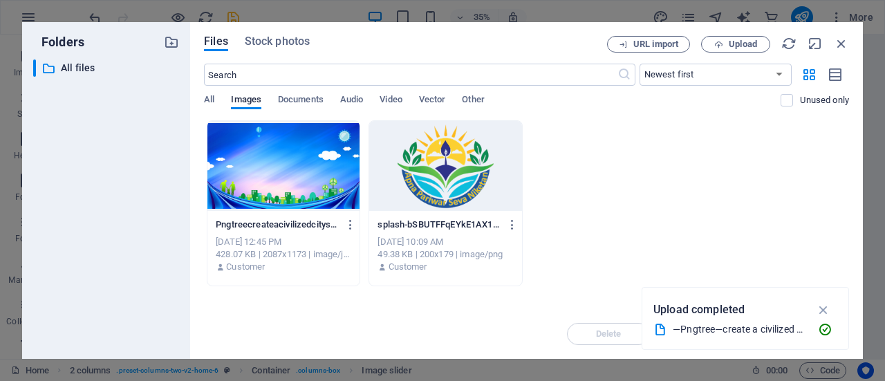
click at [290, 178] on div at bounding box center [283, 166] width 152 height 90
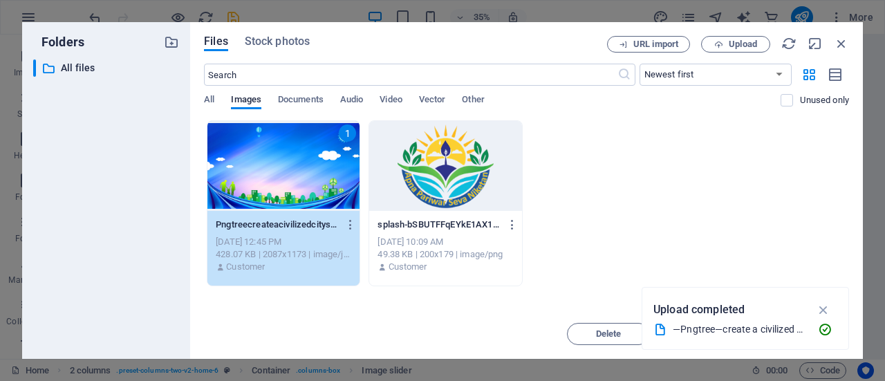
click at [290, 178] on div "1" at bounding box center [283, 166] width 152 height 90
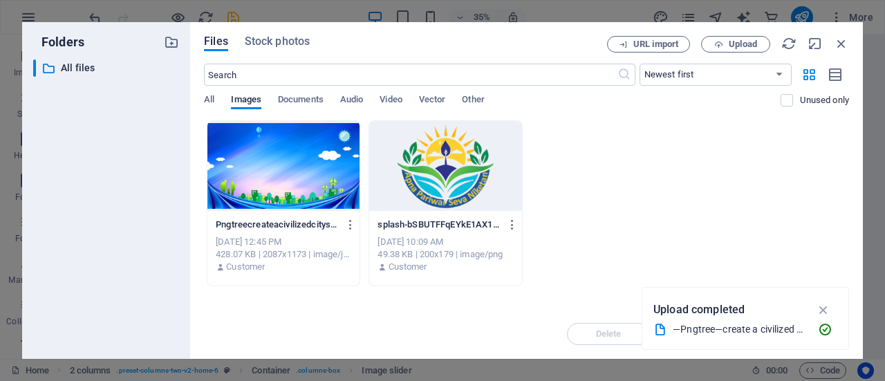
click at [290, 178] on div at bounding box center [283, 166] width 152 height 90
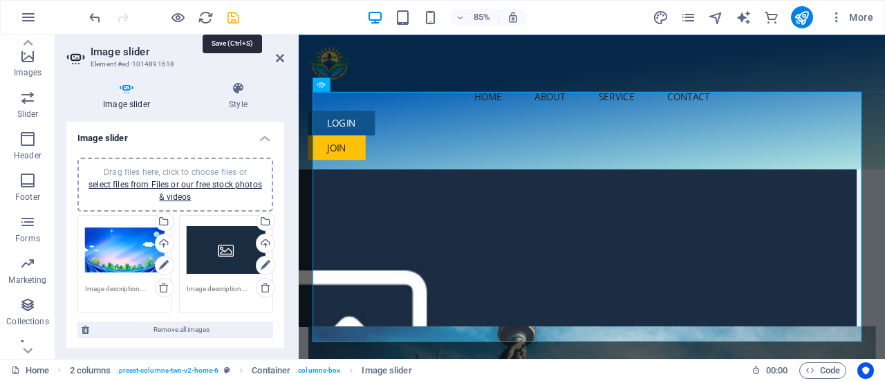
click at [231, 17] on icon "save" at bounding box center [233, 18] width 16 height 16
checkbox input "false"
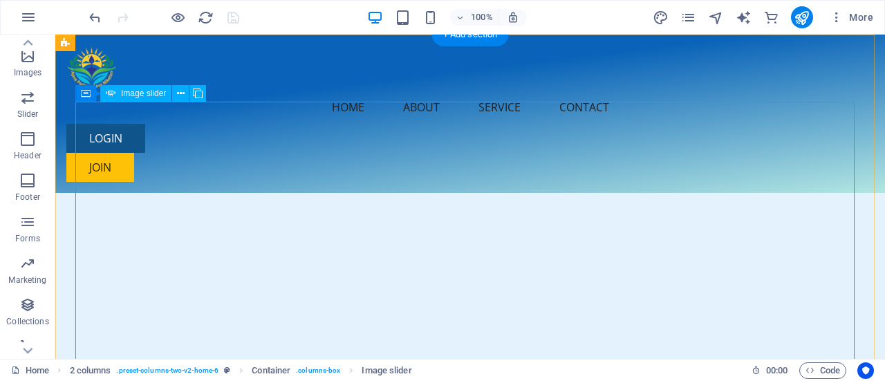
click at [55, 114] on button "button" at bounding box center [55, 114] width 0 height 0
select select "px"
select select "ms"
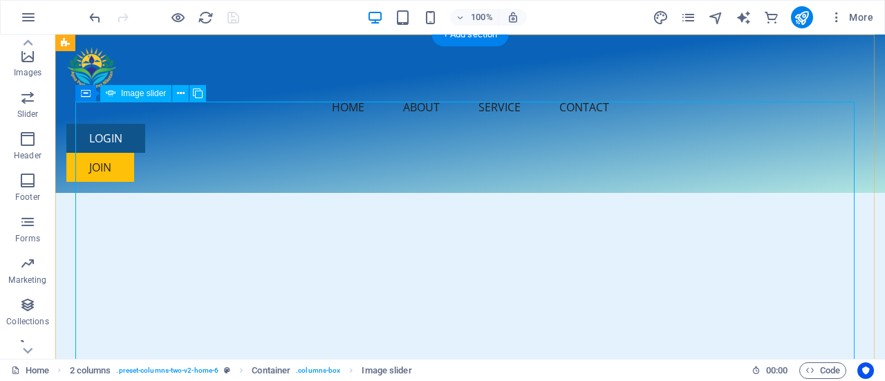
select select "s"
select select "progressive"
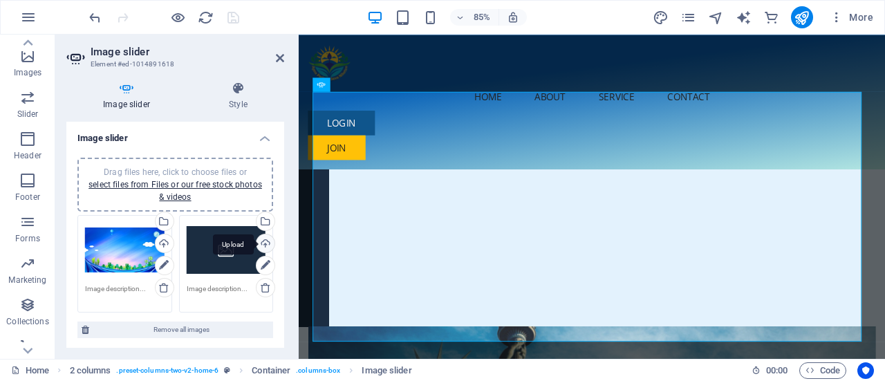
click at [263, 243] on div "Upload" at bounding box center [264, 244] width 21 height 21
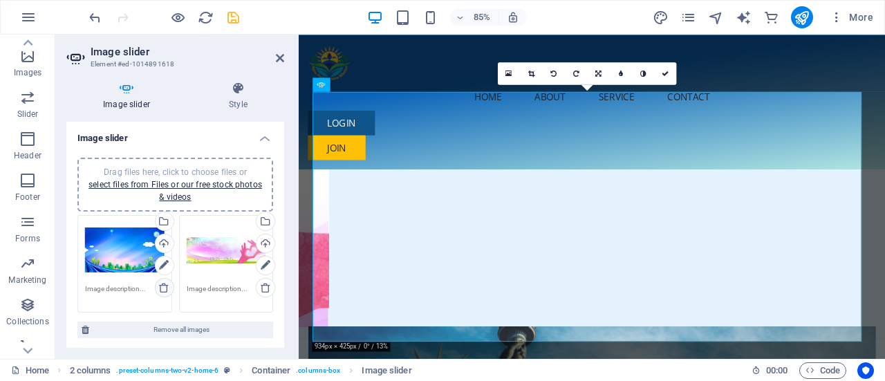
click at [161, 287] on icon at bounding box center [163, 287] width 11 height 11
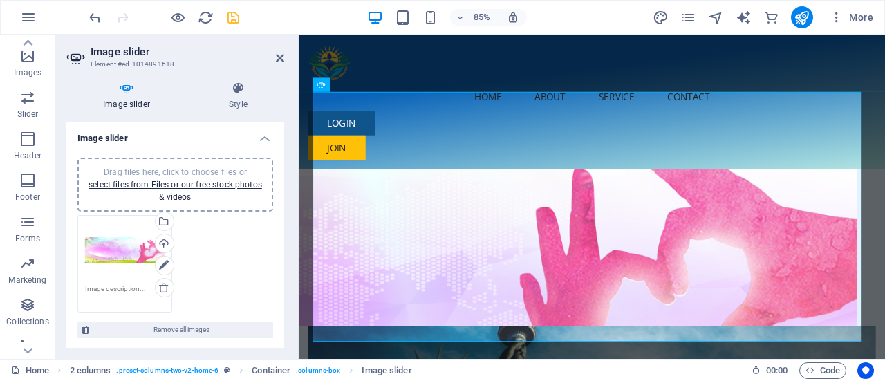
click at [211, 261] on div "Drag files here, click to choose files or select files from Files or our free s…" at bounding box center [175, 264] width 203 height 104
click at [227, 17] on icon "save" at bounding box center [233, 18] width 16 height 16
checkbox input "false"
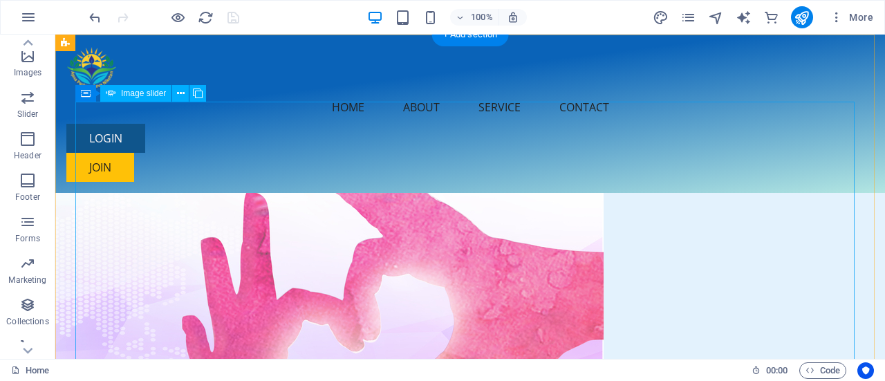
click at [397, 185] on div at bounding box center [449, 240] width 789 height 276
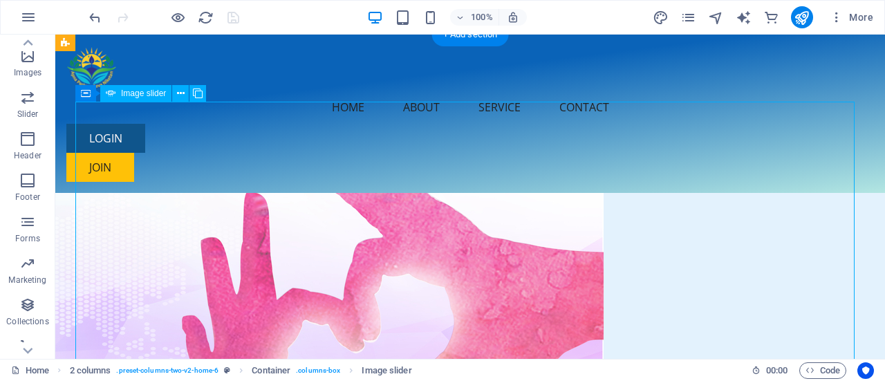
click at [397, 185] on div at bounding box center [449, 240] width 789 height 276
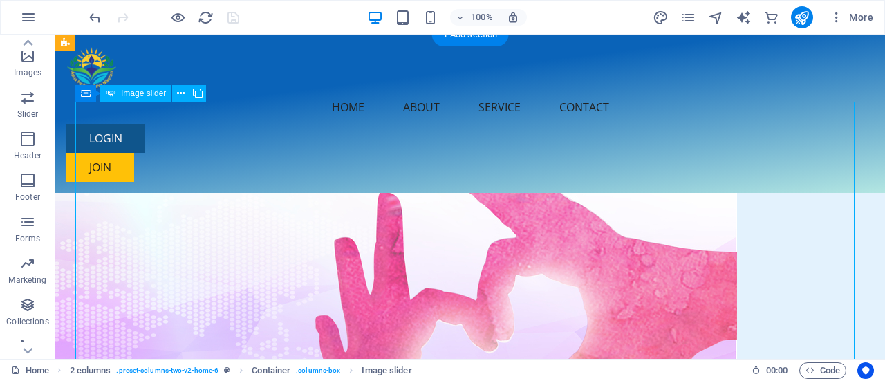
select select "px"
select select "ms"
select select "s"
select select "progressive"
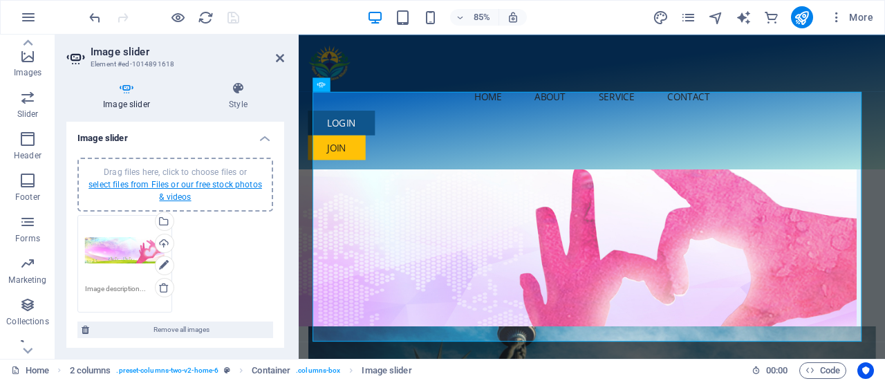
click at [217, 183] on link "select files from Files or our free stock photos & videos" at bounding box center [174, 191] width 173 height 22
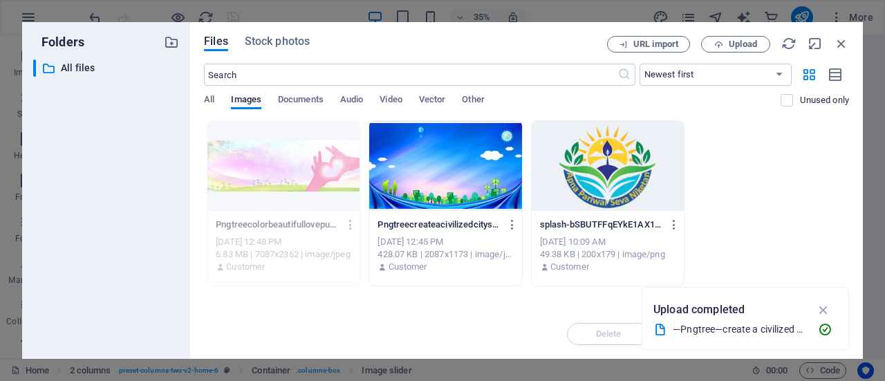
click at [446, 153] on div at bounding box center [445, 166] width 152 height 90
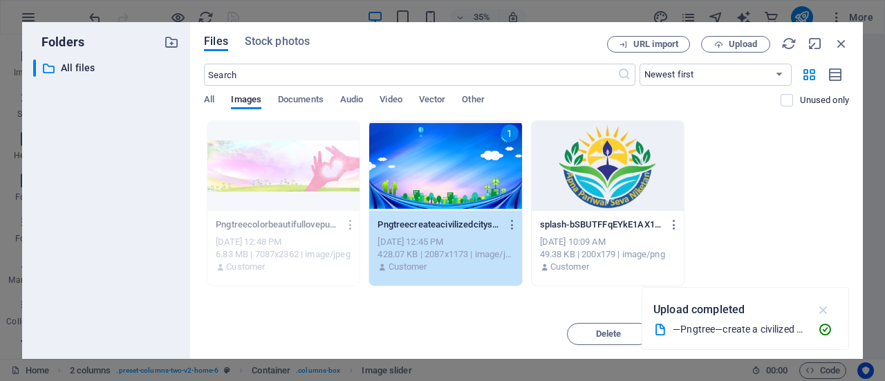
click at [823, 314] on icon "button" at bounding box center [824, 309] width 16 height 15
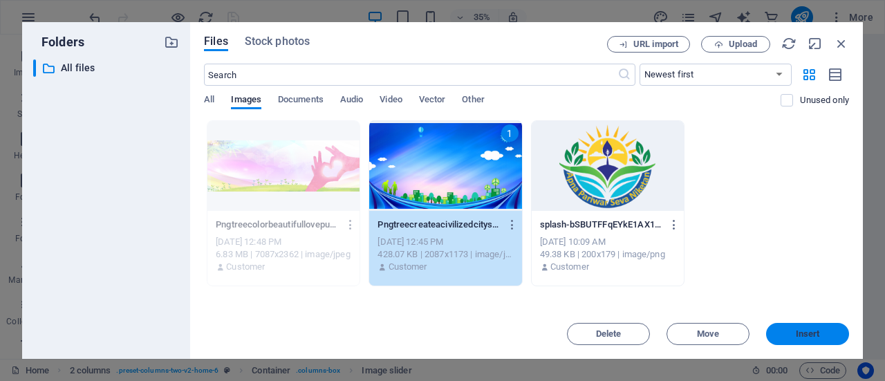
click at [796, 333] on span "Insert" at bounding box center [808, 334] width 24 height 8
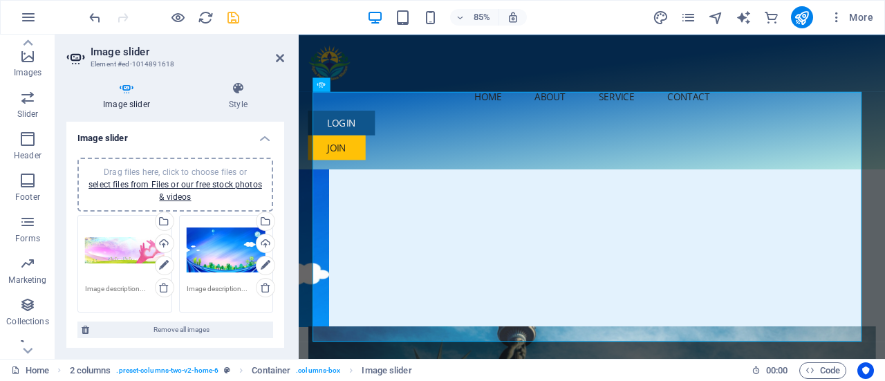
click at [133, 243] on div "Drag files here, click to choose files or select files from Files or our free s…" at bounding box center [124, 250] width 79 height 55
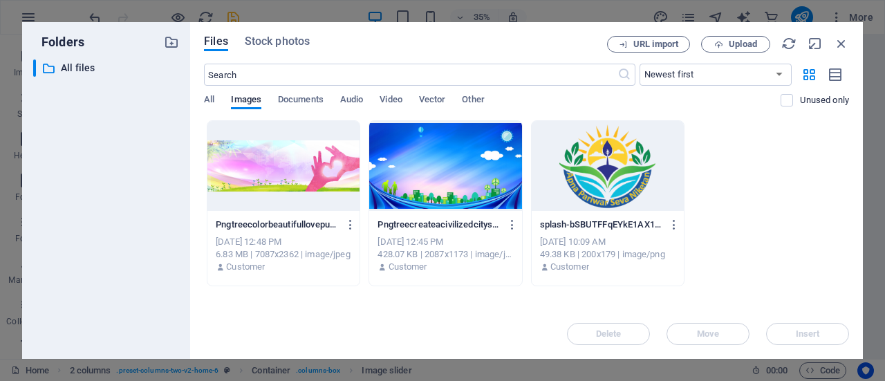
click at [274, 183] on div at bounding box center [283, 166] width 152 height 90
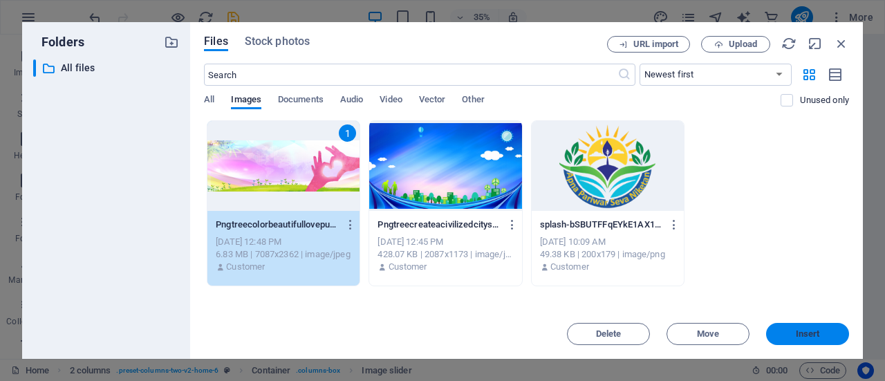
click at [793, 331] on span "Insert" at bounding box center [807, 334] width 72 height 8
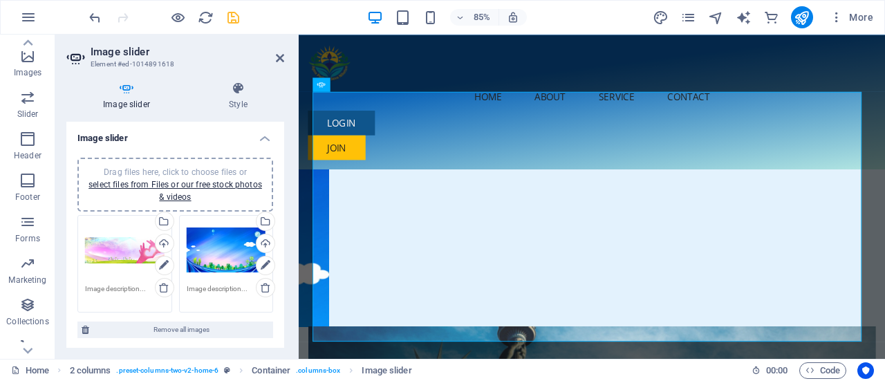
click at [98, 252] on div "Drag files here, click to choose files or select files from Files or our free s…" at bounding box center [124, 250] width 79 height 55
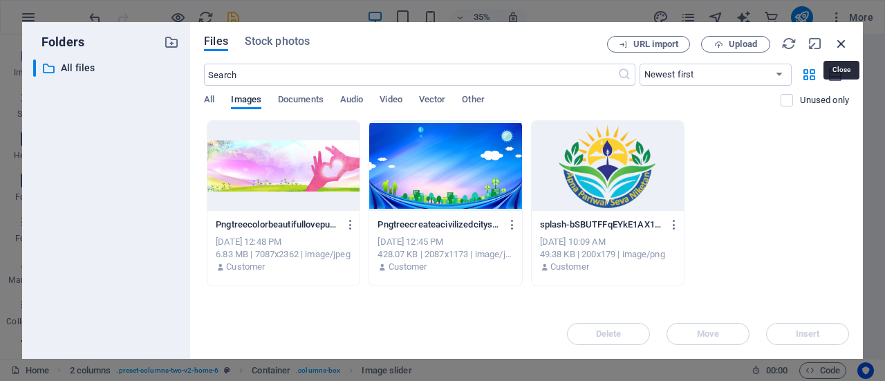
click at [842, 39] on icon "button" at bounding box center [841, 43] width 15 height 15
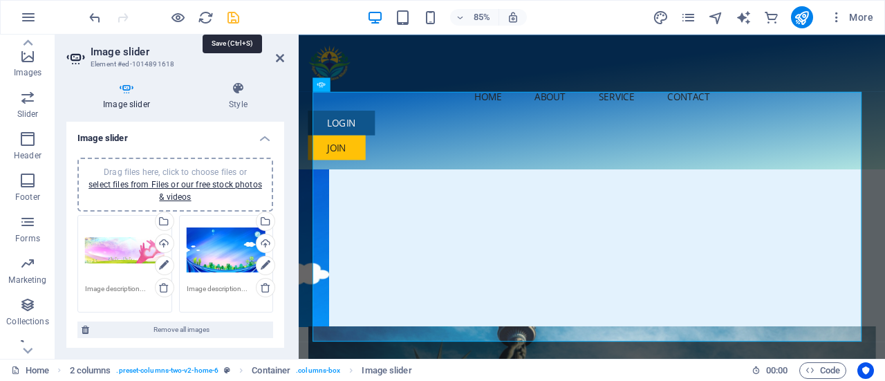
click at [232, 15] on icon "save" at bounding box center [233, 18] width 16 height 16
checkbox input "false"
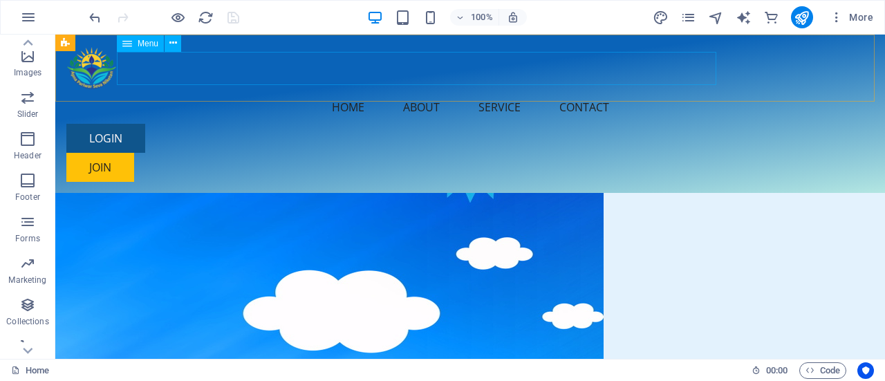
click at [489, 91] on nav "Home About Service Contact" at bounding box center [469, 107] width 807 height 33
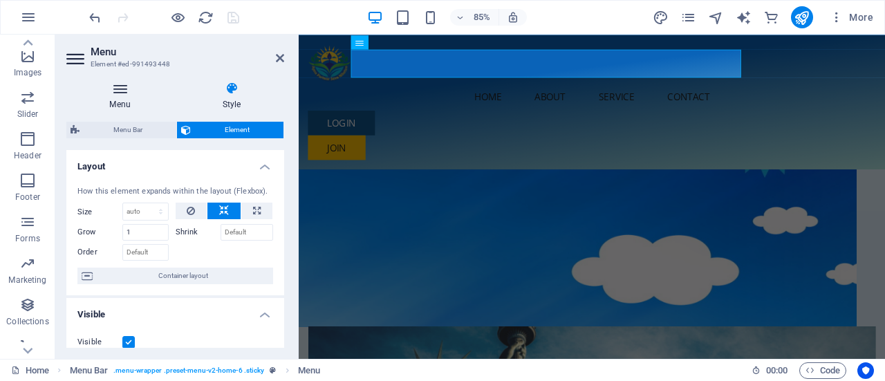
click at [119, 86] on icon at bounding box center [119, 89] width 107 height 14
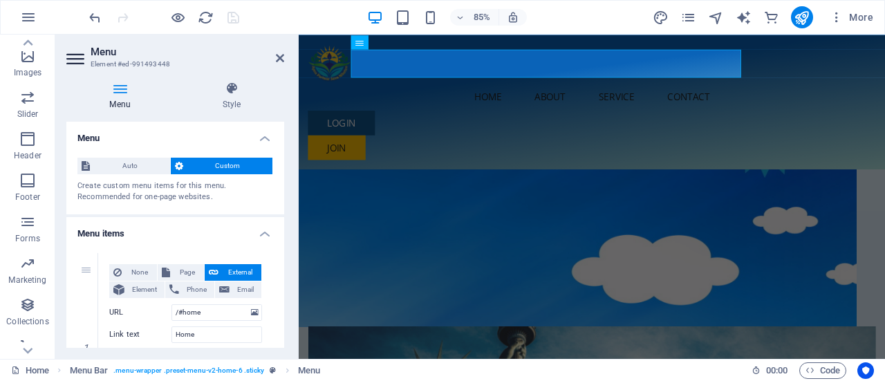
drag, startPoint x: 285, startPoint y: 158, endPoint x: 284, endPoint y: 182, distance: 24.2
click at [284, 182] on div "Menu Style Menu Auto Custom Create custom menu items for this menu. Recommended…" at bounding box center [175, 215] width 240 height 288
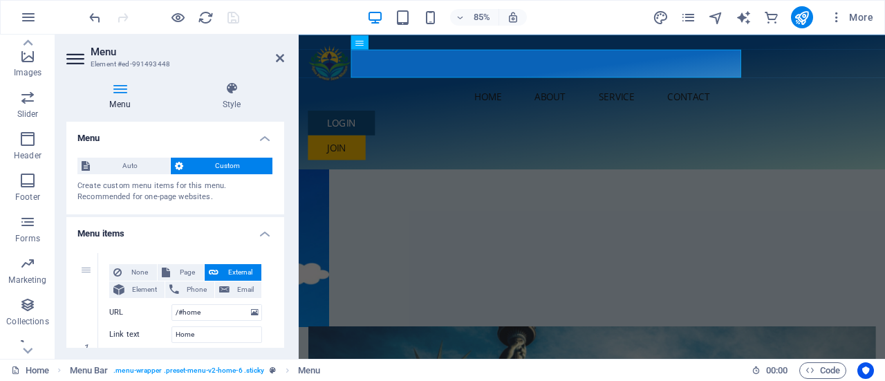
click at [285, 60] on aside "Menu Element #ed-991493448 Menu Style Menu Auto Custom Create custom menu items…" at bounding box center [176, 197] width 243 height 324
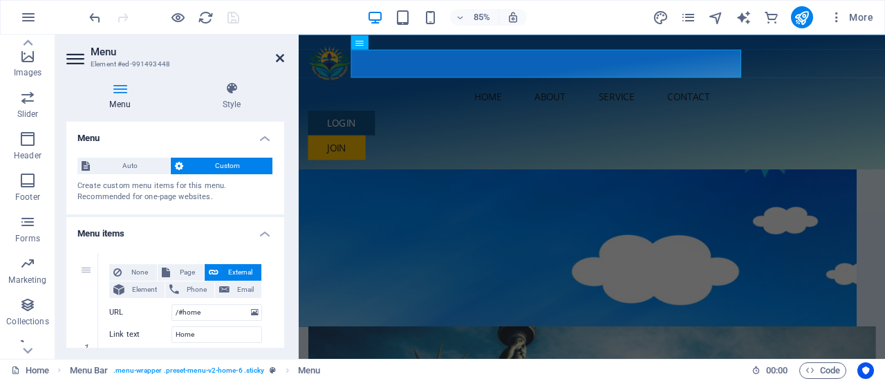
click at [276, 60] on icon at bounding box center [280, 58] width 8 height 11
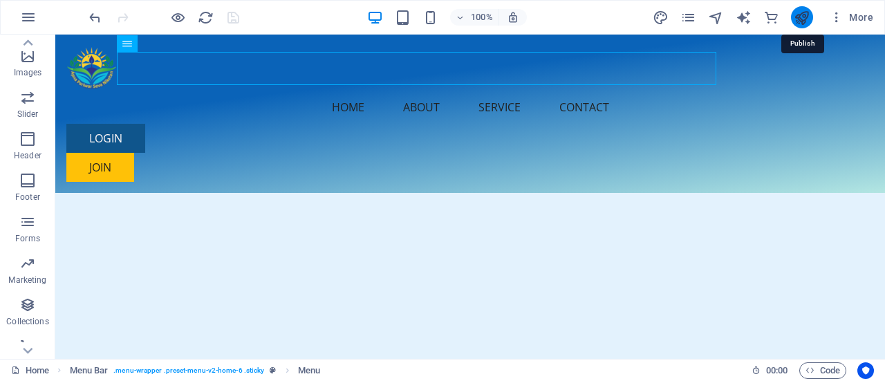
click at [797, 23] on icon "publish" at bounding box center [801, 18] width 16 height 16
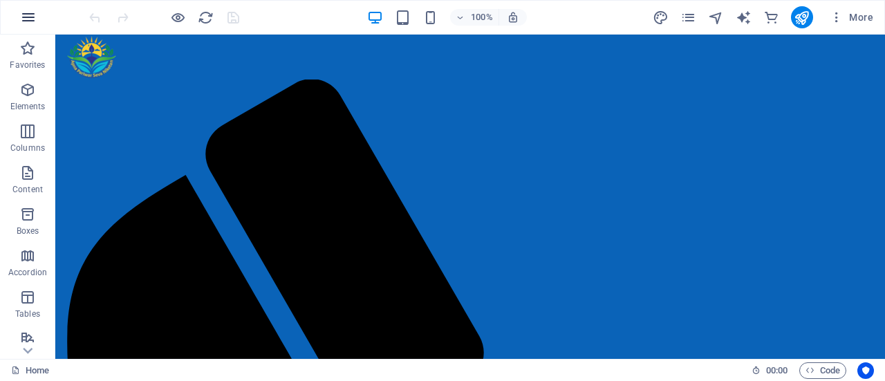
click at [30, 14] on icon "button" at bounding box center [28, 17] width 17 height 17
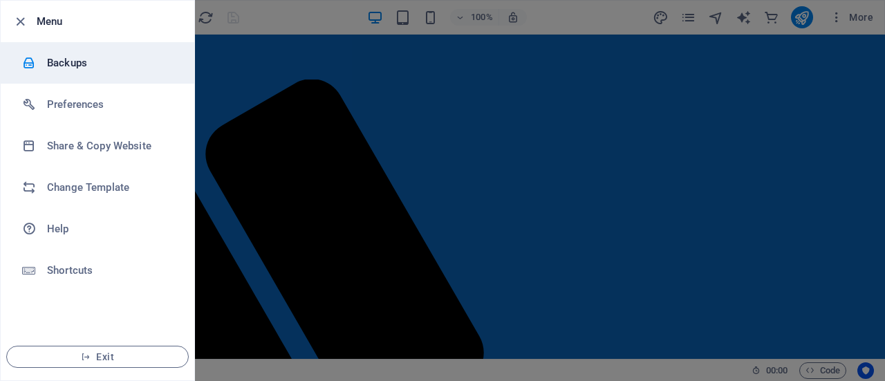
click at [87, 66] on h6 "Backups" at bounding box center [111, 63] width 128 height 17
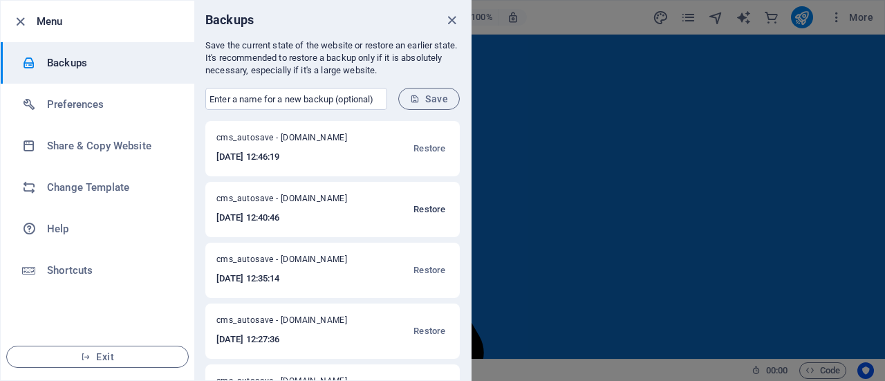
click at [428, 205] on span "Restore" at bounding box center [429, 209] width 32 height 17
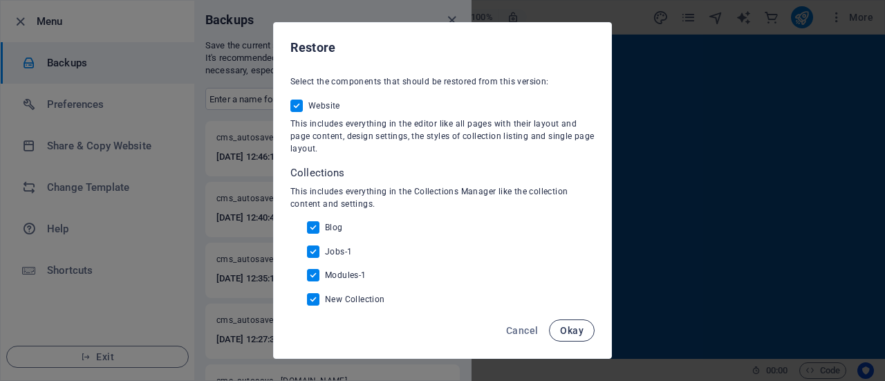
click at [572, 334] on span "Okay" at bounding box center [572, 330] width 24 height 11
checkbox input "false"
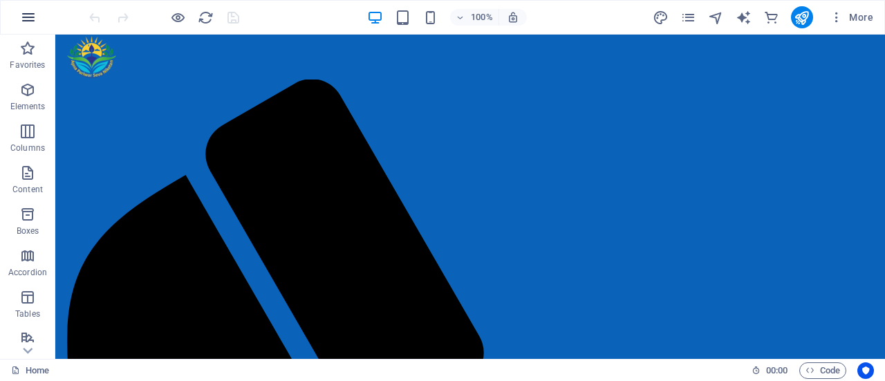
click at [32, 19] on icon "button" at bounding box center [28, 17] width 17 height 17
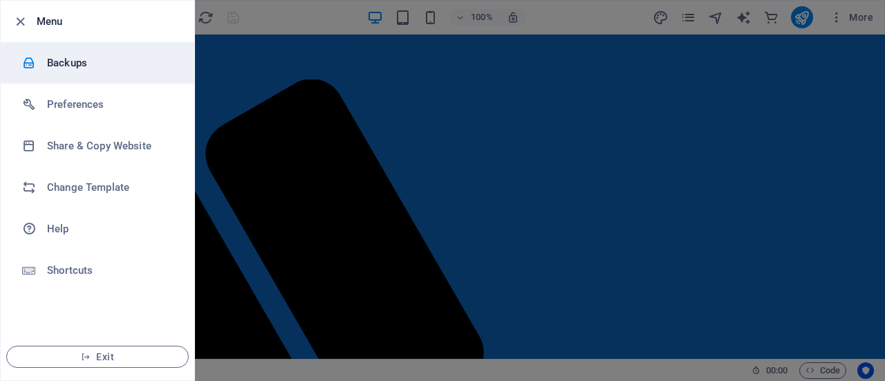
drag, startPoint x: 115, startPoint y: 108, endPoint x: 102, endPoint y: 57, distance: 52.0
click at [102, 57] on ul "Menu Backups Preferences Share & Copy Website Change Template Help Shortcuts Ex…" at bounding box center [98, 190] width 194 height 379
click at [102, 57] on h6 "Backups" at bounding box center [111, 63] width 128 height 17
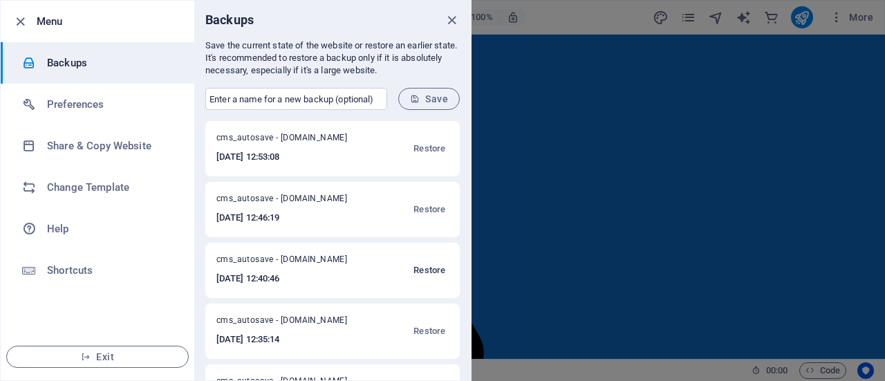
click at [426, 266] on span "Restore" at bounding box center [429, 270] width 32 height 17
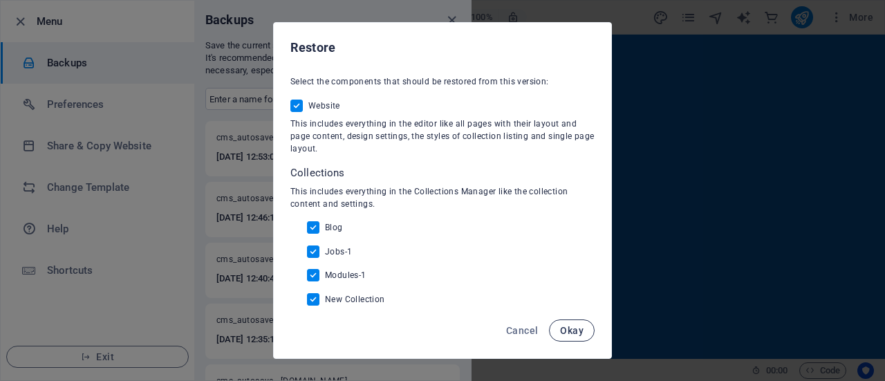
click at [566, 337] on button "Okay" at bounding box center [572, 330] width 46 height 22
checkbox input "false"
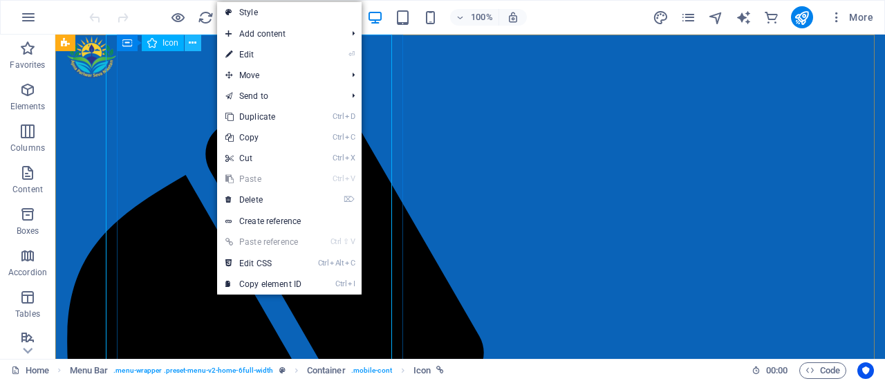
click at [194, 42] on icon at bounding box center [193, 43] width 8 height 15
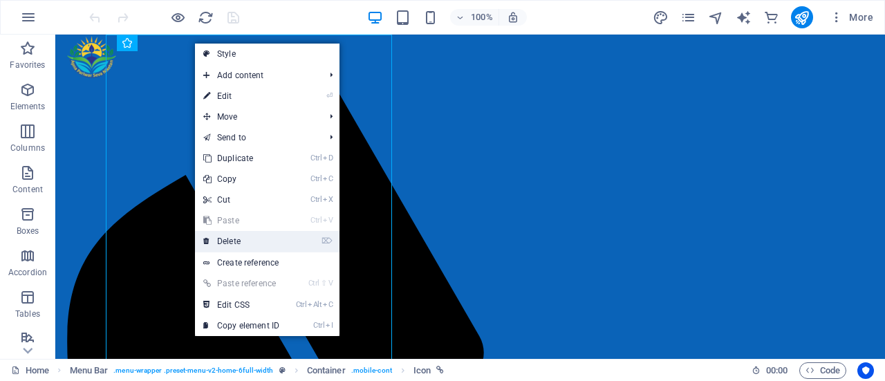
click at [239, 243] on link "⌦ Delete" at bounding box center [241, 241] width 93 height 21
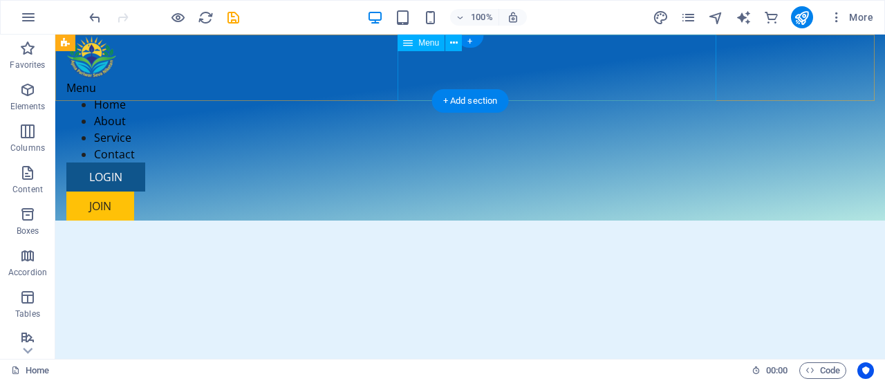
click at [433, 96] on nav "Home About Service Contact" at bounding box center [469, 129] width 807 height 66
select select
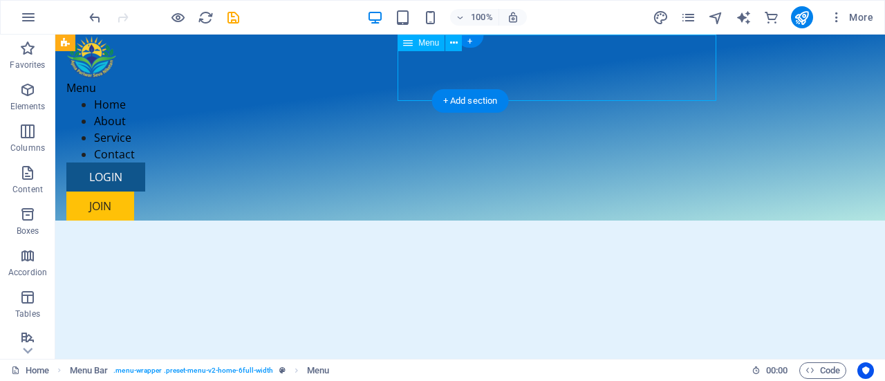
select select
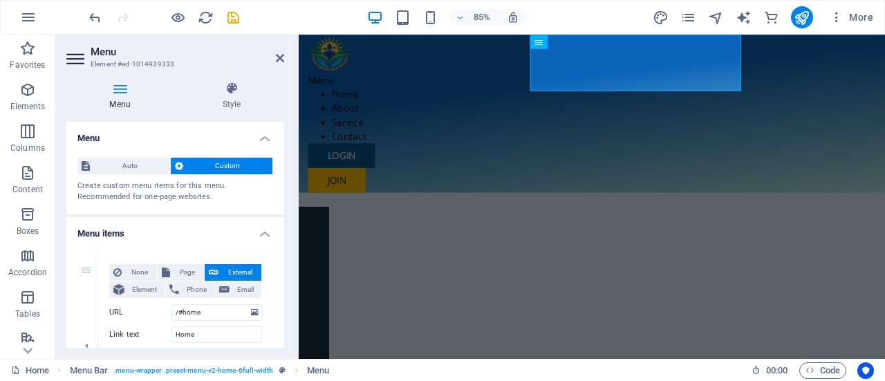
click at [111, 94] on icon at bounding box center [119, 89] width 107 height 14
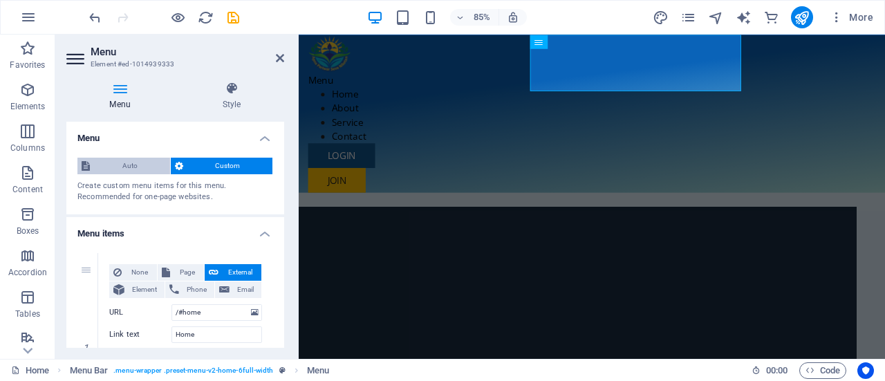
click at [120, 167] on span "Auto" at bounding box center [130, 166] width 72 height 17
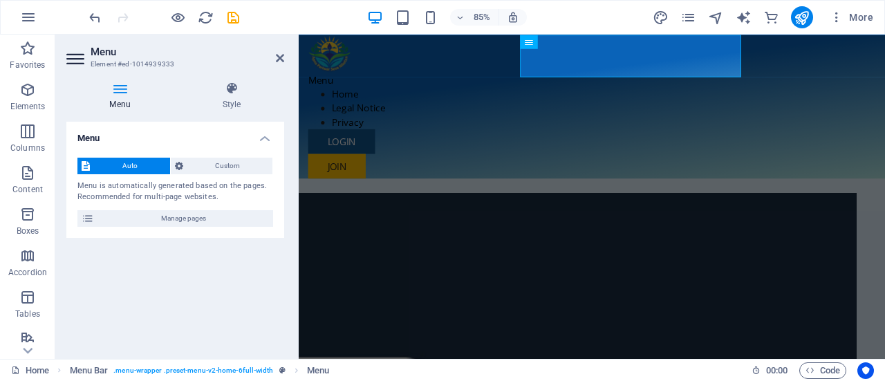
click at [122, 97] on h4 "Menu" at bounding box center [122, 96] width 113 height 29
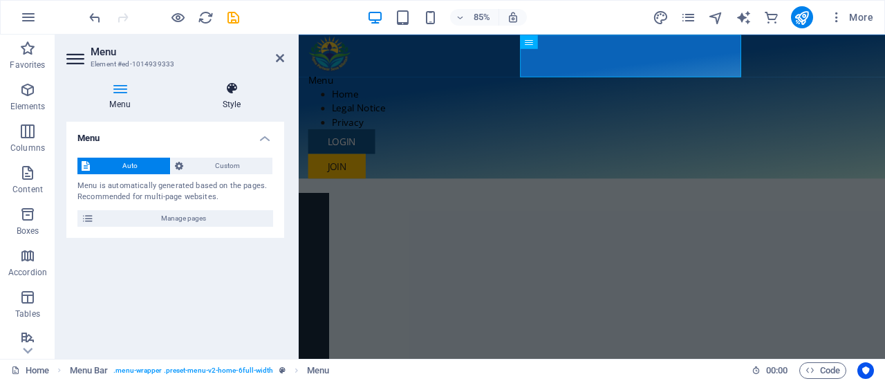
click at [229, 92] on icon at bounding box center [231, 89] width 105 height 14
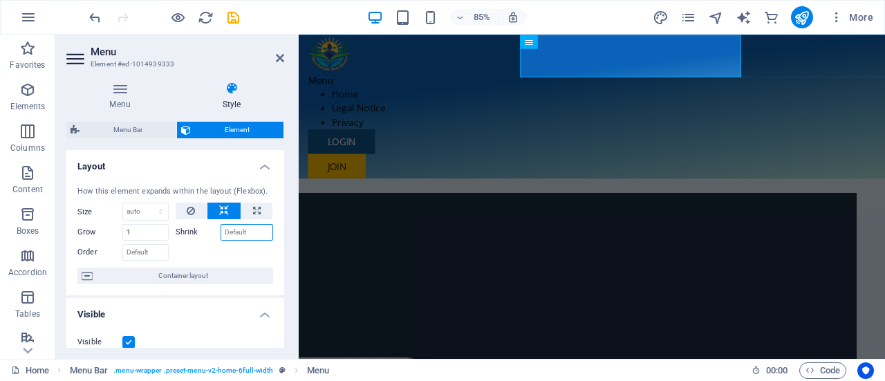
click at [231, 236] on input "Shrink" at bounding box center [246, 232] width 53 height 17
click at [95, 21] on icon "undo" at bounding box center [95, 18] width 16 height 16
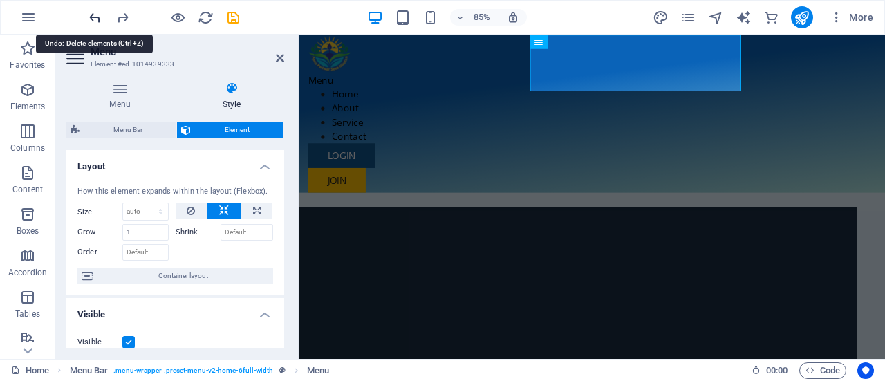
click at [95, 21] on icon "undo" at bounding box center [95, 18] width 16 height 16
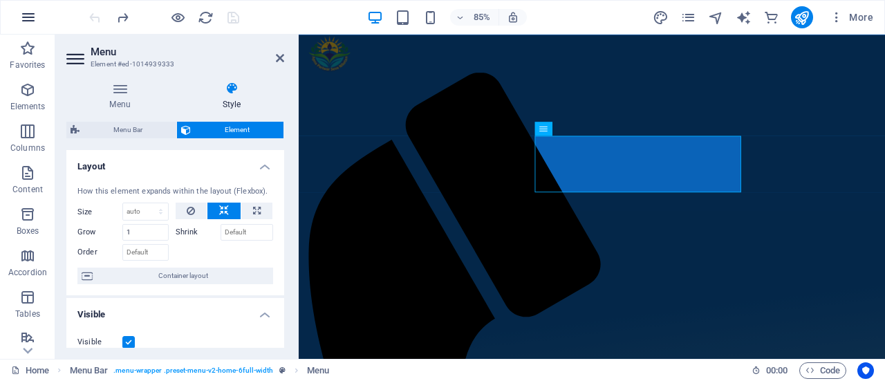
click at [27, 18] on icon "button" at bounding box center [28, 17] width 17 height 17
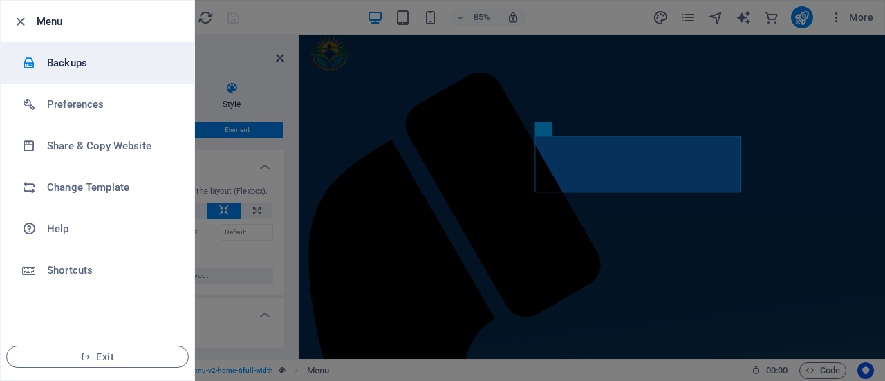
click at [82, 62] on h6 "Backups" at bounding box center [111, 63] width 128 height 17
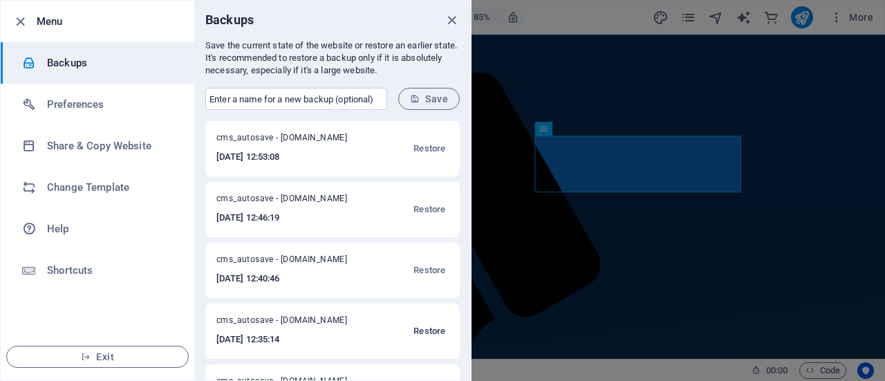
click at [432, 334] on span "Restore" at bounding box center [429, 331] width 32 height 17
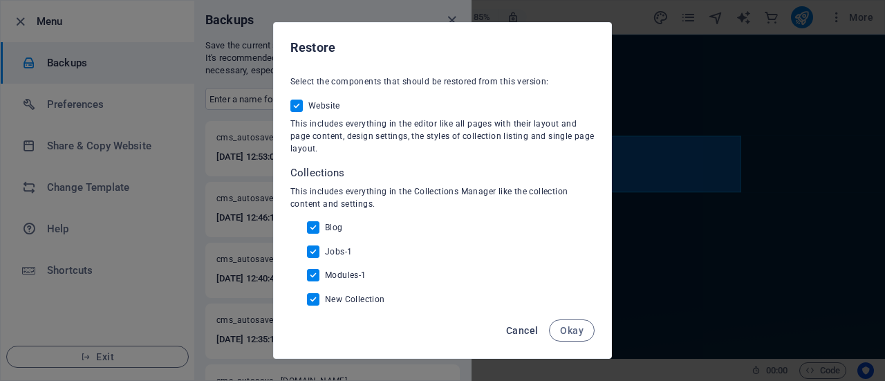
click at [509, 335] on span "Cancel" at bounding box center [522, 330] width 32 height 11
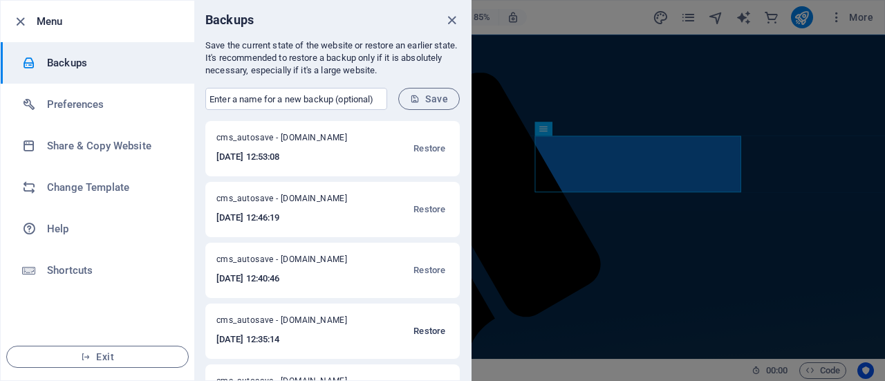
click at [427, 333] on span "Restore" at bounding box center [429, 331] width 32 height 17
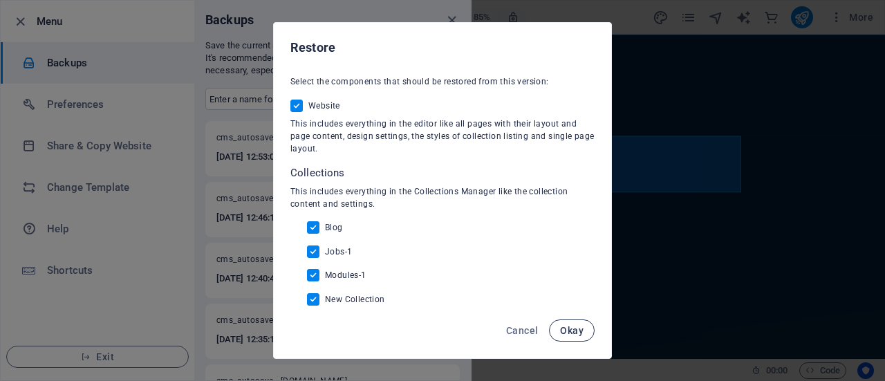
click at [570, 340] on button "Okay" at bounding box center [572, 330] width 46 height 22
checkbox input "false"
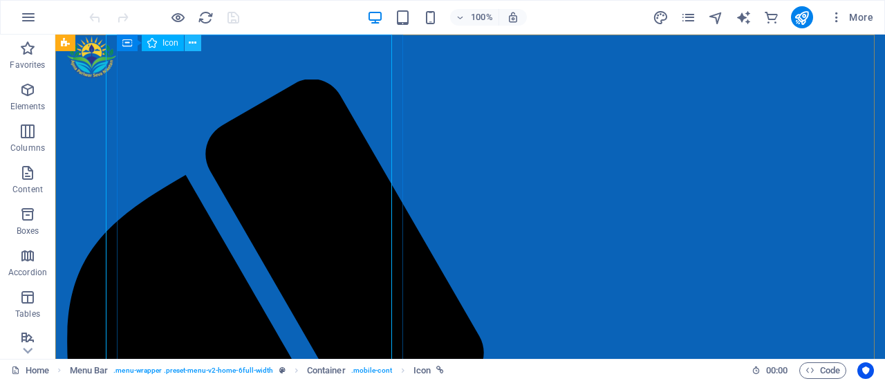
click at [196, 41] on button at bounding box center [193, 43] width 17 height 17
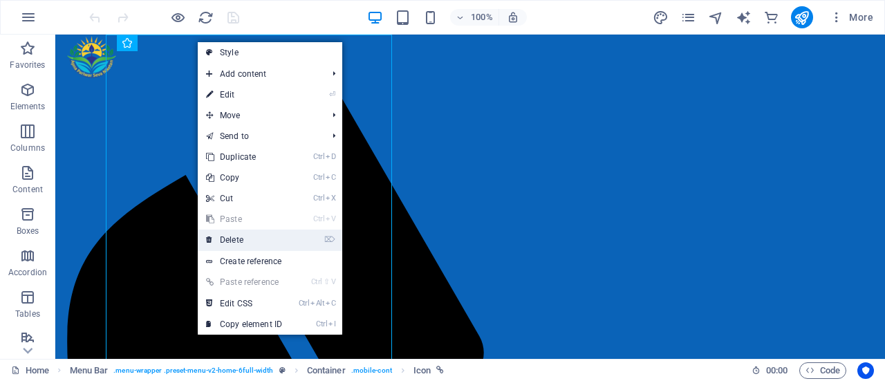
click at [243, 243] on link "⌦ Delete" at bounding box center [244, 239] width 93 height 21
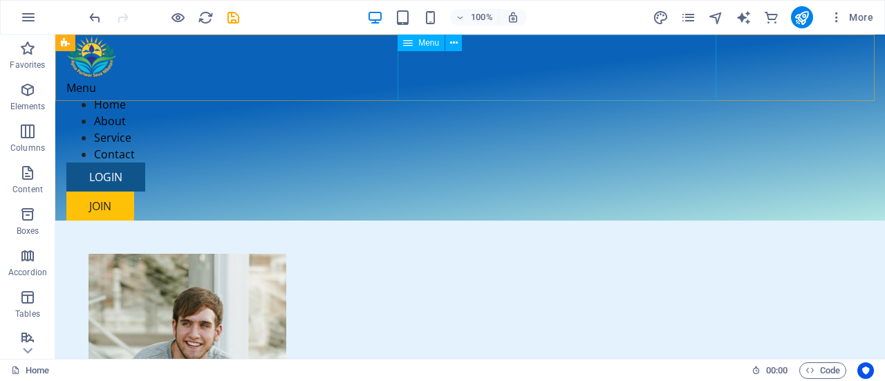
click at [406, 46] on icon at bounding box center [408, 43] width 10 height 17
select select
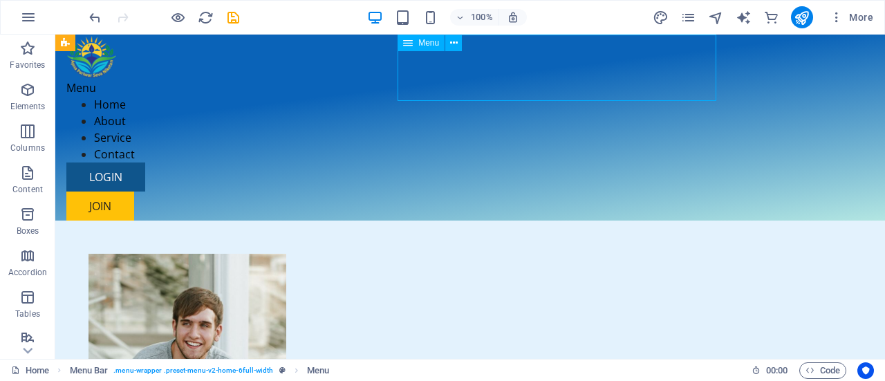
select select
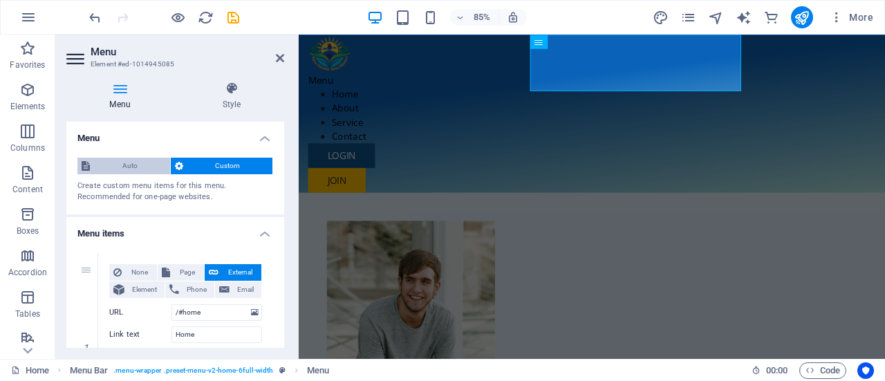
click at [147, 161] on span "Auto" at bounding box center [130, 166] width 72 height 17
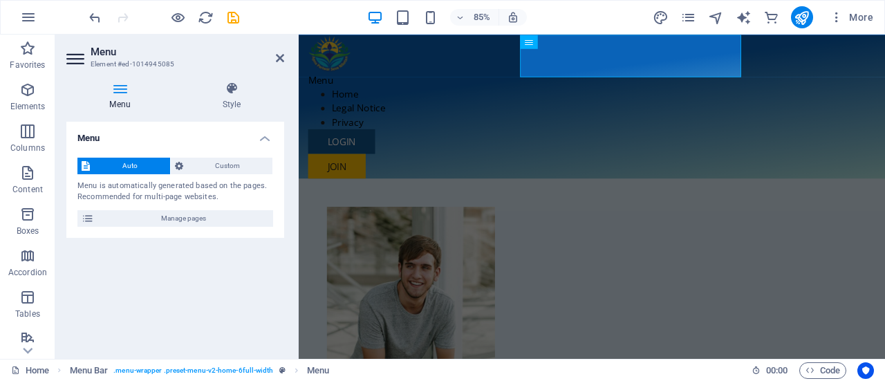
click at [130, 100] on h4 "Menu" at bounding box center [122, 96] width 113 height 29
click at [124, 100] on h4 "Menu" at bounding box center [122, 96] width 113 height 29
click at [135, 165] on span "Auto" at bounding box center [130, 166] width 72 height 17
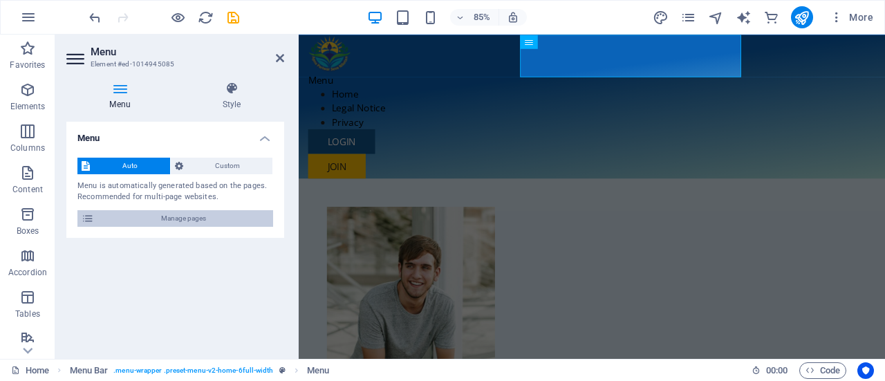
click at [182, 213] on span "Manage pages" at bounding box center [183, 218] width 171 height 17
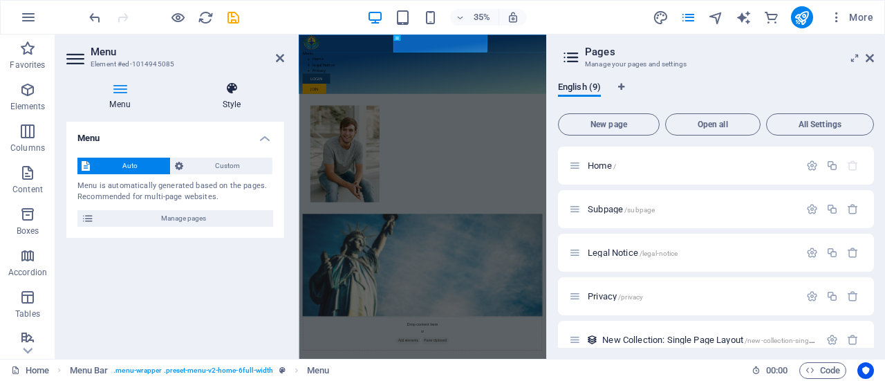
click at [227, 92] on icon at bounding box center [231, 89] width 105 height 14
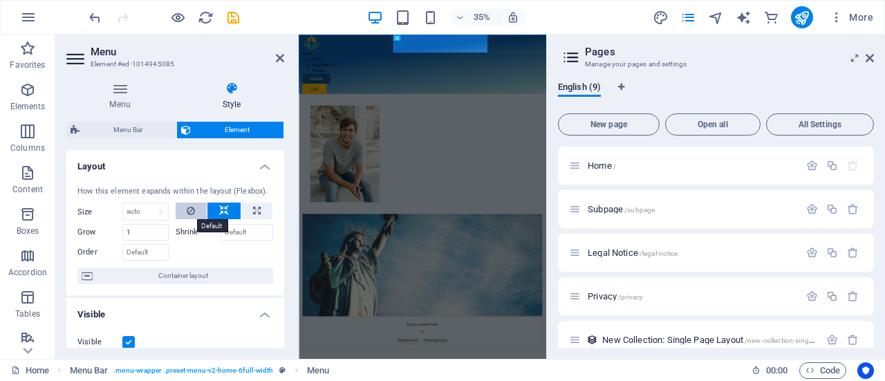
click at [187, 212] on icon at bounding box center [191, 211] width 8 height 17
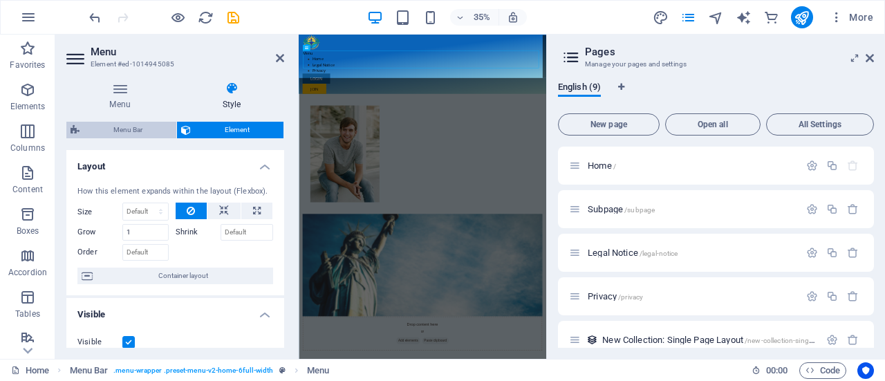
click at [133, 136] on span "Menu Bar" at bounding box center [128, 130] width 88 height 17
select select "rem"
select select
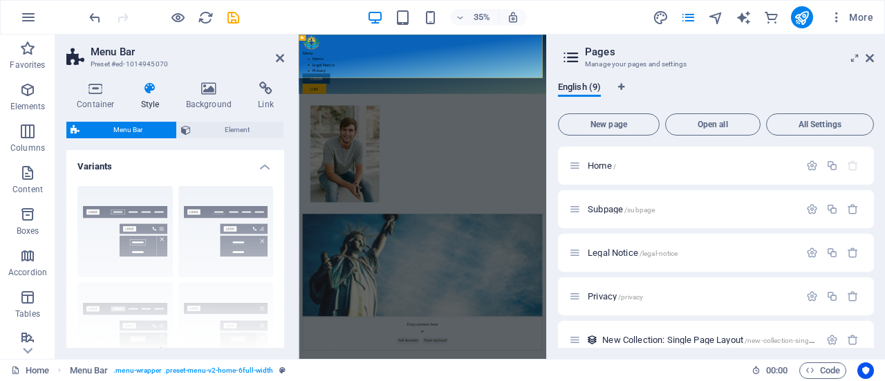
click at [134, 225] on div "Border Centered Default Fixed Loki Trigger Wide XXL" at bounding box center [175, 278] width 218 height 207
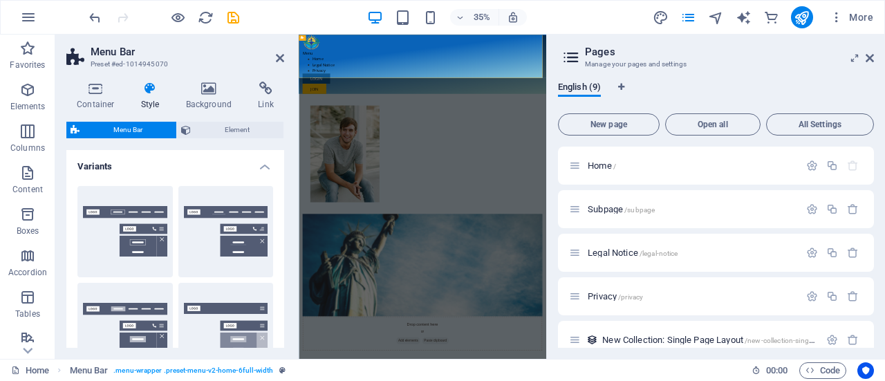
click at [134, 225] on button "Border" at bounding box center [124, 231] width 95 height 91
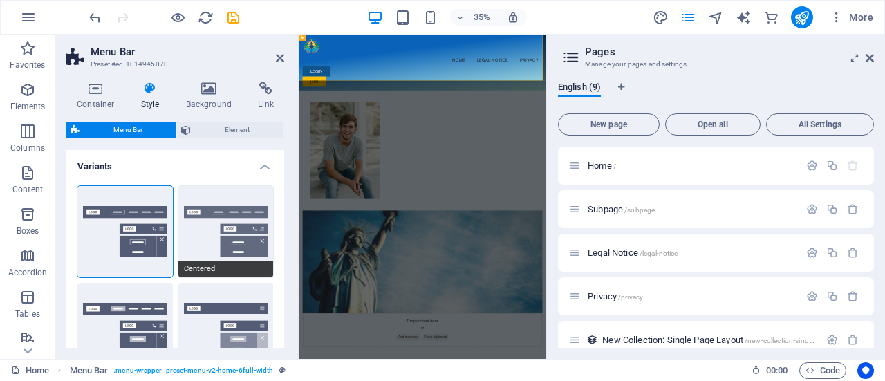
click at [210, 225] on button "Centered" at bounding box center [225, 231] width 95 height 91
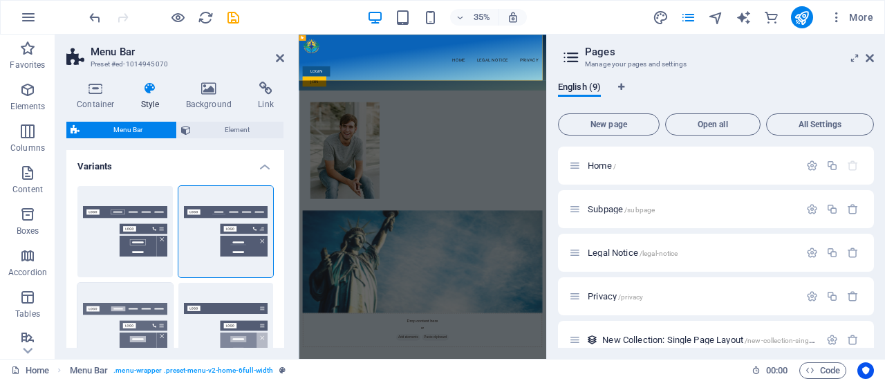
click at [126, 309] on button "Default" at bounding box center [124, 328] width 95 height 91
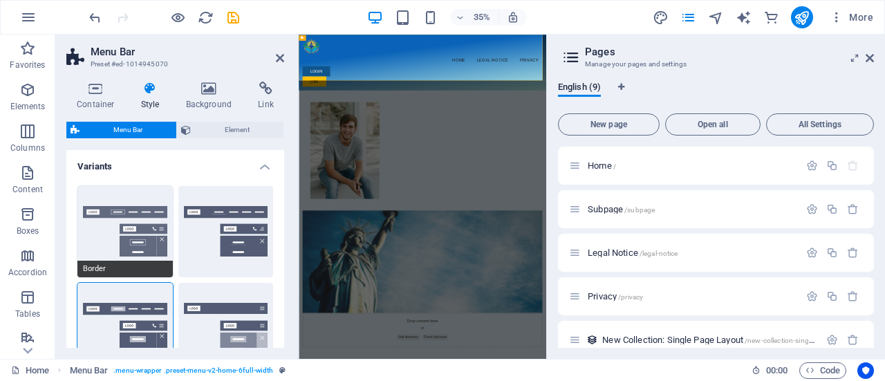
click at [137, 223] on button "Border" at bounding box center [124, 231] width 95 height 91
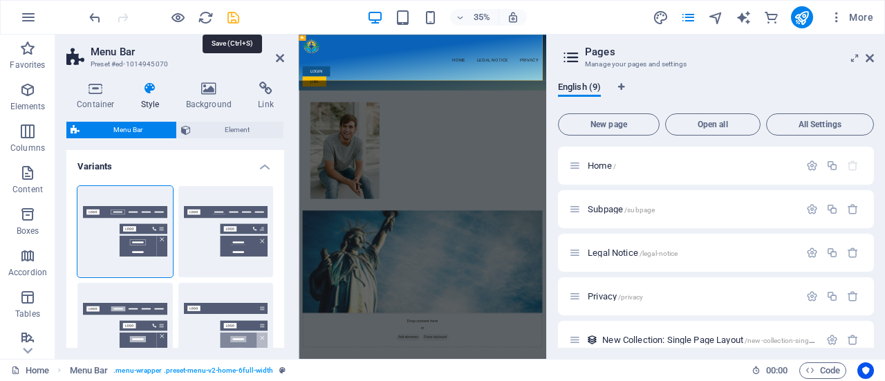
click at [231, 23] on icon "save" at bounding box center [233, 18] width 16 height 16
checkbox input "false"
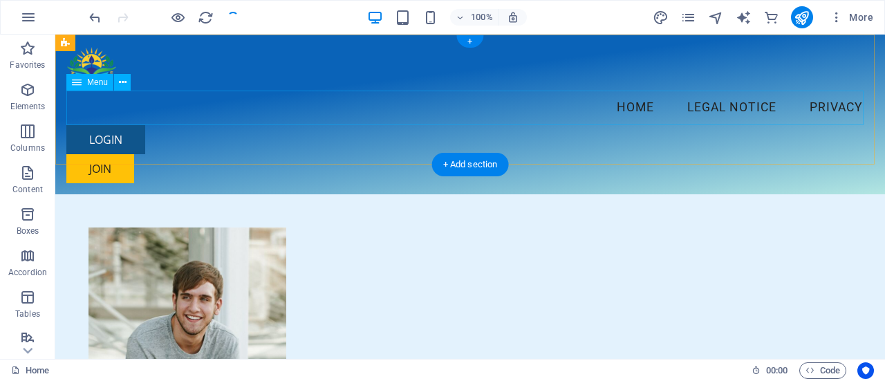
click at [618, 109] on nav "Home Legal Notice Privacy" at bounding box center [469, 108] width 807 height 35
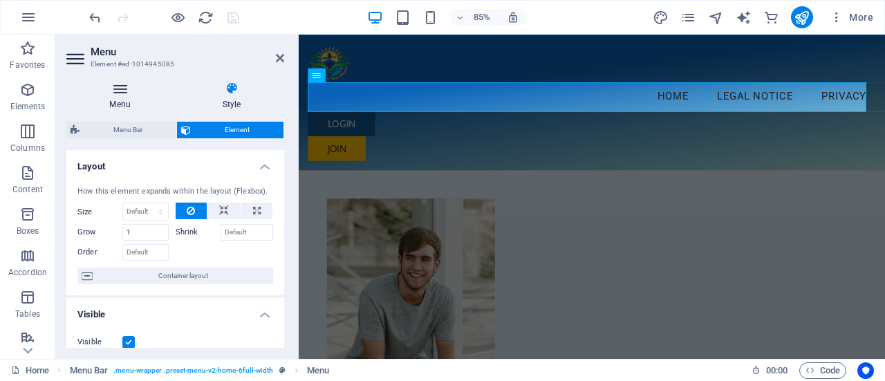
click at [102, 91] on icon at bounding box center [119, 89] width 107 height 14
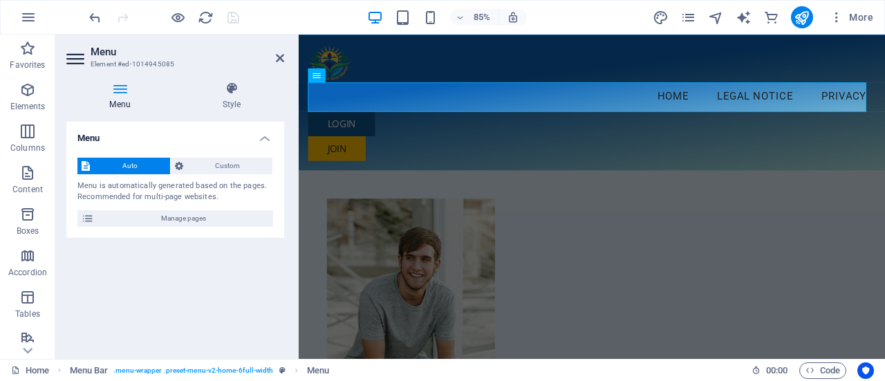
click at [137, 164] on span "Auto" at bounding box center [130, 166] width 72 height 17
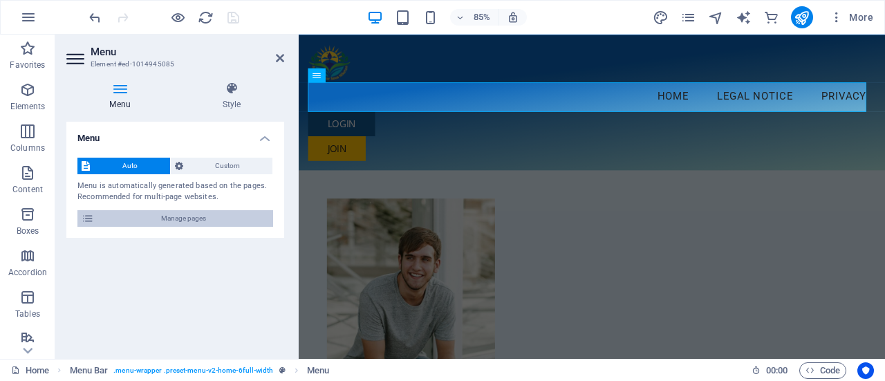
click at [162, 217] on span "Manage pages" at bounding box center [183, 218] width 171 height 17
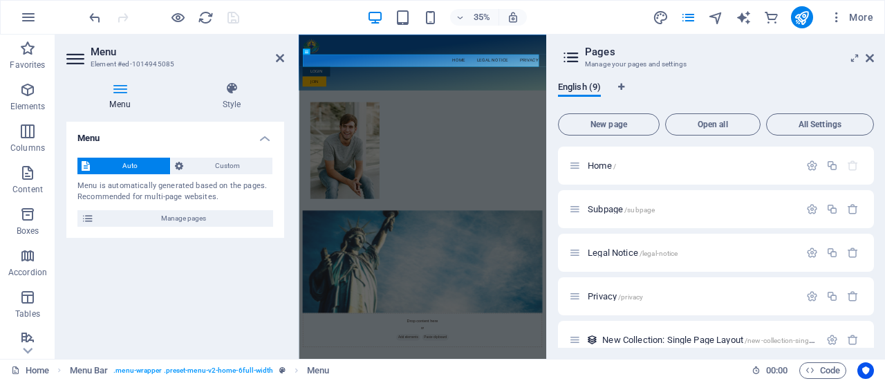
click at [113, 88] on icon at bounding box center [119, 89] width 107 height 14
click at [218, 168] on span "Custom" at bounding box center [228, 166] width 82 height 17
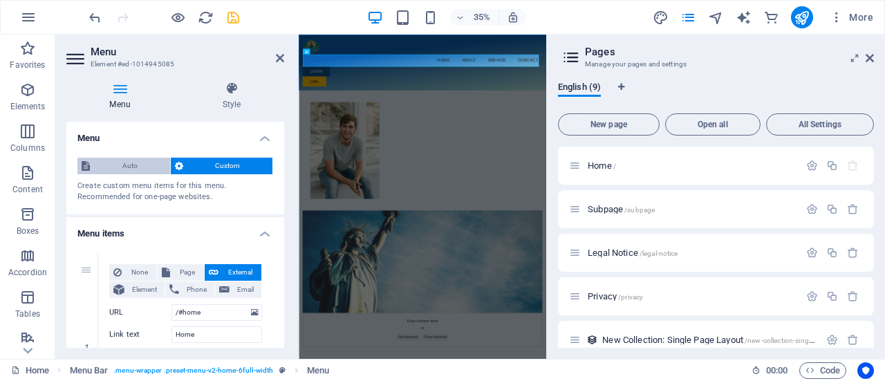
click at [130, 161] on span "Auto" at bounding box center [130, 166] width 72 height 17
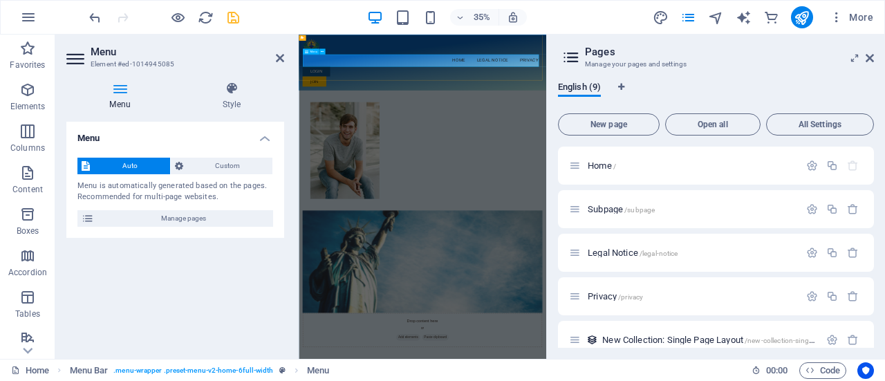
click at [468, 115] on nav "Home Legal Notice Privacy" at bounding box center [652, 108] width 685 height 35
click at [322, 50] on icon at bounding box center [322, 50] width 3 height 5
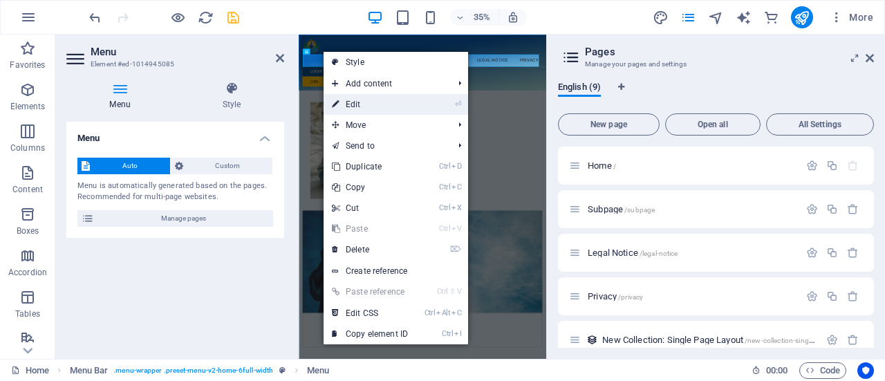
click at [354, 108] on link "⏎ Edit" at bounding box center [369, 104] width 93 height 21
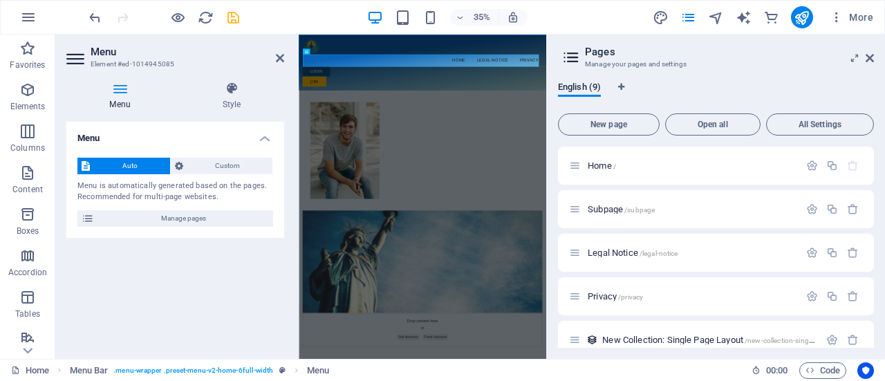
click at [112, 86] on icon at bounding box center [119, 89] width 107 height 14
click at [66, 48] on header "Menu Element #ed-1014945085" at bounding box center [175, 53] width 218 height 36
click at [70, 53] on icon at bounding box center [76, 59] width 21 height 22
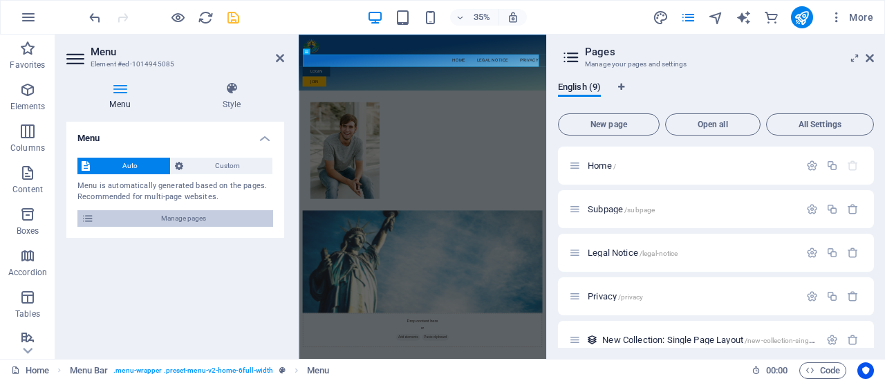
click at [88, 219] on icon at bounding box center [88, 218] width 12 height 17
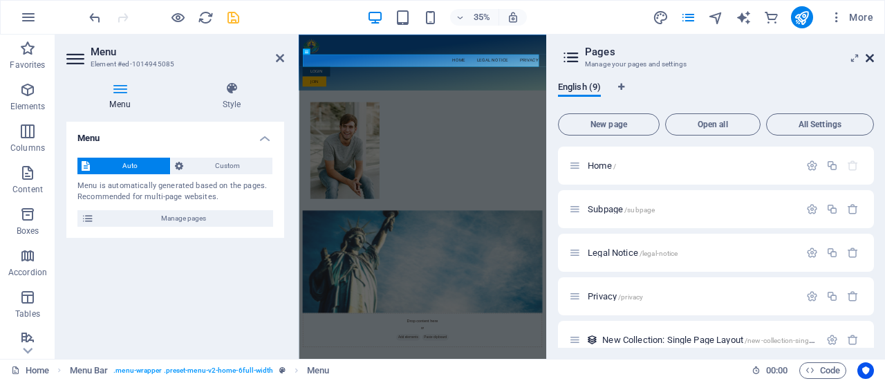
click at [867, 56] on icon at bounding box center [869, 58] width 8 height 11
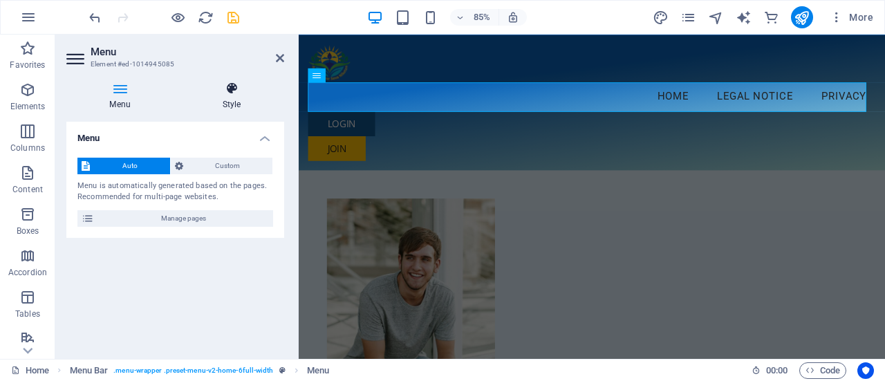
click at [229, 93] on icon at bounding box center [231, 89] width 105 height 14
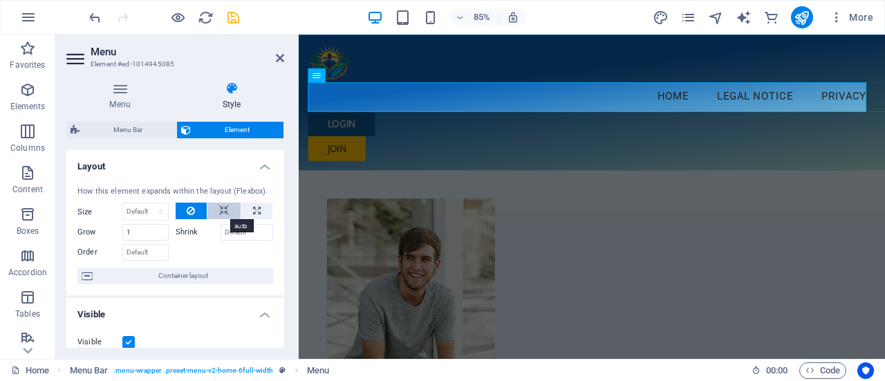
click at [216, 212] on button at bounding box center [223, 211] width 33 height 17
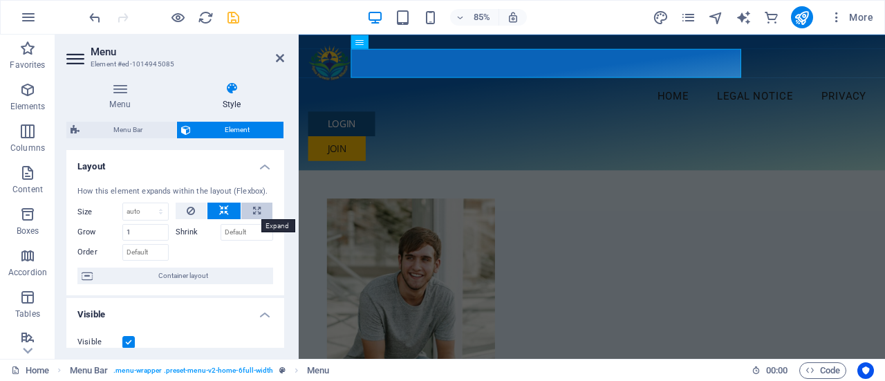
click at [253, 212] on icon at bounding box center [257, 211] width 8 height 17
type input "100"
select select "%"
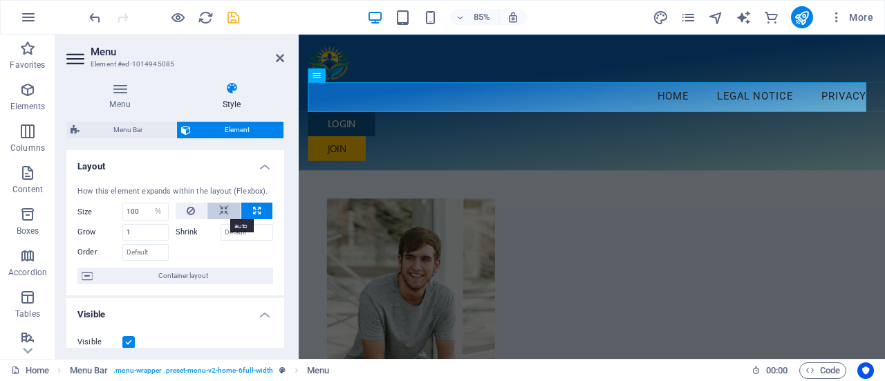
click at [227, 215] on icon at bounding box center [224, 211] width 10 height 17
select select "DISABLED_OPTION_VALUE"
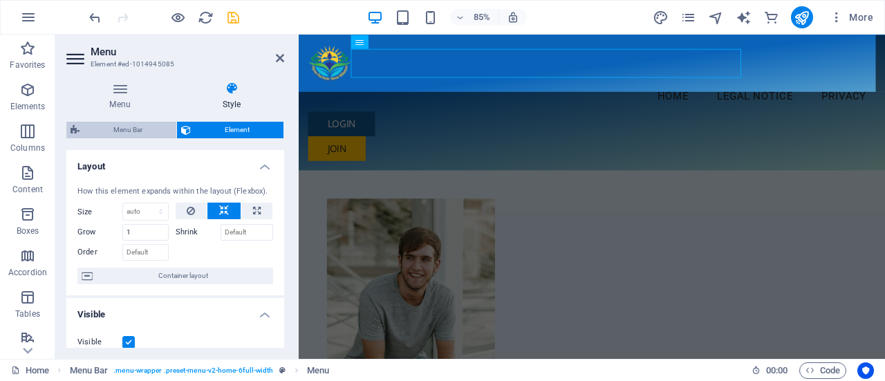
click at [141, 133] on span "Menu Bar" at bounding box center [128, 130] width 88 height 17
select select "rem"
select select
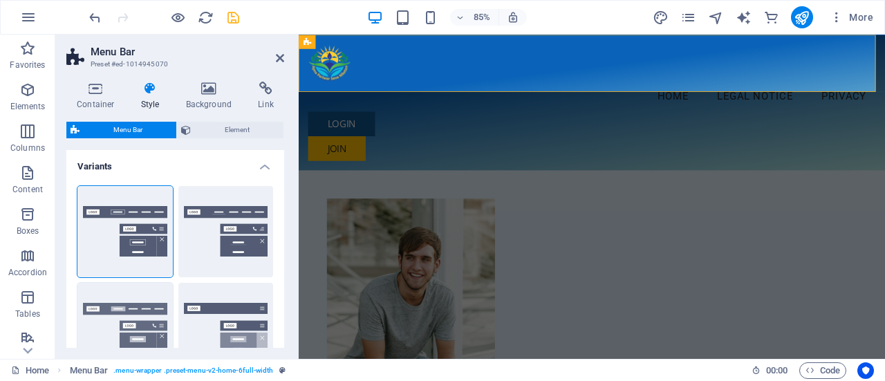
click at [121, 316] on button "Default" at bounding box center [124, 328] width 95 height 91
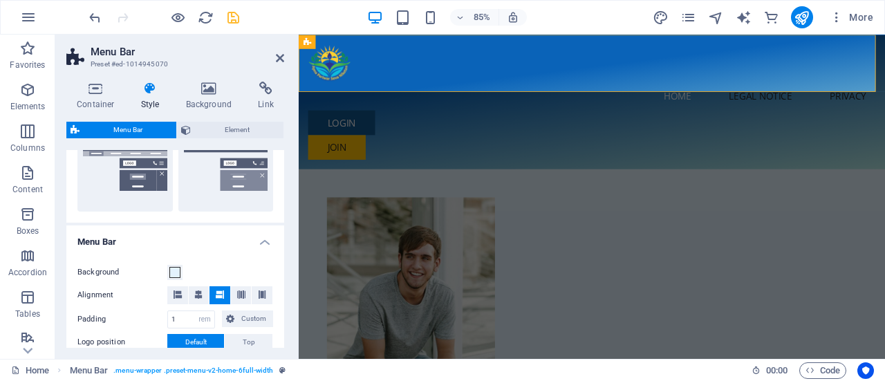
scroll to position [367, 0]
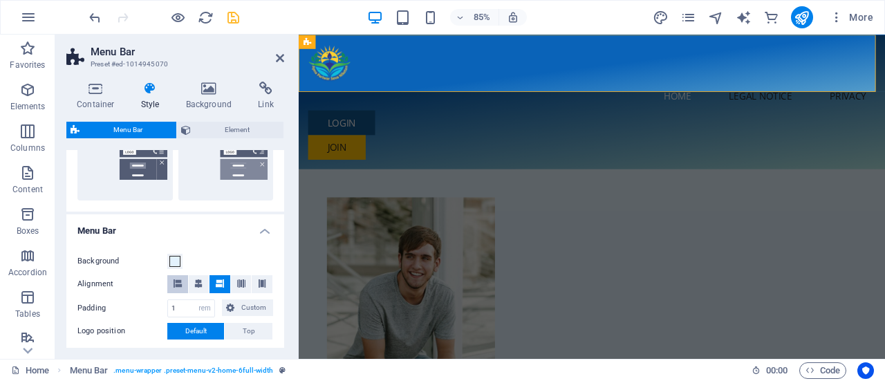
click at [175, 284] on icon at bounding box center [177, 283] width 8 height 8
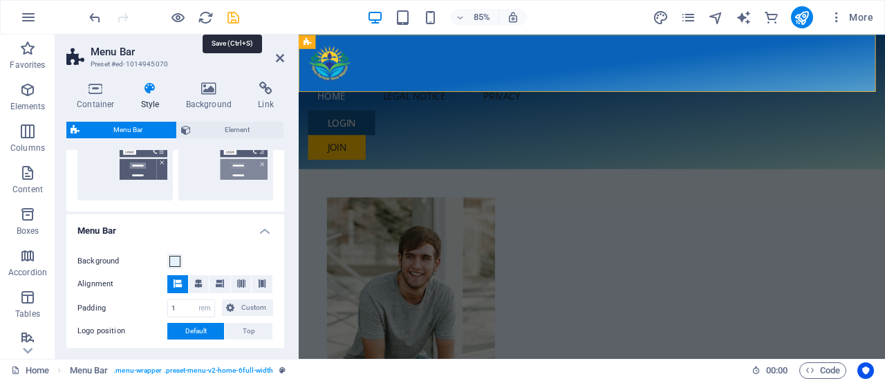
click at [237, 19] on icon "save" at bounding box center [233, 18] width 16 height 16
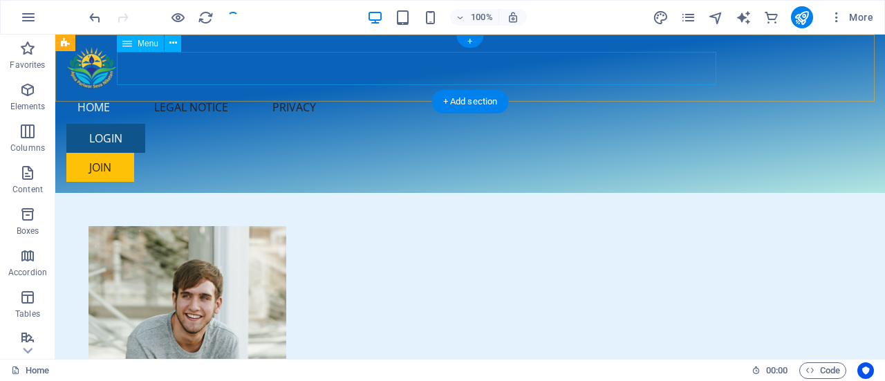
click at [217, 91] on nav "Home Legal Notice Privacy" at bounding box center [469, 107] width 807 height 33
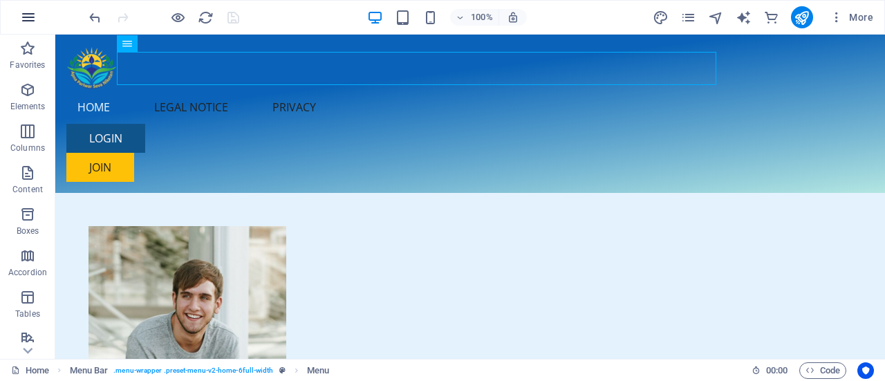
click at [30, 18] on icon "button" at bounding box center [28, 17] width 17 height 17
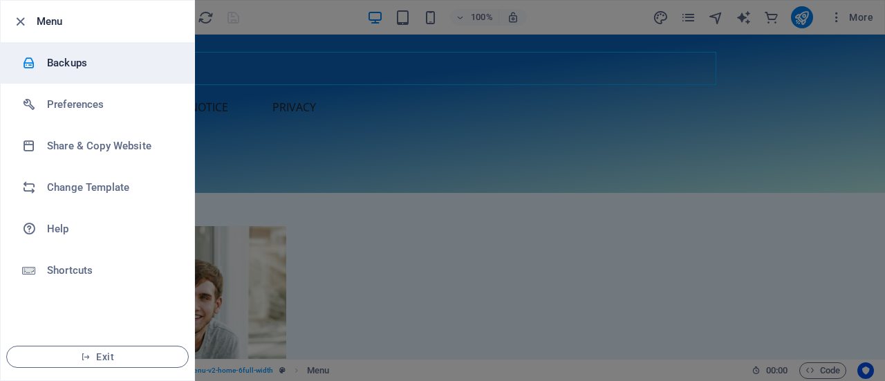
click at [94, 59] on h6 "Backups" at bounding box center [111, 63] width 128 height 17
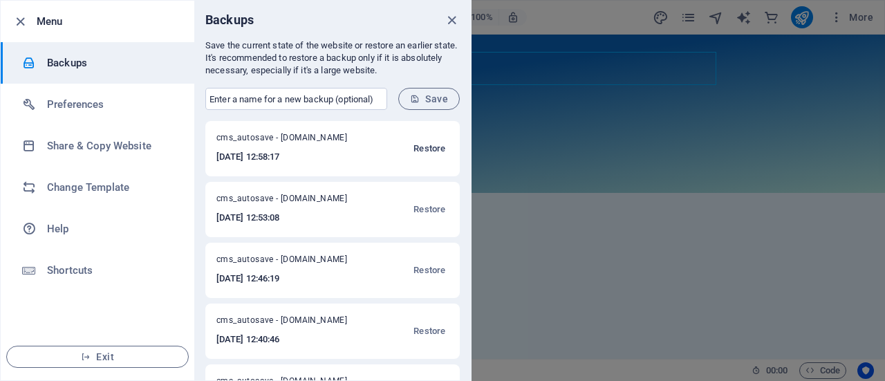
click at [424, 153] on span "Restore" at bounding box center [429, 148] width 32 height 17
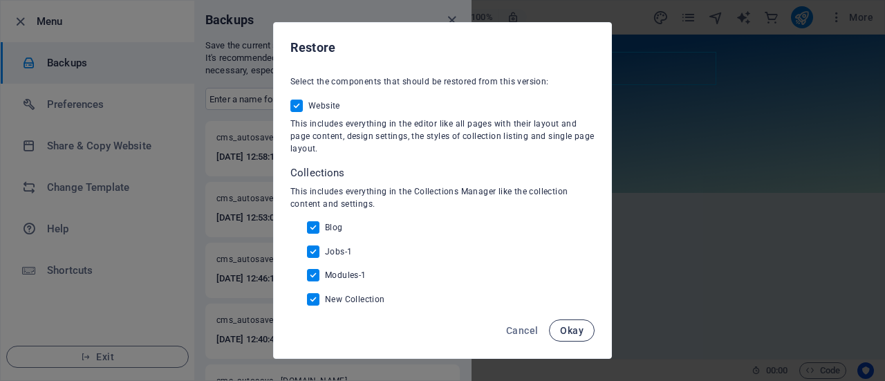
click at [558, 329] on button "Okay" at bounding box center [572, 330] width 46 height 22
checkbox input "false"
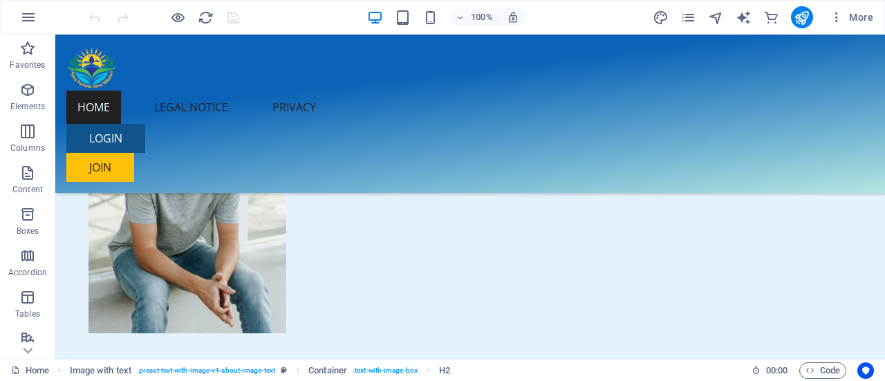
scroll to position [71, 0]
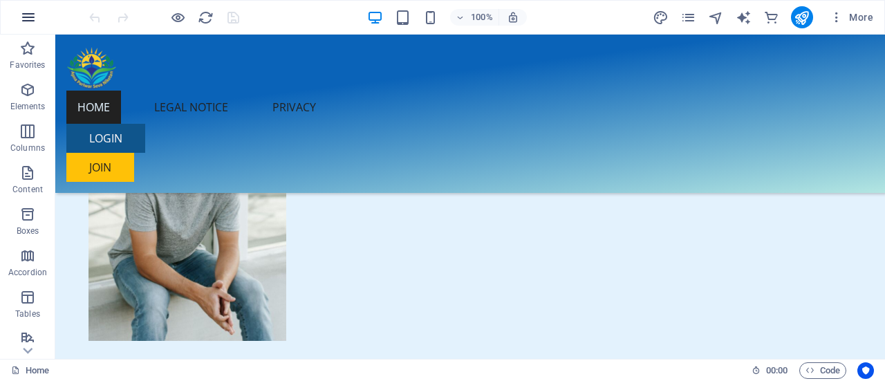
click at [18, 15] on button "button" at bounding box center [28, 17] width 33 height 33
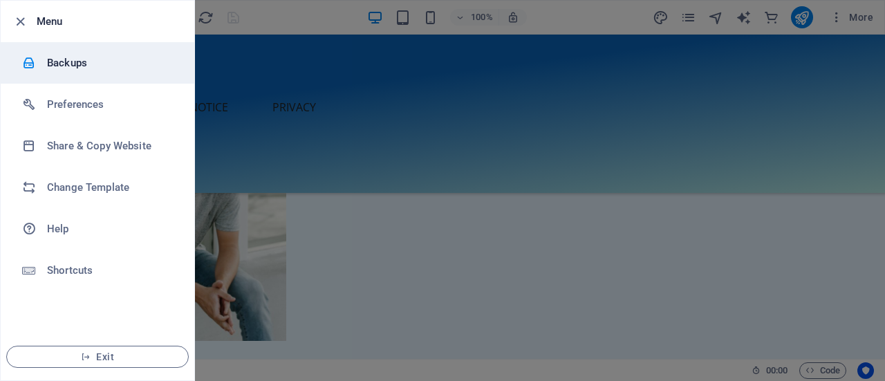
click at [57, 71] on h6 "Backups" at bounding box center [111, 63] width 128 height 17
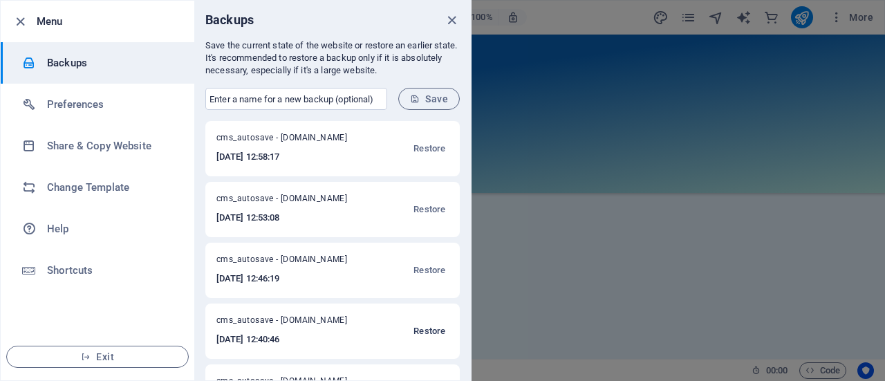
click at [424, 329] on span "Restore" at bounding box center [429, 331] width 32 height 17
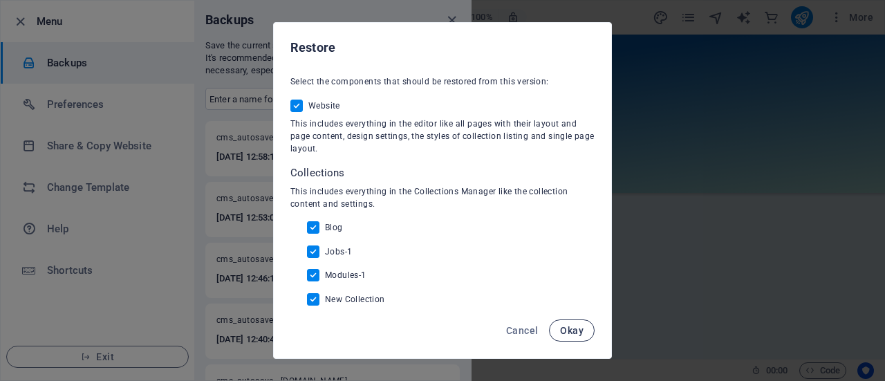
click at [571, 332] on span "Okay" at bounding box center [572, 330] width 24 height 11
checkbox input "false"
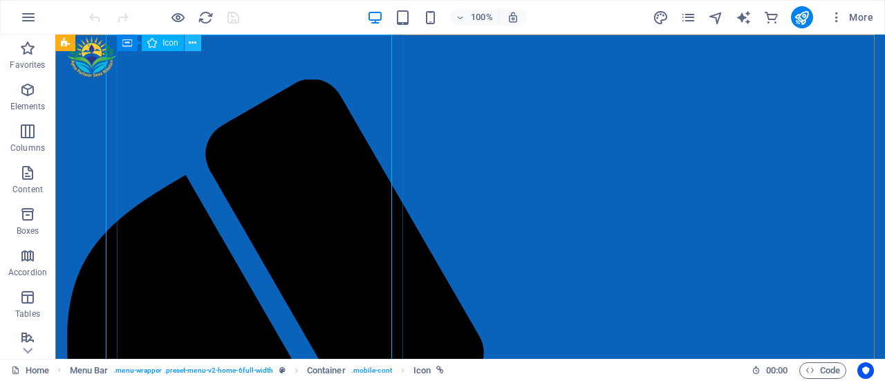
click at [194, 43] on icon at bounding box center [193, 43] width 8 height 15
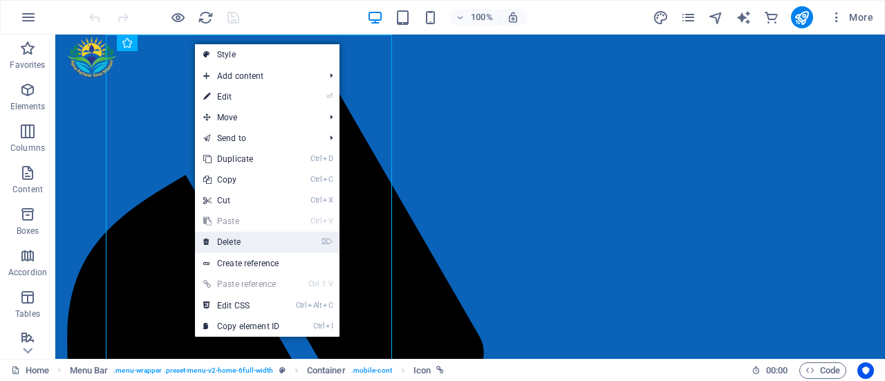
click at [236, 241] on link "⌦ Delete" at bounding box center [241, 242] width 93 height 21
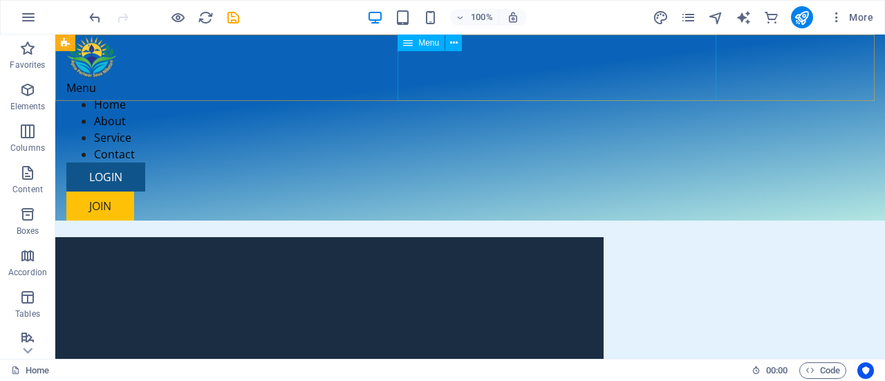
click at [419, 46] on span "Menu" at bounding box center [428, 43] width 21 height 8
select select
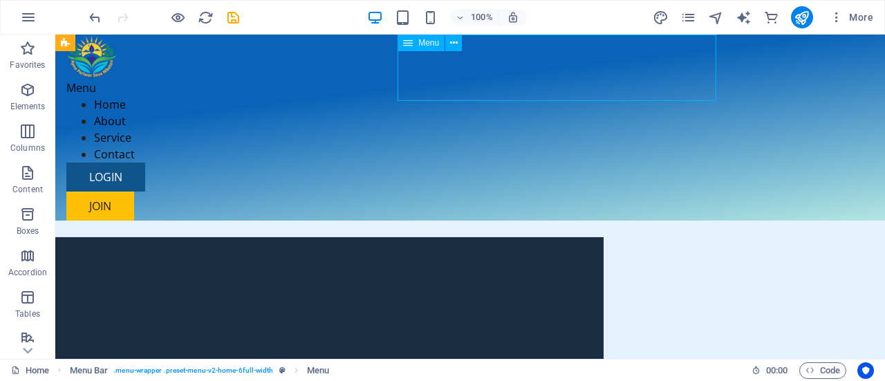
select select
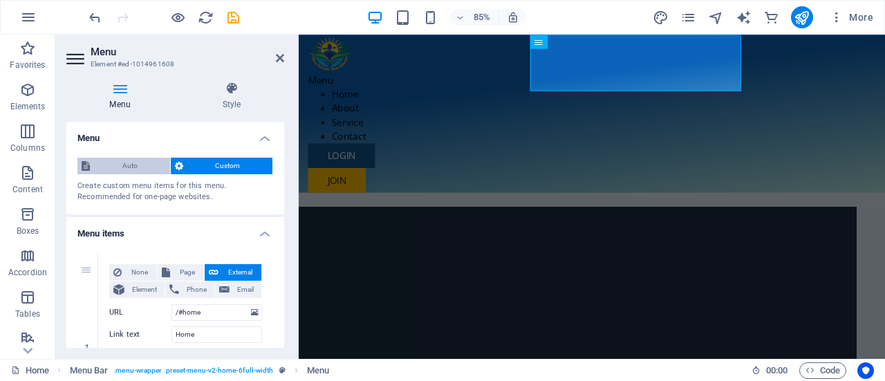
click at [139, 168] on span "Auto" at bounding box center [130, 166] width 72 height 17
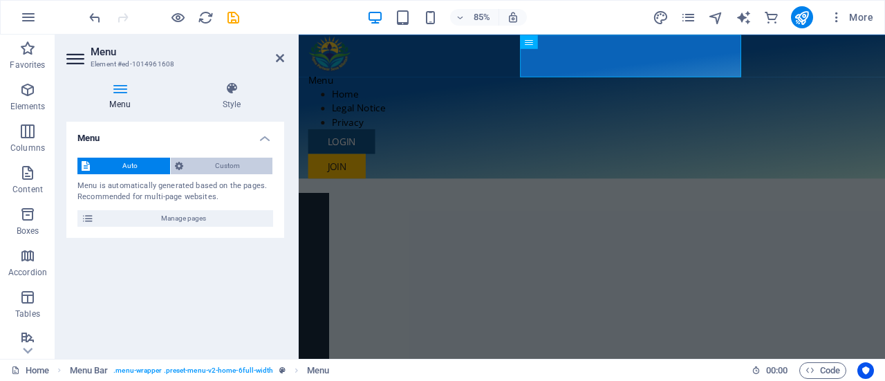
click at [210, 171] on span "Custom" at bounding box center [228, 166] width 82 height 17
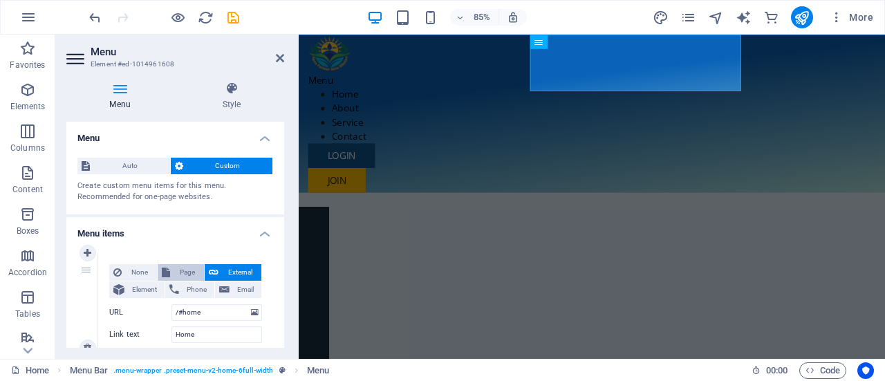
click at [176, 269] on span "Page" at bounding box center [187, 272] width 26 height 17
select select
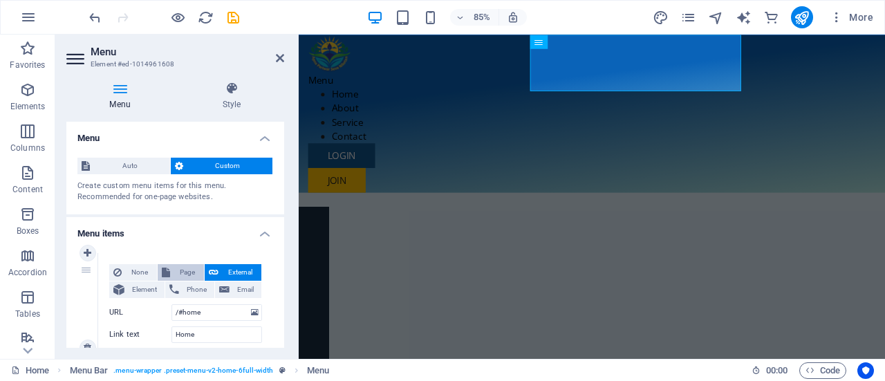
select select
click at [236, 274] on span "External" at bounding box center [240, 272] width 35 height 17
select select "blank"
select select
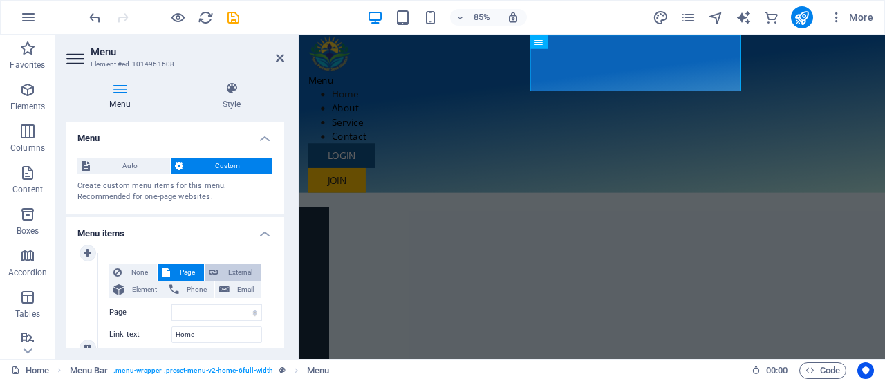
select select
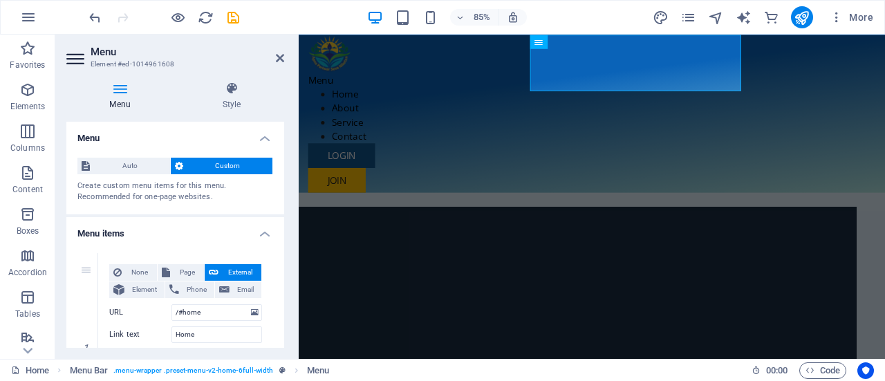
click at [123, 89] on icon at bounding box center [119, 89] width 107 height 14
click at [121, 171] on span "Auto" at bounding box center [130, 166] width 72 height 17
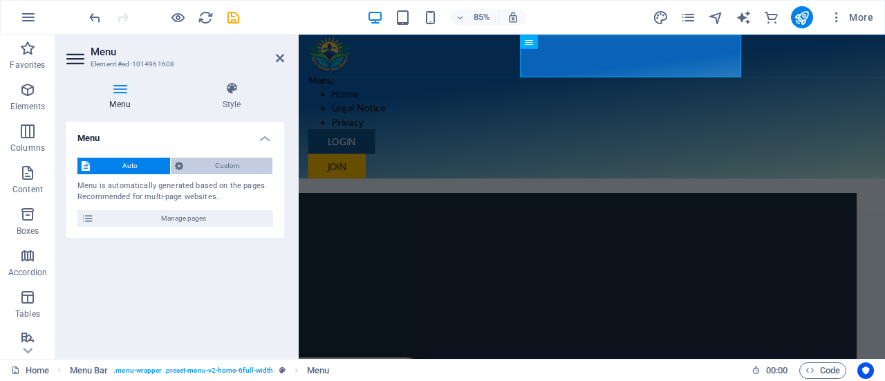
click at [210, 169] on span "Custom" at bounding box center [228, 166] width 82 height 17
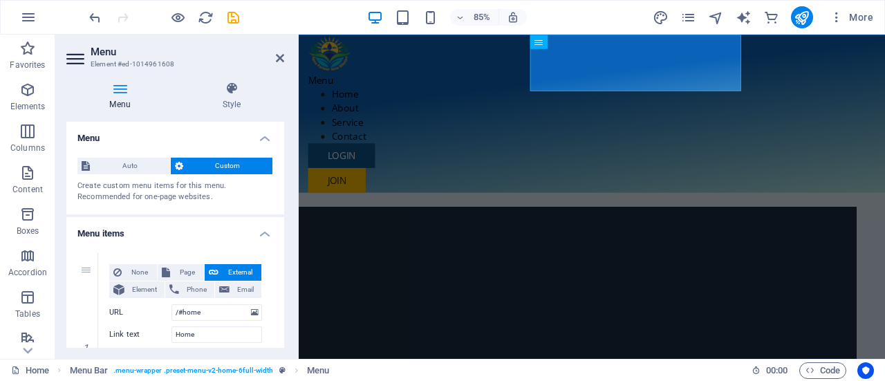
click at [210, 169] on span "Custom" at bounding box center [228, 166] width 82 height 17
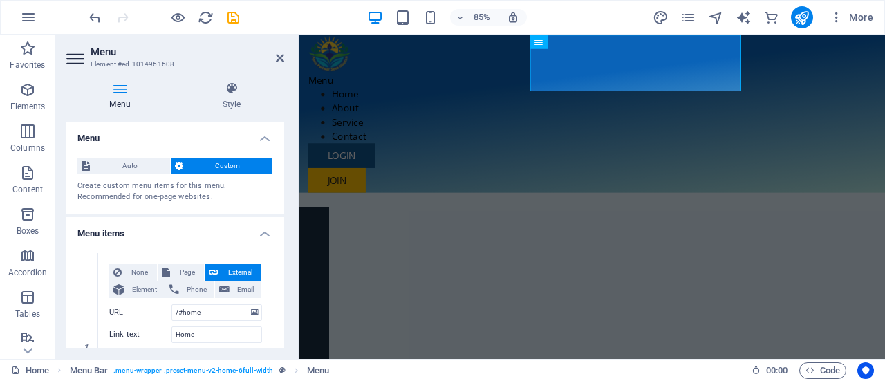
click at [210, 169] on span "Custom" at bounding box center [228, 166] width 82 height 17
click at [238, 98] on h4 "Style" at bounding box center [231, 96] width 105 height 29
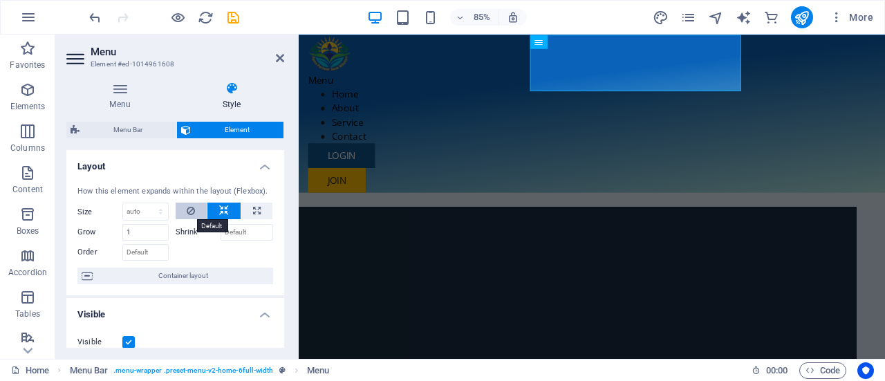
click at [191, 211] on icon at bounding box center [191, 211] width 8 height 17
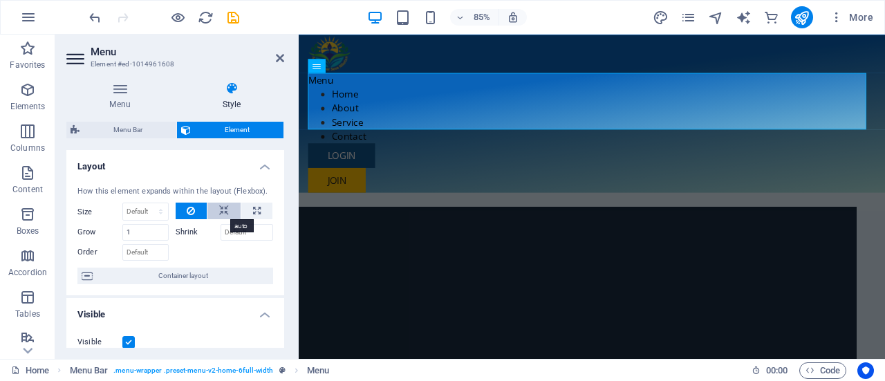
click at [231, 214] on button at bounding box center [223, 211] width 33 height 17
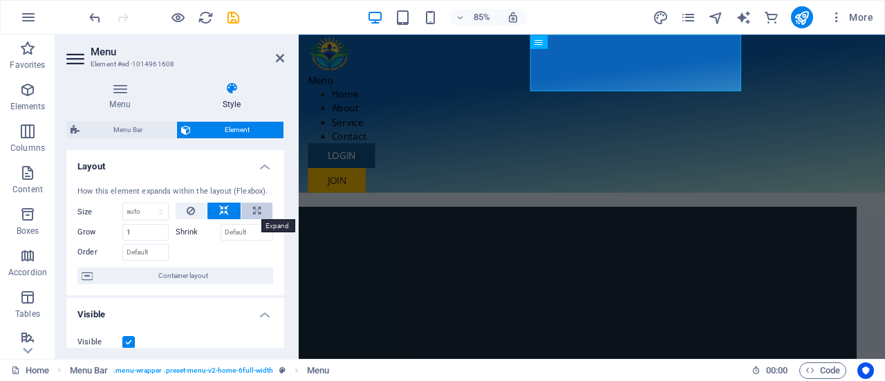
click at [256, 214] on icon at bounding box center [257, 211] width 8 height 17
type input "100"
select select "%"
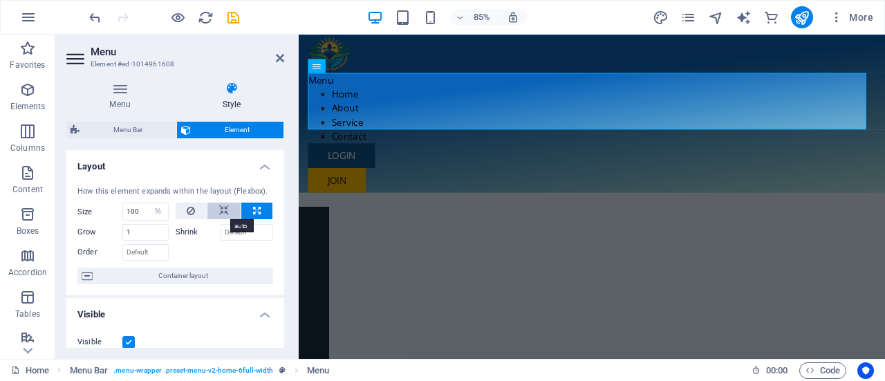
click at [223, 212] on icon at bounding box center [224, 211] width 10 height 17
select select "DISABLED_OPTION_VALUE"
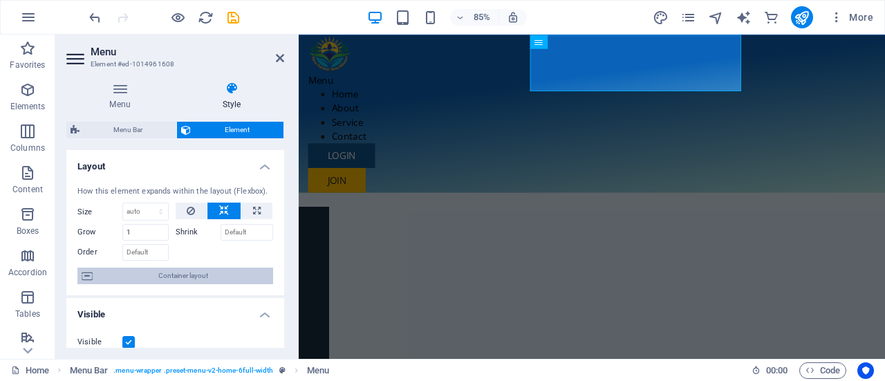
click at [199, 273] on span "Container layout" at bounding box center [183, 275] width 172 height 17
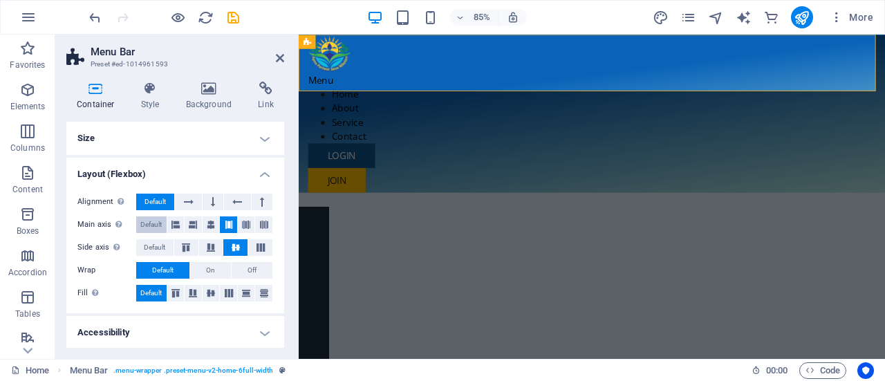
click at [155, 227] on span "Default" at bounding box center [150, 224] width 21 height 17
click at [152, 247] on span "Default" at bounding box center [154, 247] width 21 height 17
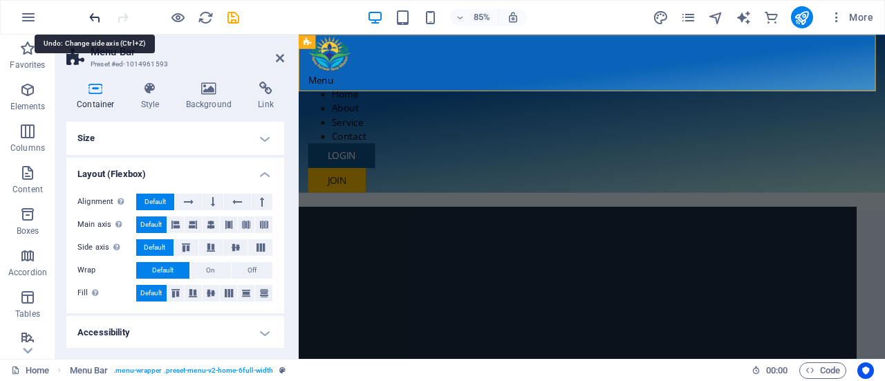
click at [96, 12] on icon "undo" at bounding box center [95, 18] width 16 height 16
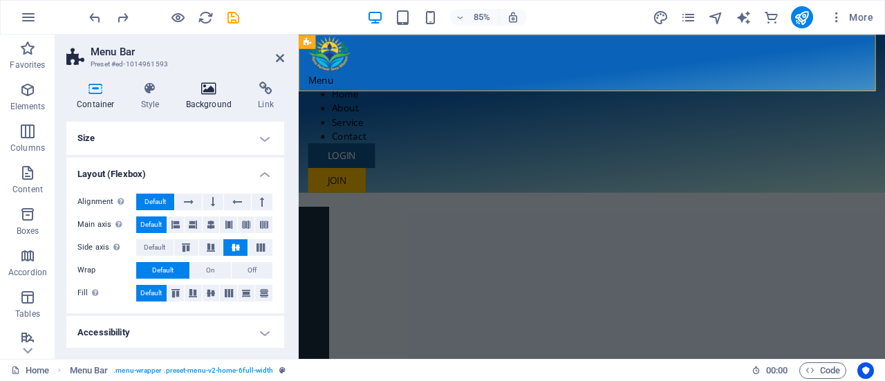
click at [205, 98] on h4 "Background" at bounding box center [212, 96] width 73 height 29
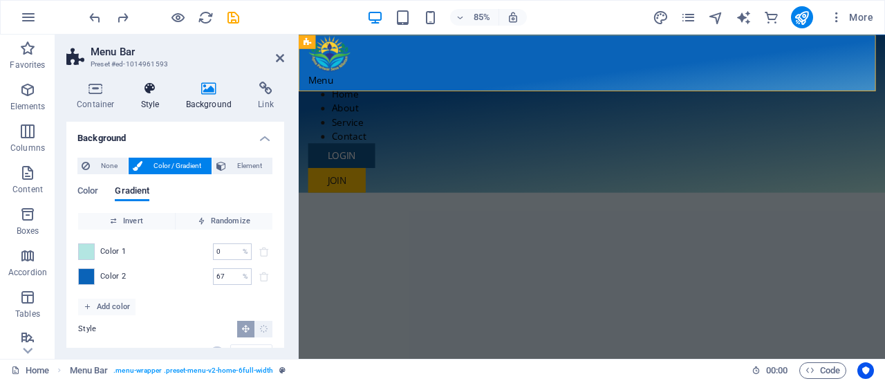
click at [159, 98] on h4 "Style" at bounding box center [153, 96] width 45 height 29
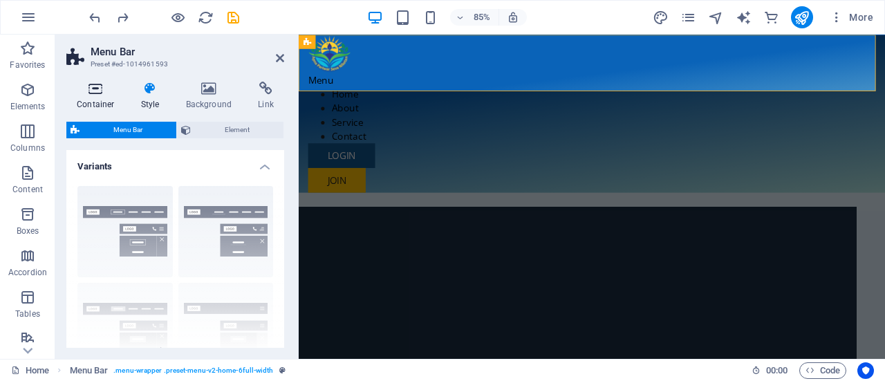
click at [108, 96] on h4 "Container" at bounding box center [98, 96] width 64 height 29
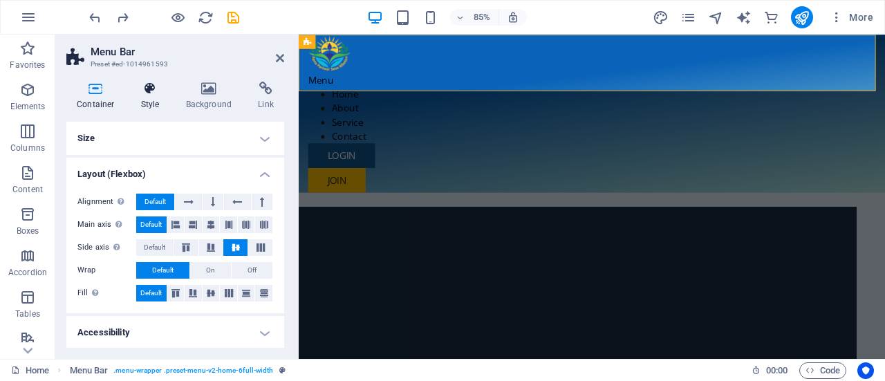
click at [145, 101] on h4 "Style" at bounding box center [153, 96] width 45 height 29
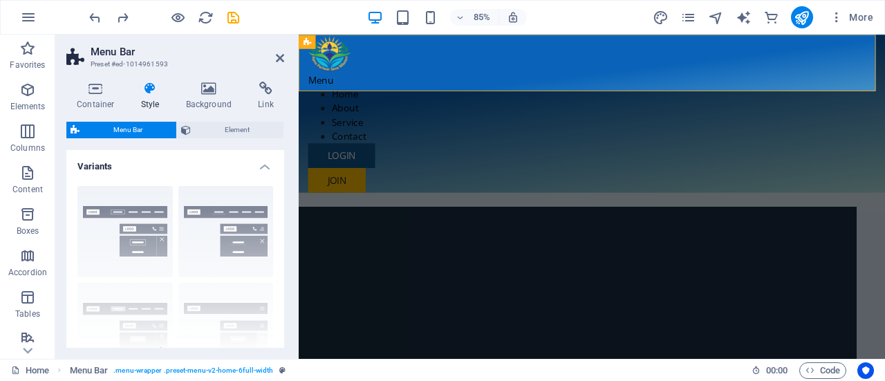
click at [135, 241] on div "Border Centered Default Fixed Loki Trigger Wide XXL" at bounding box center [175, 278] width 218 height 207
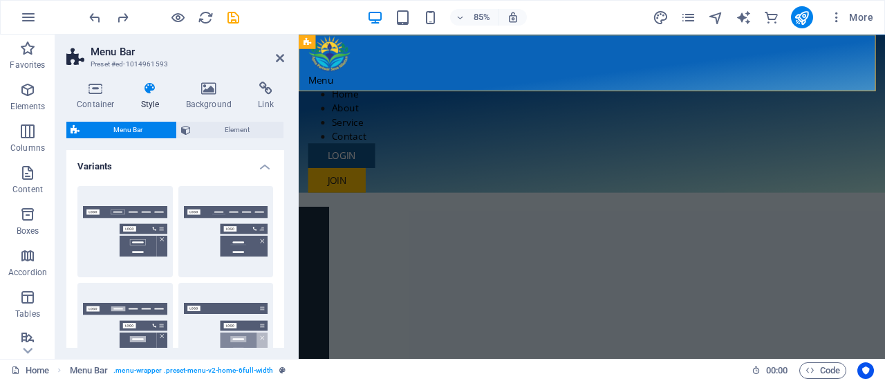
click at [135, 241] on button "Border" at bounding box center [124, 231] width 95 height 91
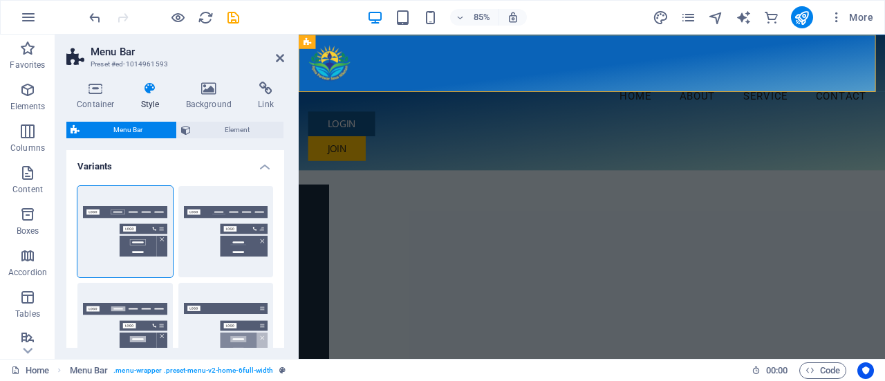
click at [160, 96] on h4 "Style" at bounding box center [153, 96] width 45 height 29
click at [149, 95] on h4 "Style" at bounding box center [153, 96] width 45 height 29
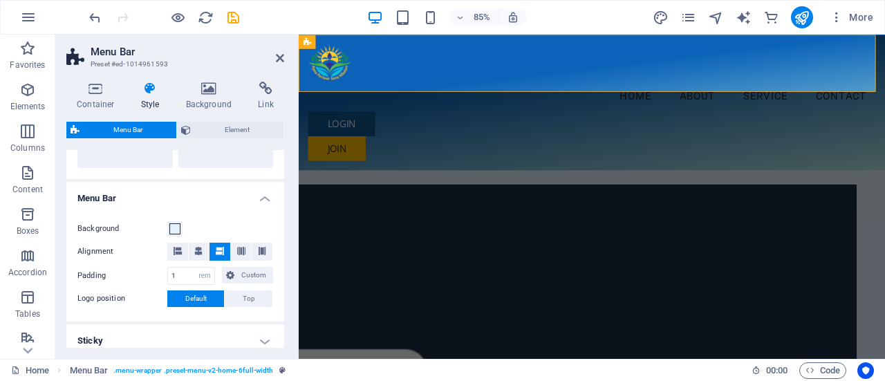
scroll to position [411, 0]
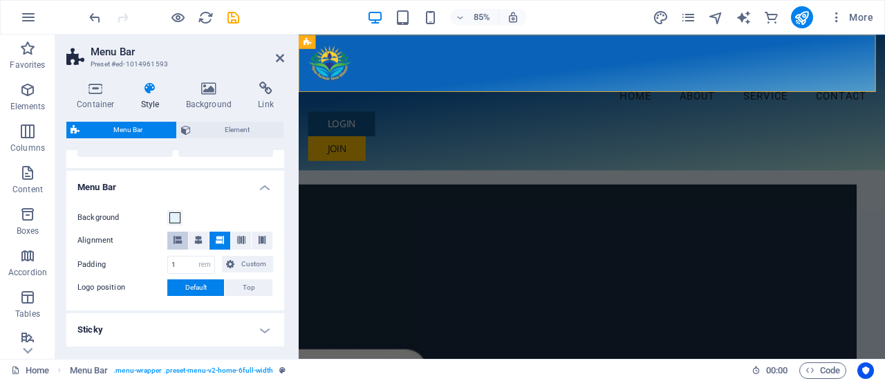
click at [174, 240] on icon at bounding box center [177, 240] width 8 height 8
click at [201, 240] on icon at bounding box center [198, 240] width 8 height 8
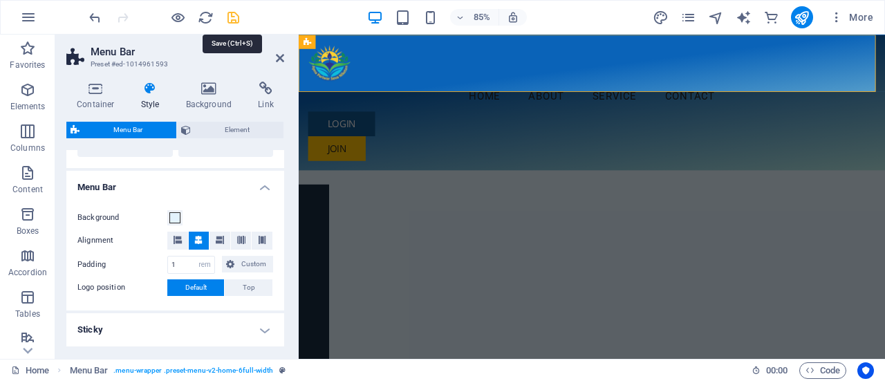
click at [235, 20] on icon "save" at bounding box center [233, 18] width 16 height 16
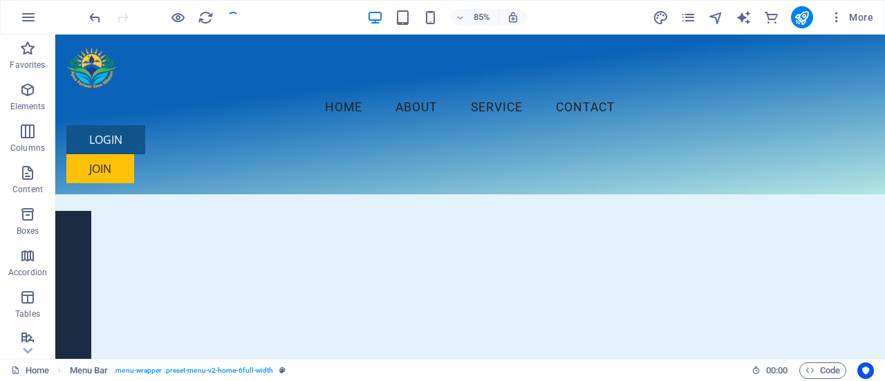
checkbox input "false"
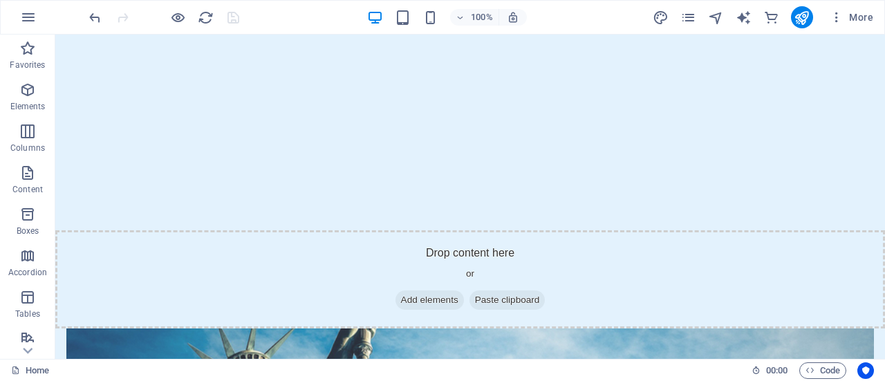
scroll to position [249, 0]
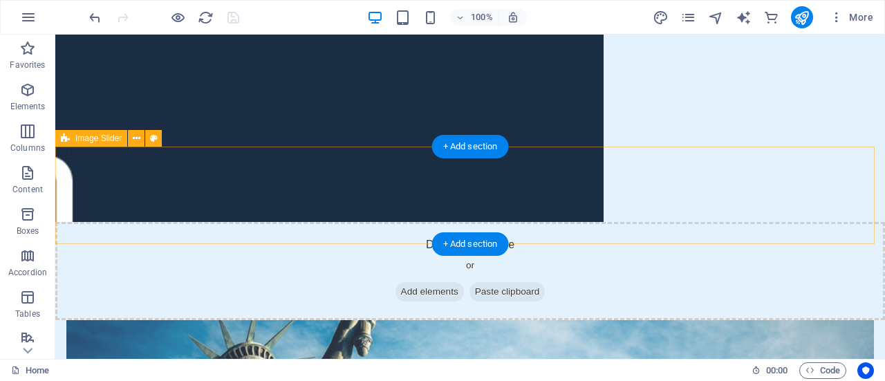
click at [165, 222] on div "Drop content here or Add elements Paste clipboard" at bounding box center [469, 271] width 829 height 98
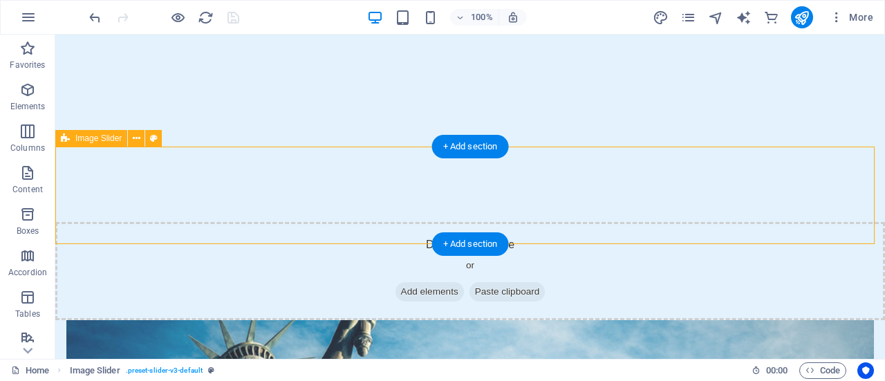
click at [165, 222] on div "Drop content here or Add elements Paste clipboard" at bounding box center [469, 271] width 829 height 98
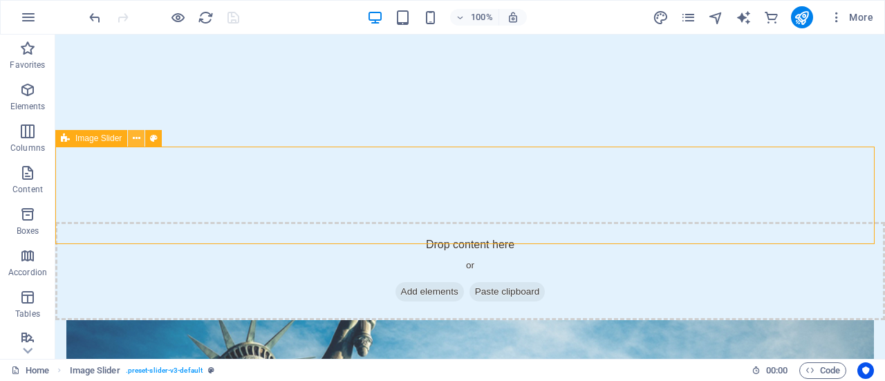
click at [136, 144] on icon at bounding box center [137, 138] width 8 height 15
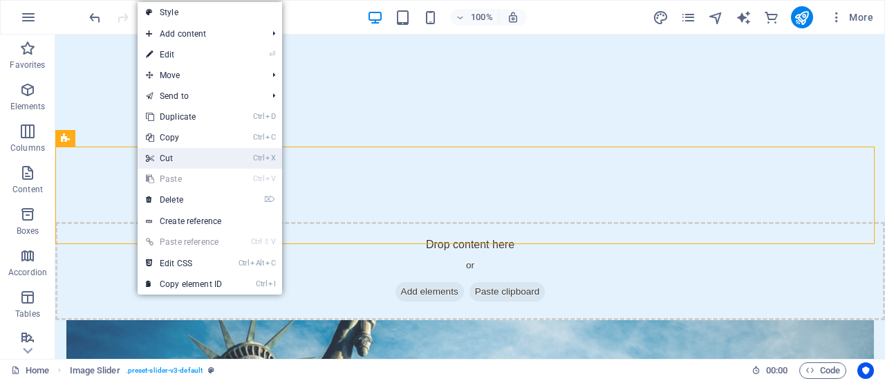
click at [178, 157] on link "Ctrl X Cut" at bounding box center [184, 158] width 93 height 21
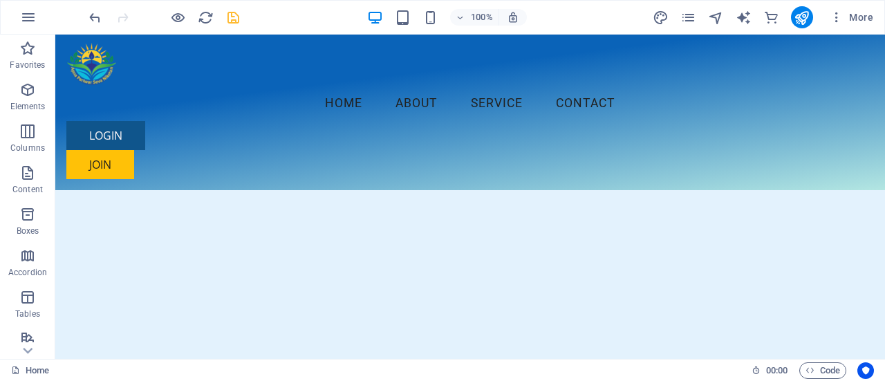
scroll to position [0, 0]
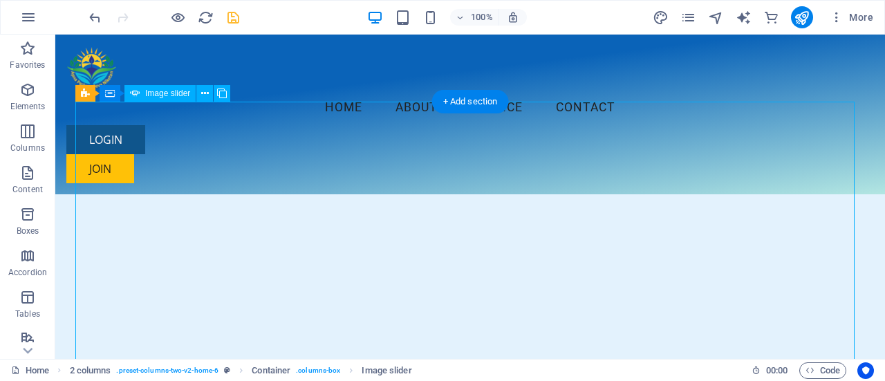
select select "px"
select select "ms"
select select "s"
select select "progressive"
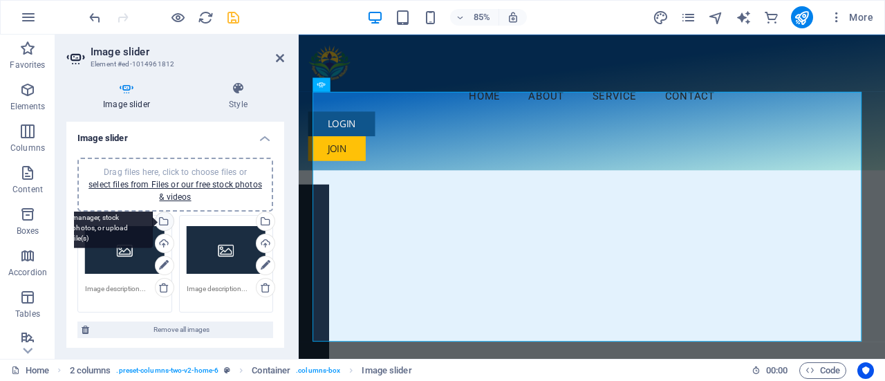
click at [166, 223] on div "Select files from the file manager, stock photos, or upload file(s)" at bounding box center [163, 222] width 21 height 21
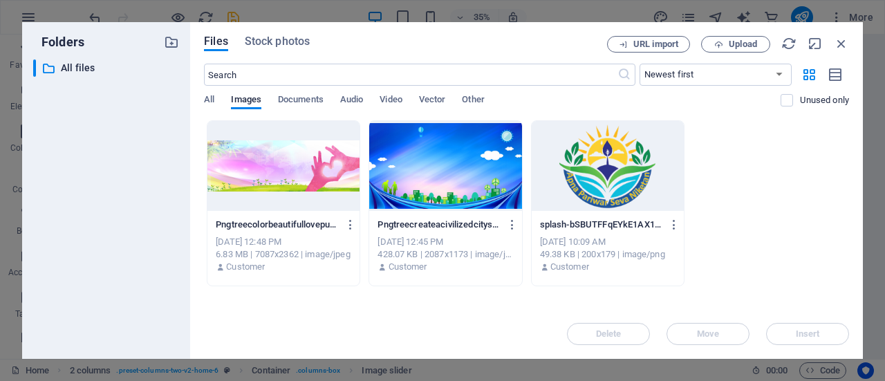
click at [288, 170] on div at bounding box center [283, 166] width 152 height 90
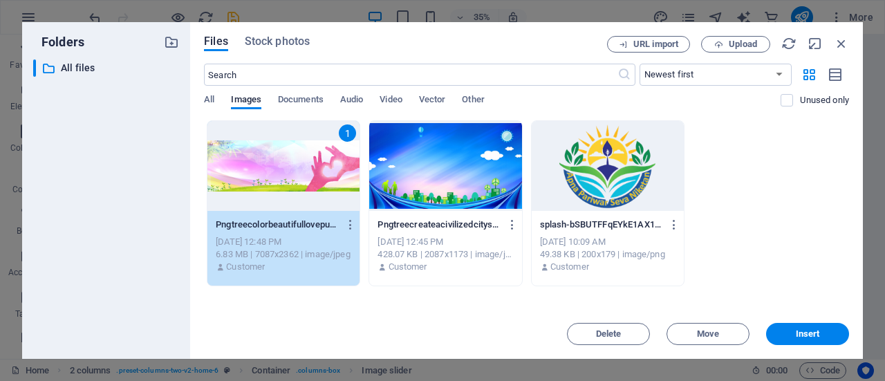
click at [288, 170] on div "1" at bounding box center [283, 166] width 152 height 90
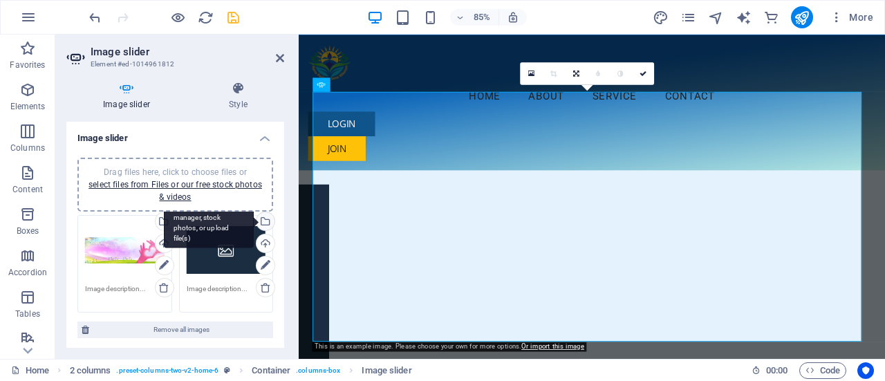
click at [263, 219] on div "Select files from the file manager, stock photos, or upload file(s)" at bounding box center [264, 222] width 21 height 21
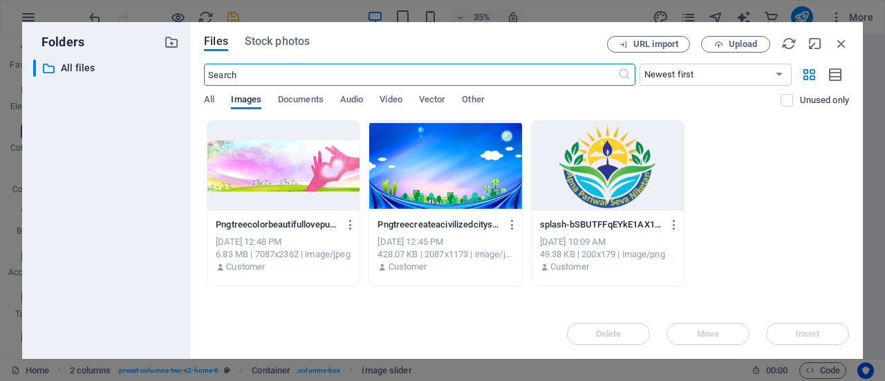
click at [402, 189] on div at bounding box center [445, 166] width 152 height 90
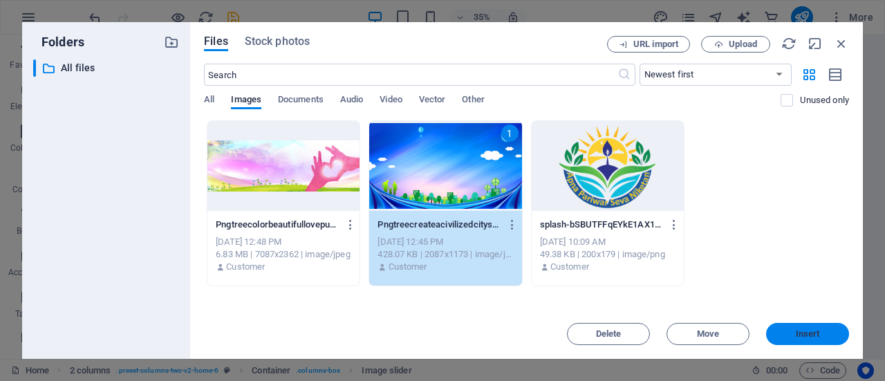
click at [810, 337] on button "Insert" at bounding box center [807, 334] width 83 height 22
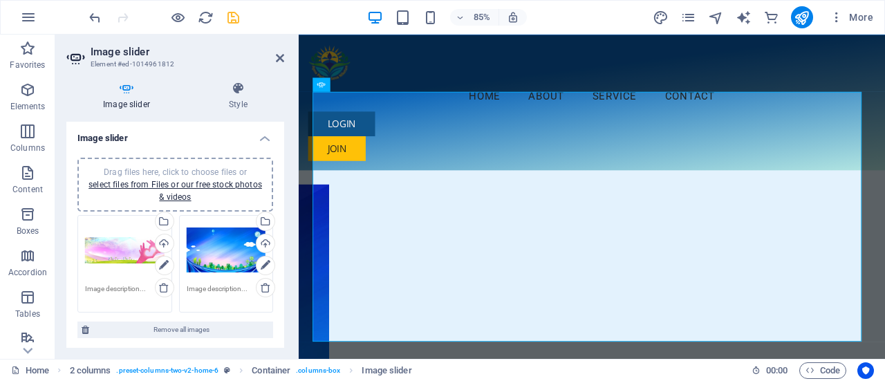
click at [133, 251] on div "Drag files here, click to choose files or select files from Files or our free s…" at bounding box center [124, 250] width 79 height 55
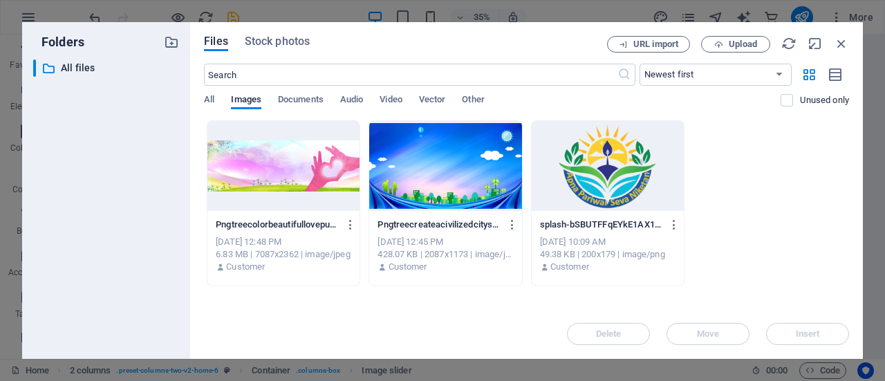
click at [263, 165] on div at bounding box center [283, 166] width 152 height 90
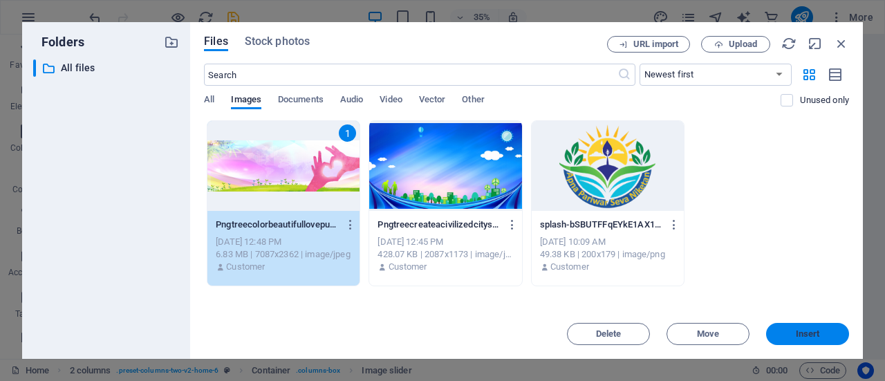
click at [811, 336] on span "Insert" at bounding box center [808, 334] width 24 height 8
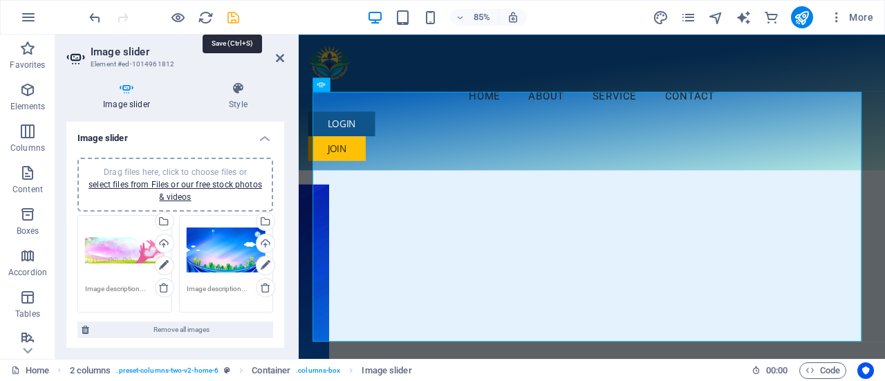
click at [228, 19] on icon "save" at bounding box center [233, 18] width 16 height 16
checkbox input "false"
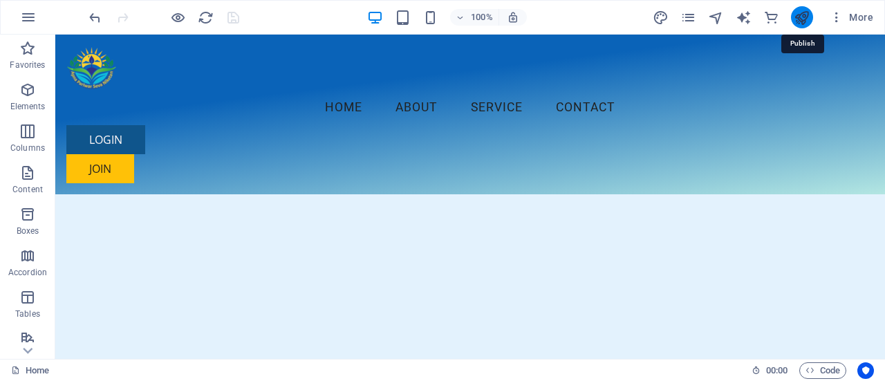
click at [795, 17] on icon "publish" at bounding box center [801, 18] width 16 height 16
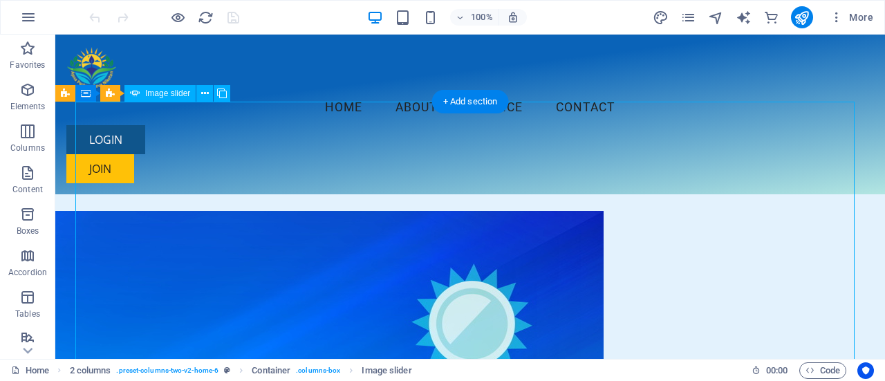
select select "px"
select select "ms"
select select "s"
select select "progressive"
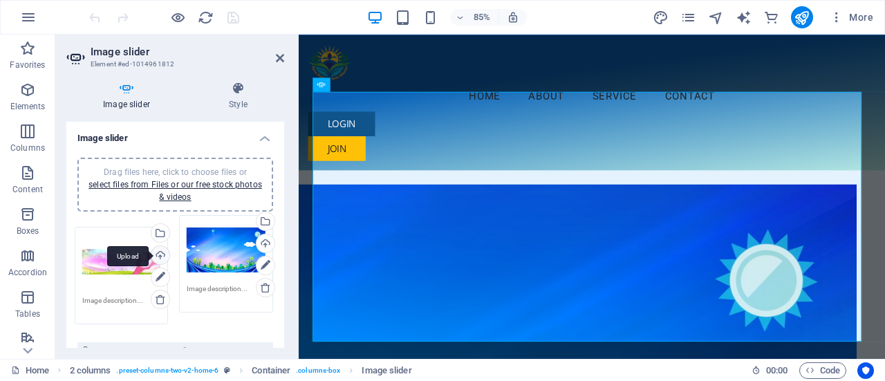
drag, startPoint x: 162, startPoint y: 242, endPoint x: 159, endPoint y: 254, distance: 12.1
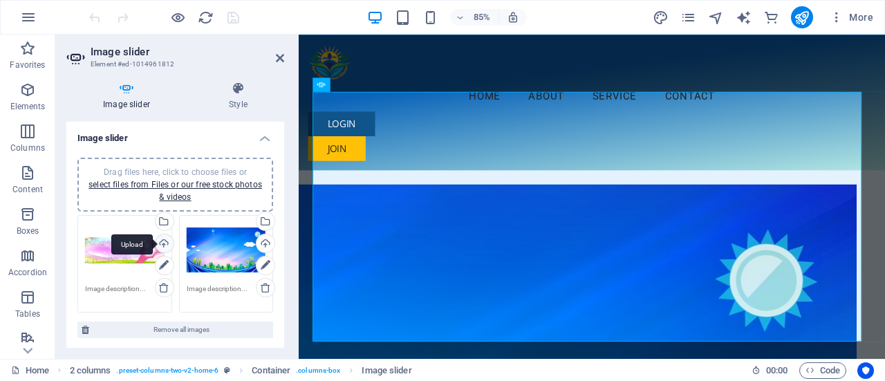
click at [160, 245] on div "Upload" at bounding box center [163, 244] width 21 height 21
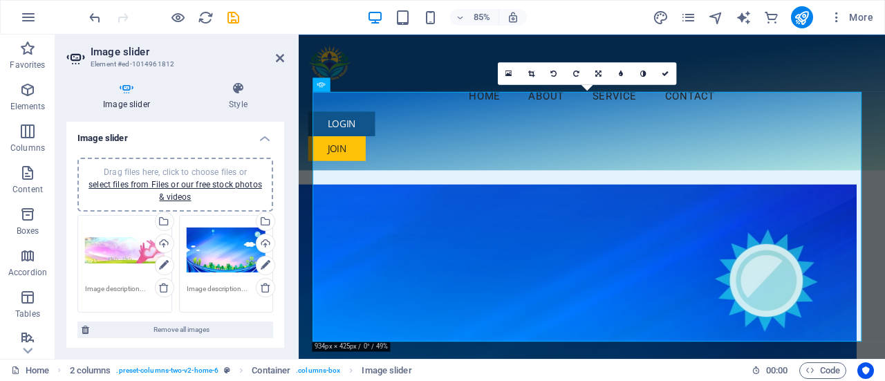
drag, startPoint x: 181, startPoint y: 126, endPoint x: 224, endPoint y: 225, distance: 107.1
click at [224, 225] on li "Image slider Drag files here, click to choose files or select files from Files …" at bounding box center [175, 235] width 218 height 227
click at [263, 244] on div "Upload" at bounding box center [264, 244] width 21 height 21
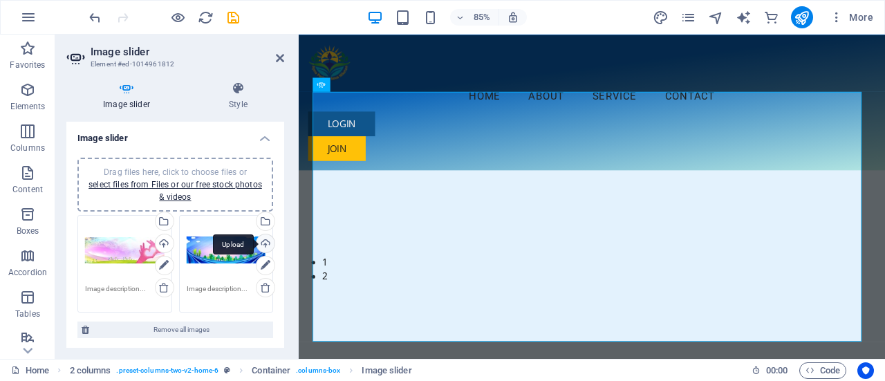
click at [263, 245] on div "Upload" at bounding box center [264, 244] width 21 height 21
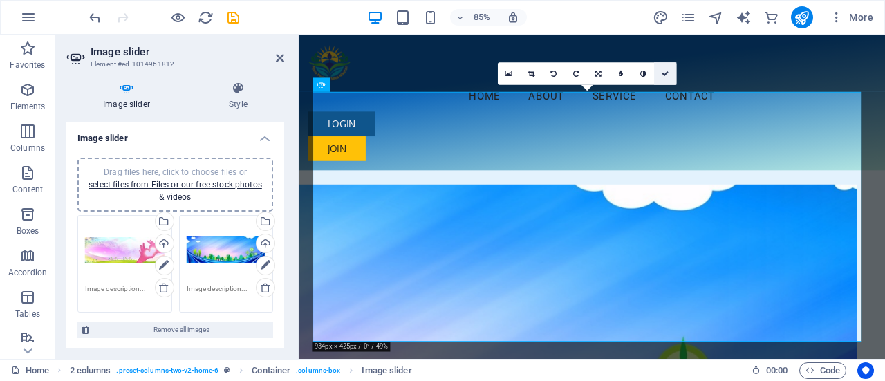
click at [666, 71] on icon at bounding box center [664, 73] width 7 height 7
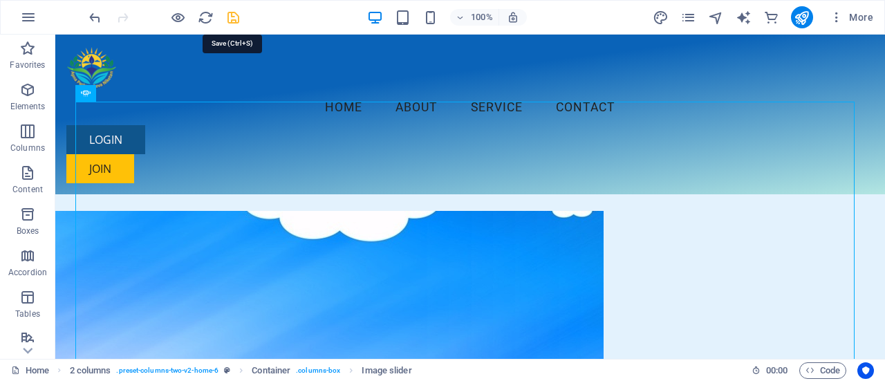
click at [231, 17] on icon "save" at bounding box center [233, 18] width 16 height 16
checkbox input "false"
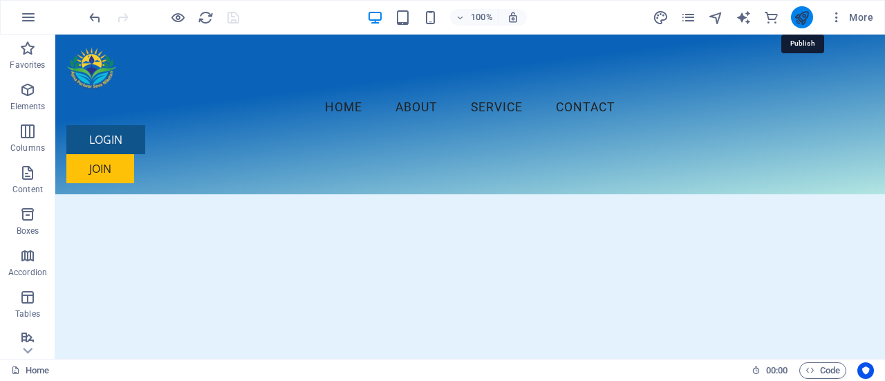
click at [805, 21] on icon "publish" at bounding box center [801, 18] width 16 height 16
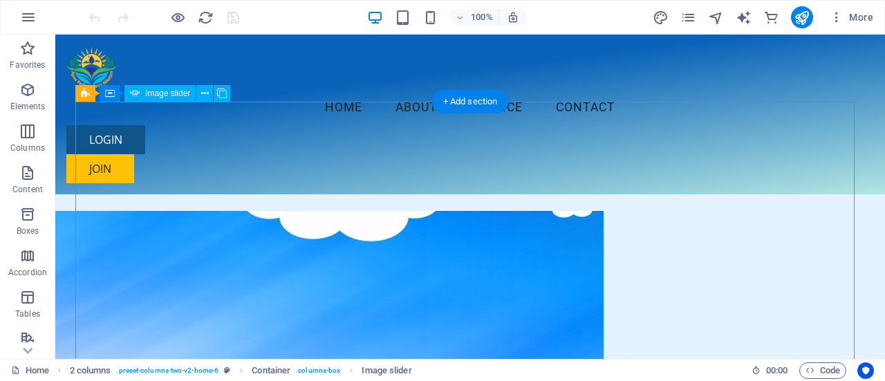
select select "px"
select select "ms"
select select "s"
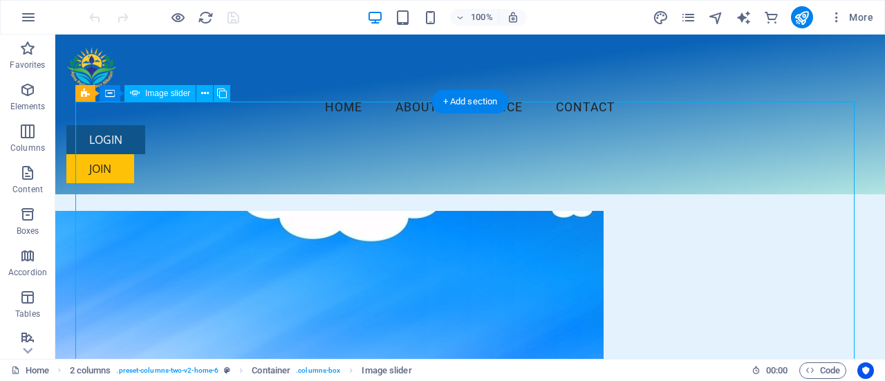
select select "progressive"
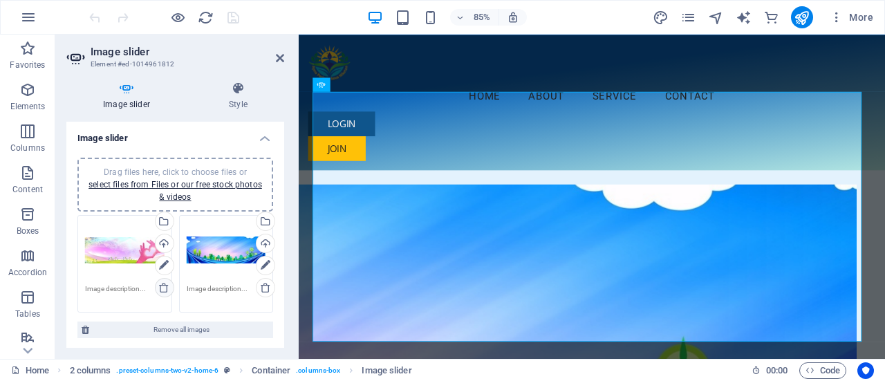
click at [162, 285] on icon at bounding box center [163, 287] width 11 height 11
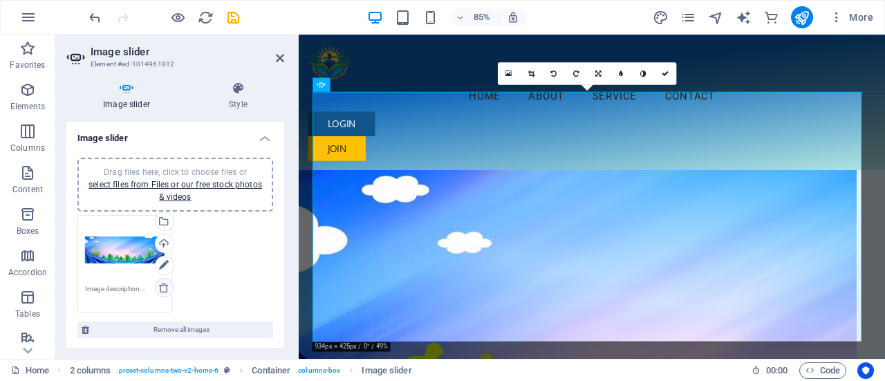
click at [161, 287] on icon at bounding box center [163, 287] width 11 height 11
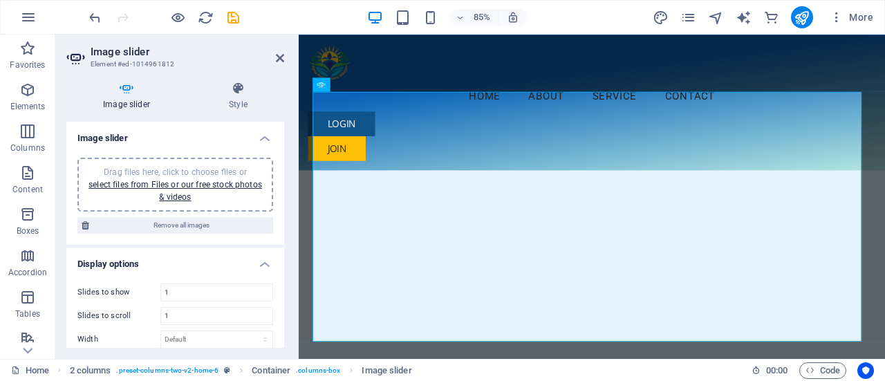
click at [160, 178] on div "Drag files here, click to choose files or select files from Files or our free s…" at bounding box center [175, 184] width 179 height 37
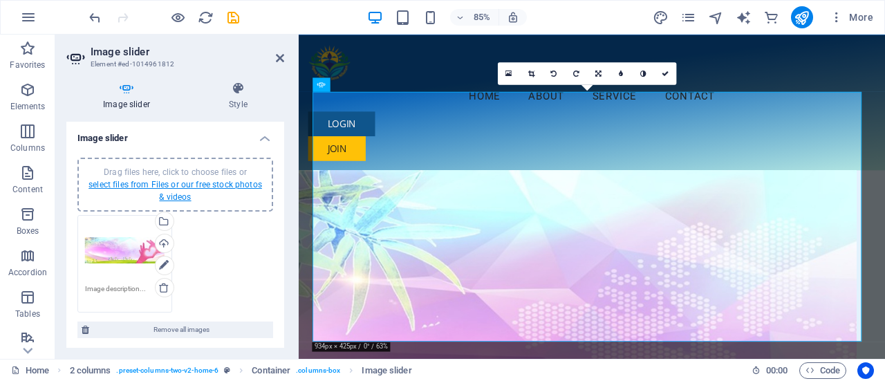
click at [210, 180] on link "select files from Files or our free stock photos & videos" at bounding box center [174, 191] width 173 height 22
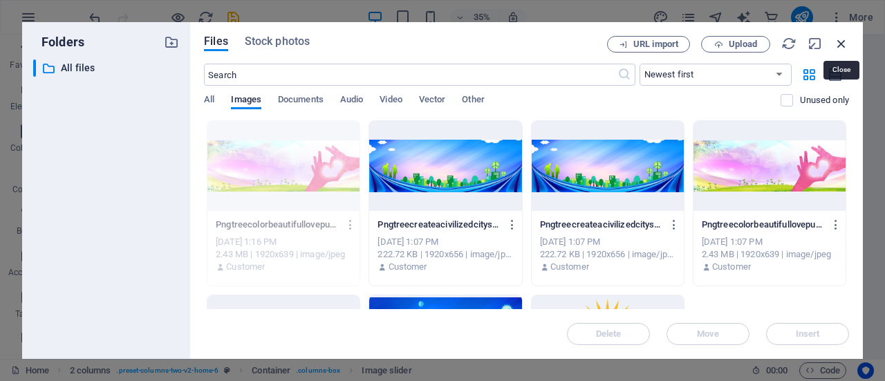
click at [845, 50] on icon "button" at bounding box center [841, 43] width 15 height 15
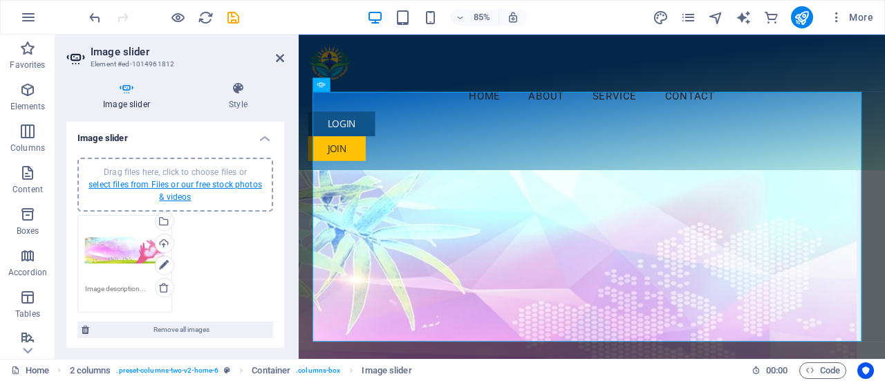
click at [182, 182] on link "select files from Files or our free stock photos & videos" at bounding box center [174, 191] width 173 height 22
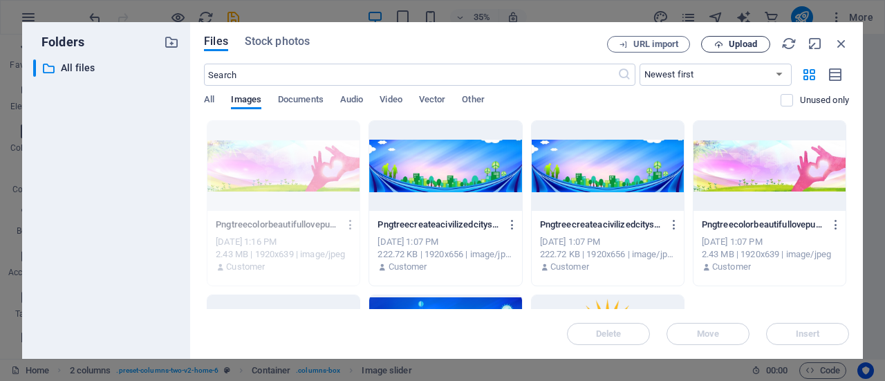
click at [720, 45] on icon "button" at bounding box center [718, 44] width 9 height 9
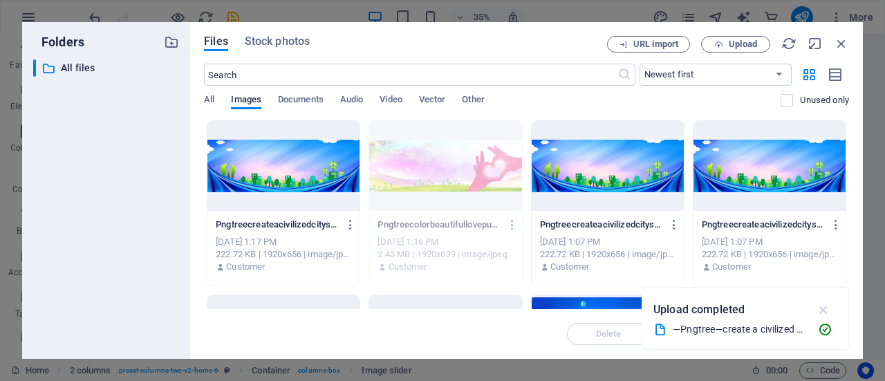
click at [822, 309] on icon "button" at bounding box center [824, 309] width 16 height 15
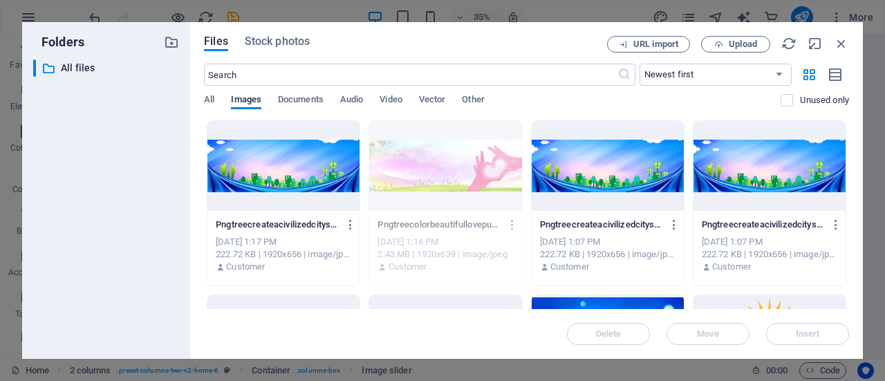
click at [271, 176] on div at bounding box center [283, 166] width 152 height 90
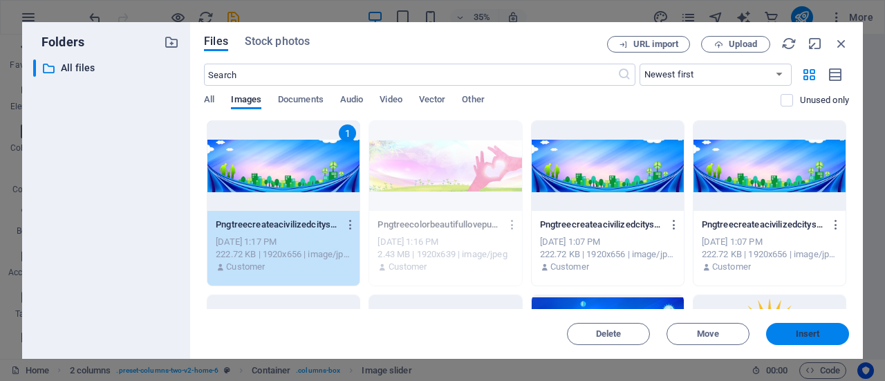
click at [802, 336] on span "Insert" at bounding box center [808, 334] width 24 height 8
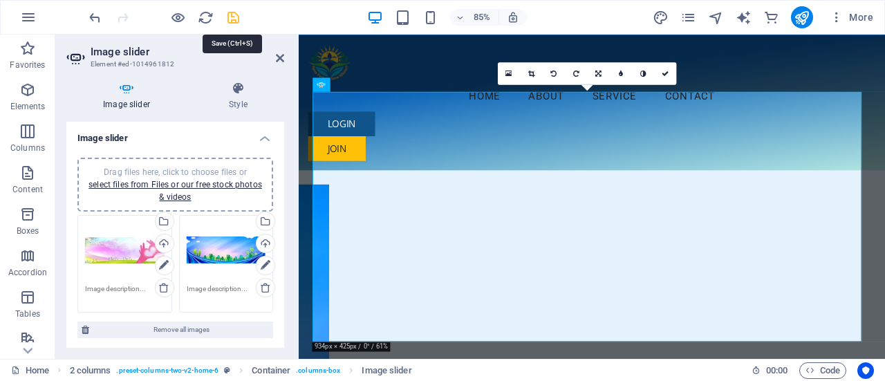
click at [234, 19] on icon "save" at bounding box center [233, 18] width 16 height 16
checkbox input "false"
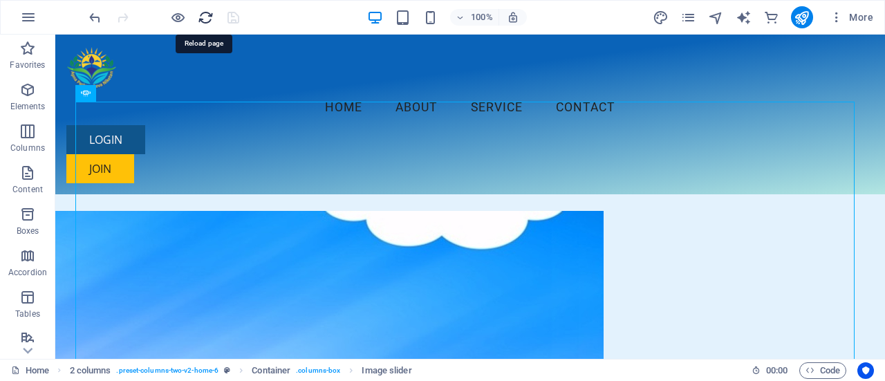
click at [207, 17] on icon "reload" at bounding box center [206, 18] width 16 height 16
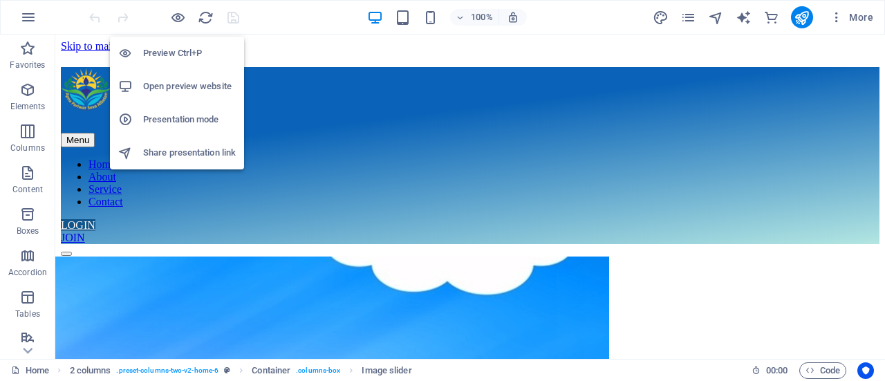
click at [173, 55] on h6 "Preview Ctrl+P" at bounding box center [189, 53] width 93 height 17
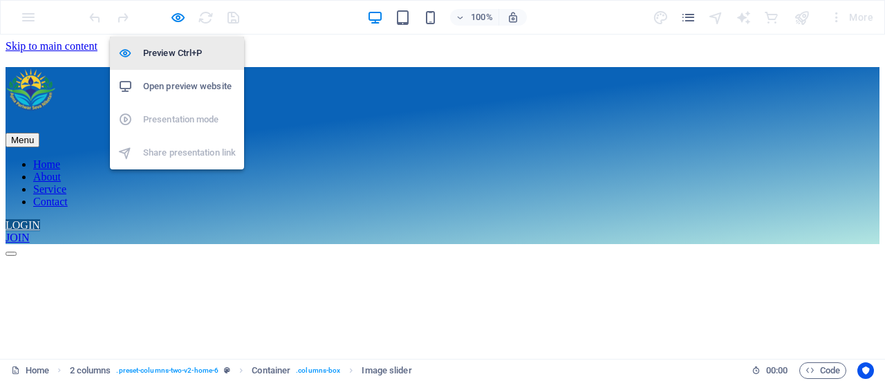
click at [173, 55] on h6 "Preview Ctrl+P" at bounding box center [189, 53] width 93 height 17
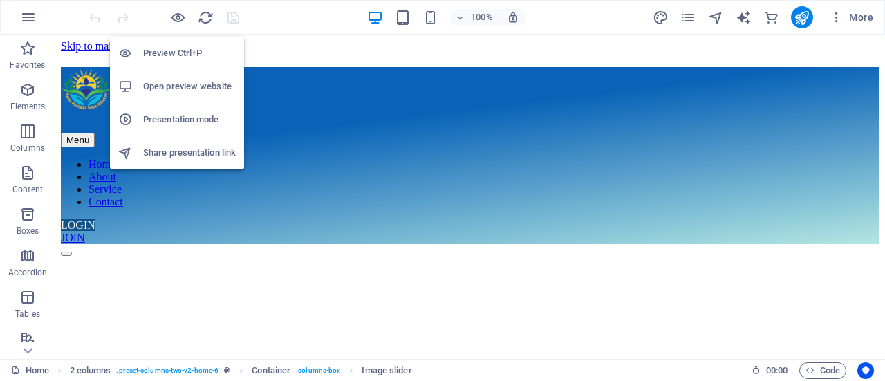
click at [171, 90] on h6 "Open preview website" at bounding box center [189, 86] width 93 height 17
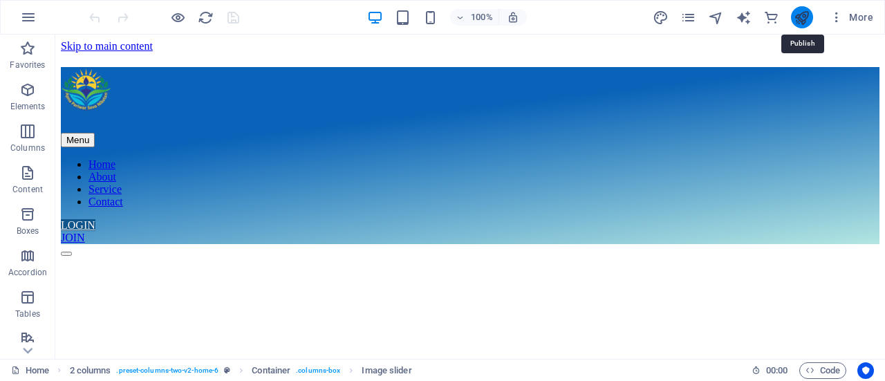
click at [803, 19] on icon "publish" at bounding box center [801, 18] width 16 height 16
